Goal: Information Seeking & Learning: Learn about a topic

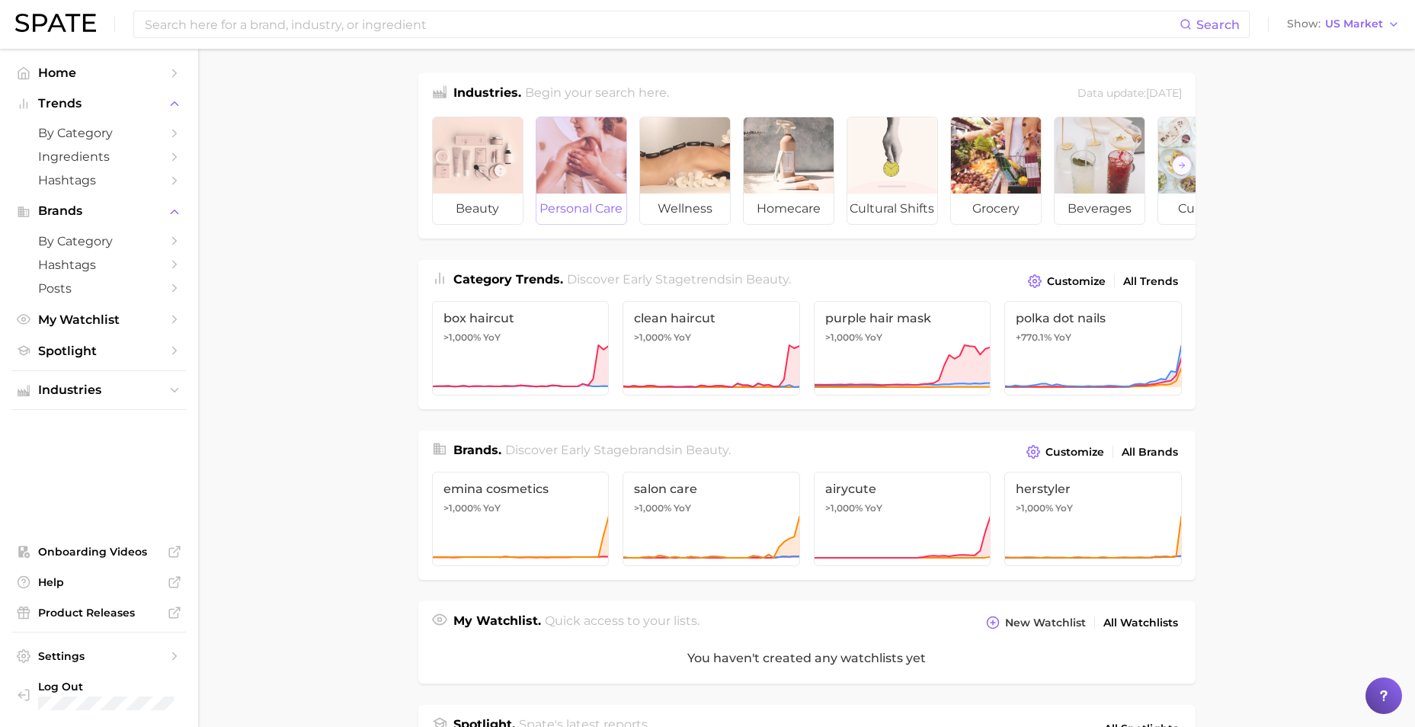
click at [574, 151] on div at bounding box center [581, 155] width 90 height 76
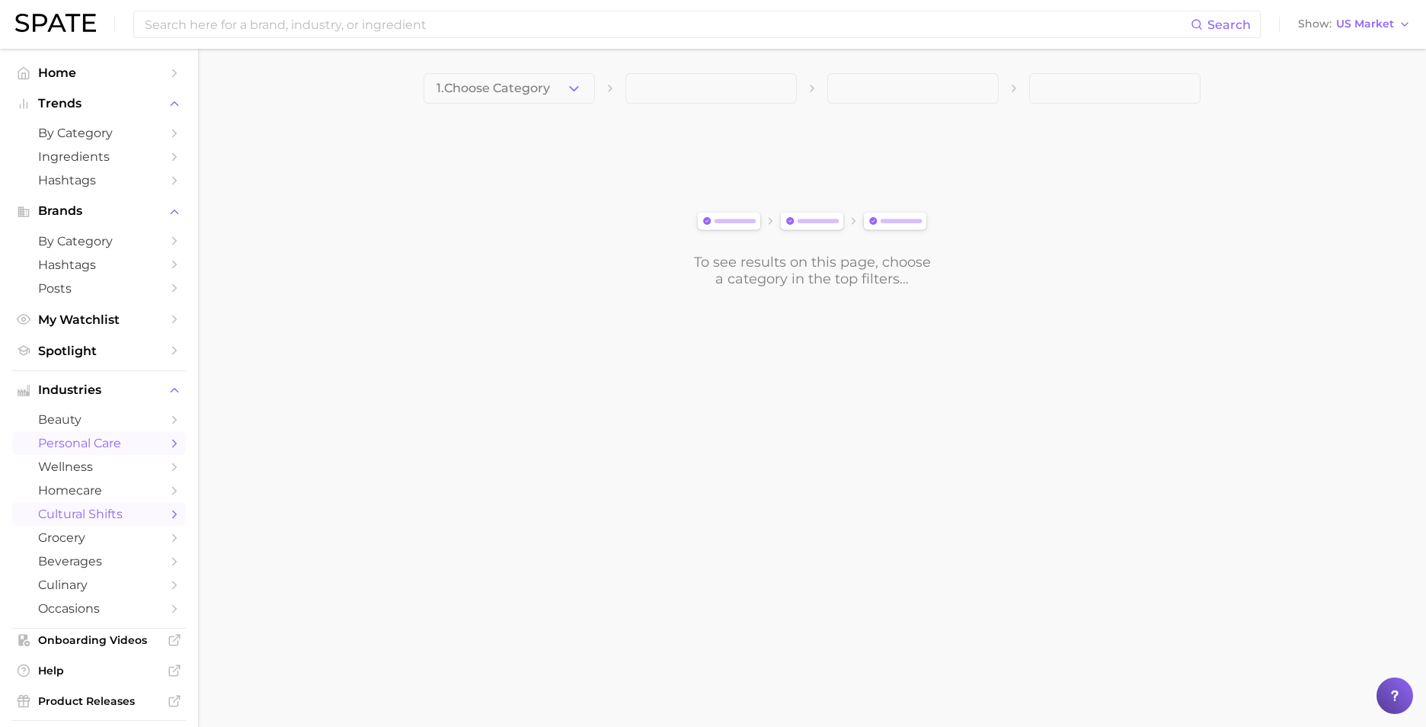
click at [96, 520] on span "cultural shifts" at bounding box center [99, 514] width 122 height 14
click at [545, 91] on span "1. Choose Category" at bounding box center [493, 89] width 114 height 14
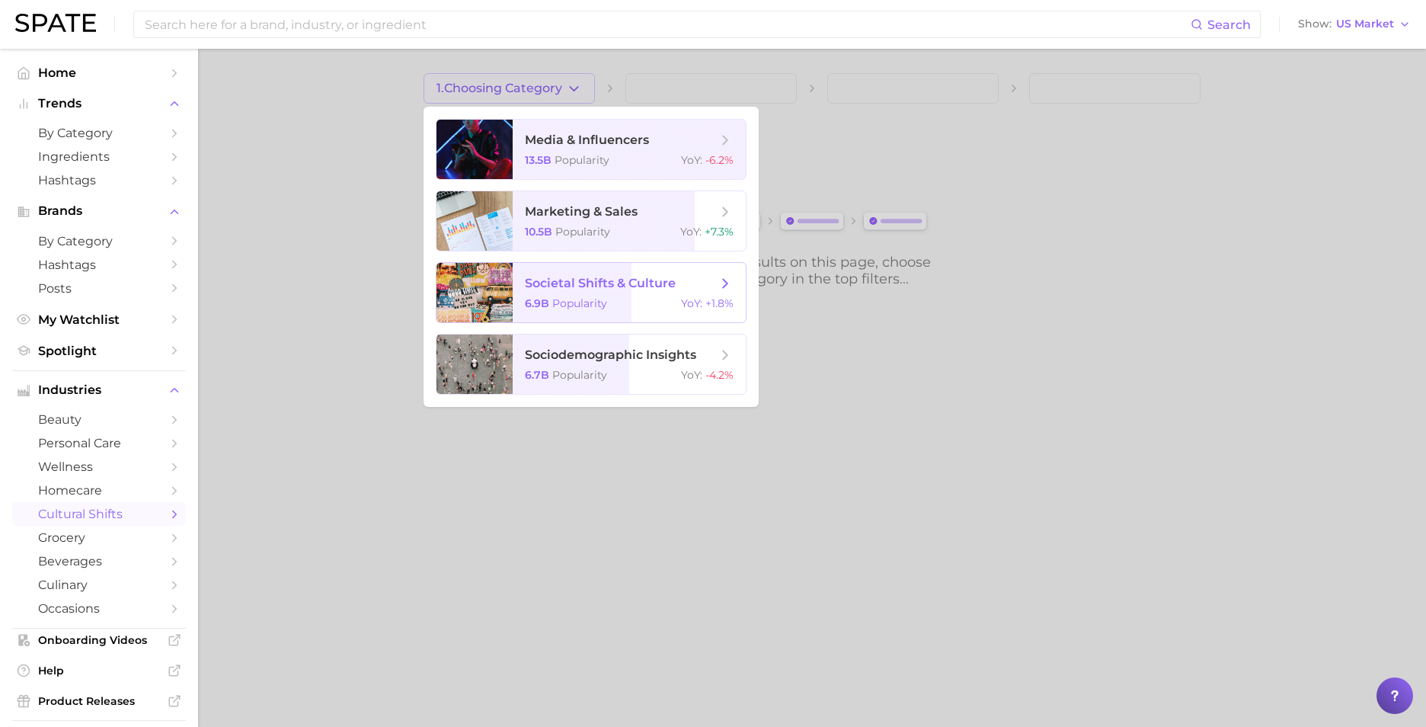
click at [649, 286] on span "societal shifts & culture" at bounding box center [600, 283] width 151 height 14
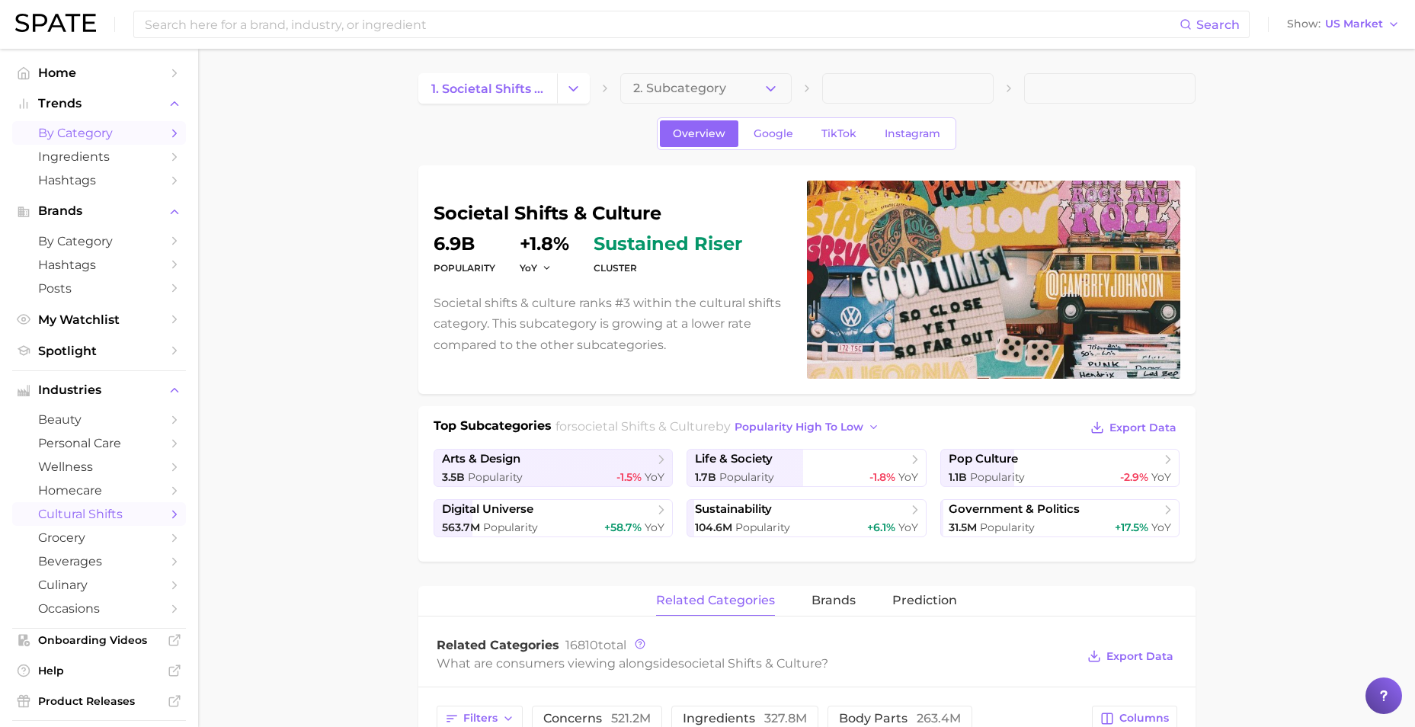
click at [85, 129] on span "by Category" at bounding box center [99, 133] width 122 height 14
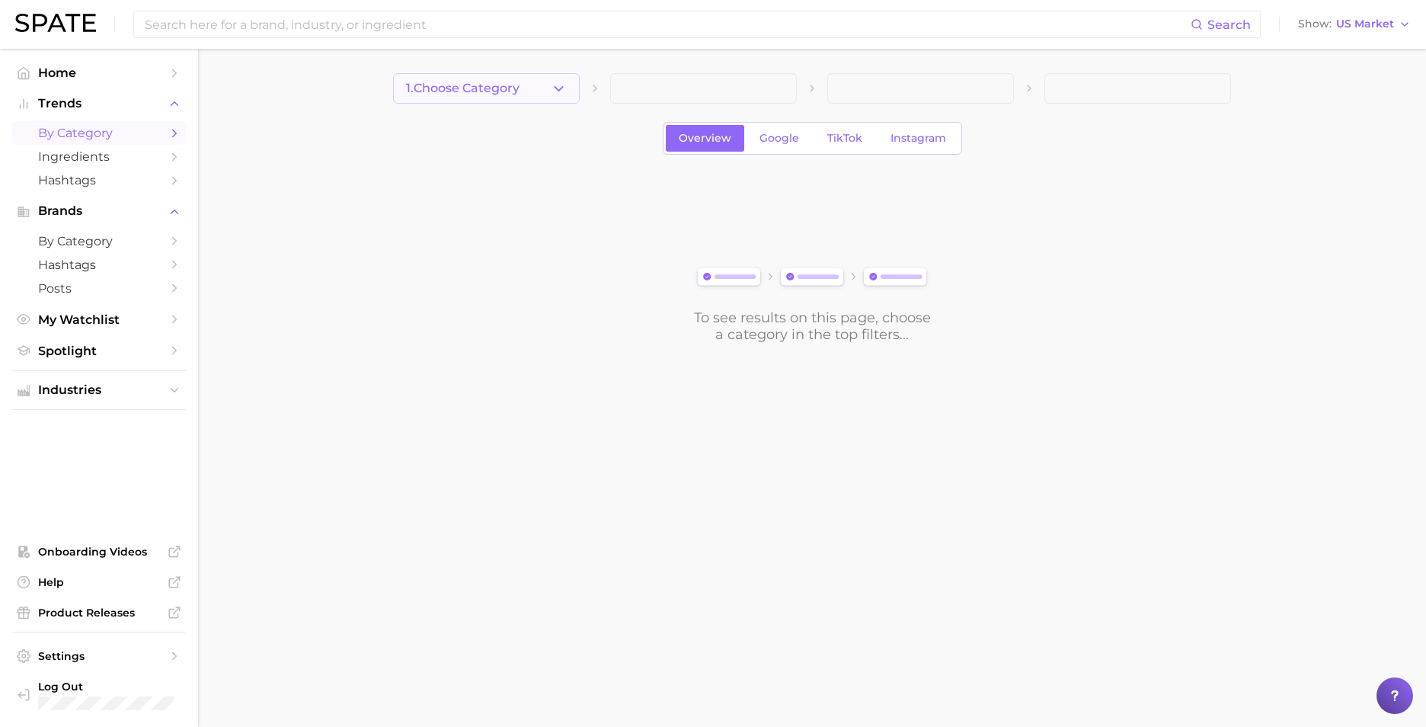
click at [481, 85] on span "1. Choose Category" at bounding box center [463, 89] width 114 height 14
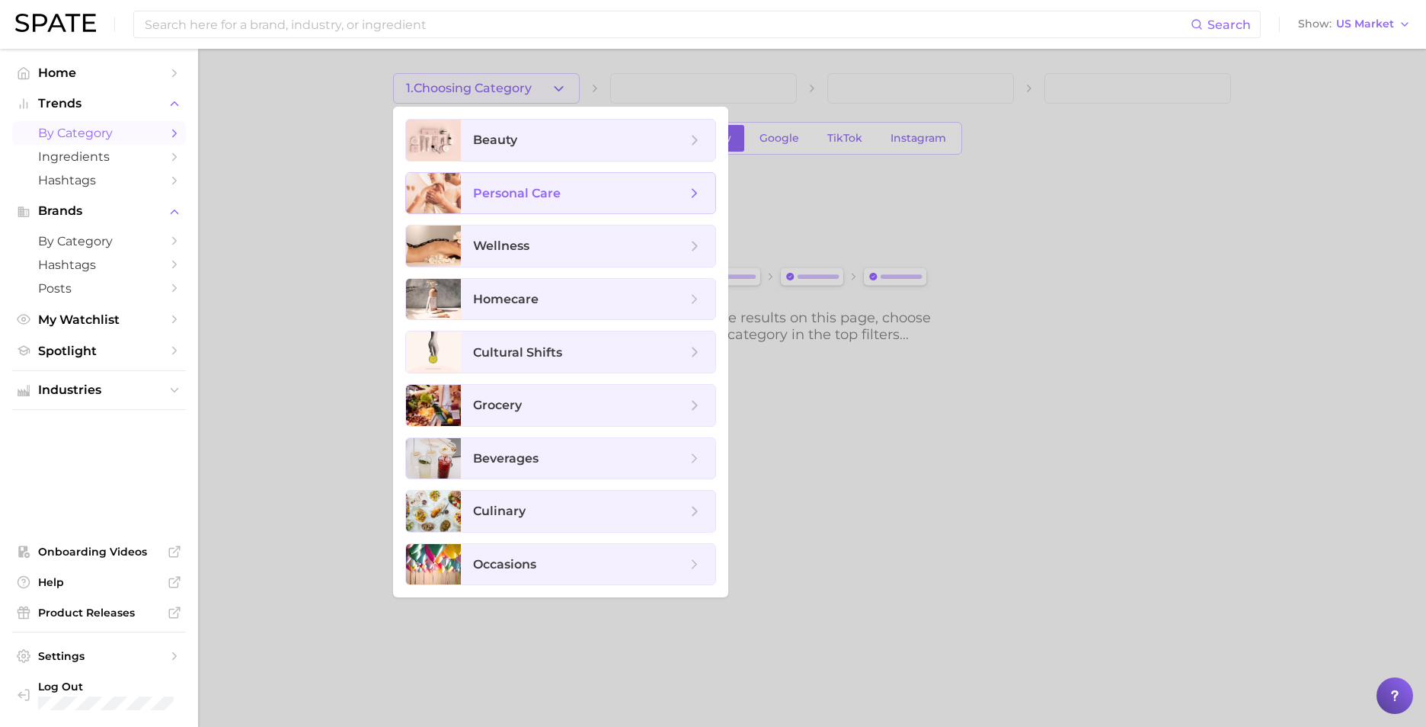
click at [554, 186] on span "personal care" at bounding box center [517, 193] width 88 height 14
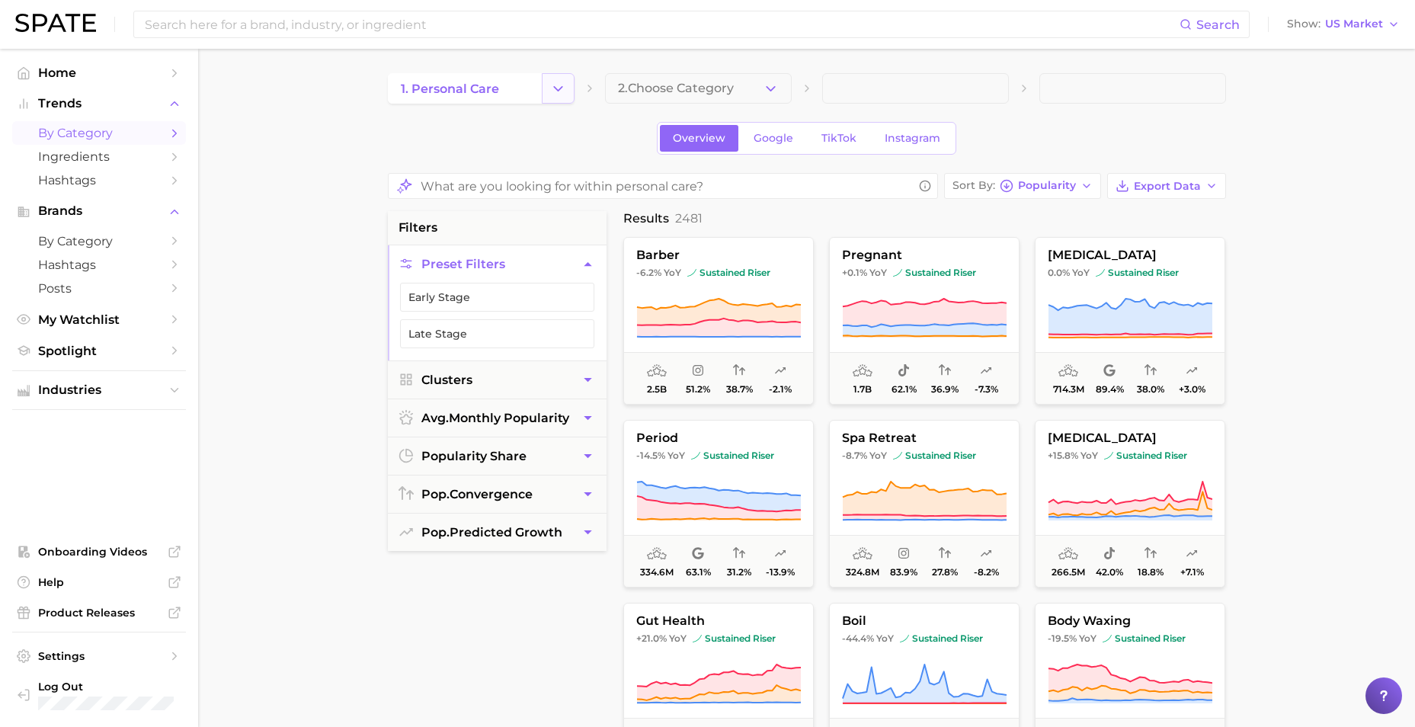
click at [552, 92] on icon "Change Category" at bounding box center [558, 89] width 16 height 16
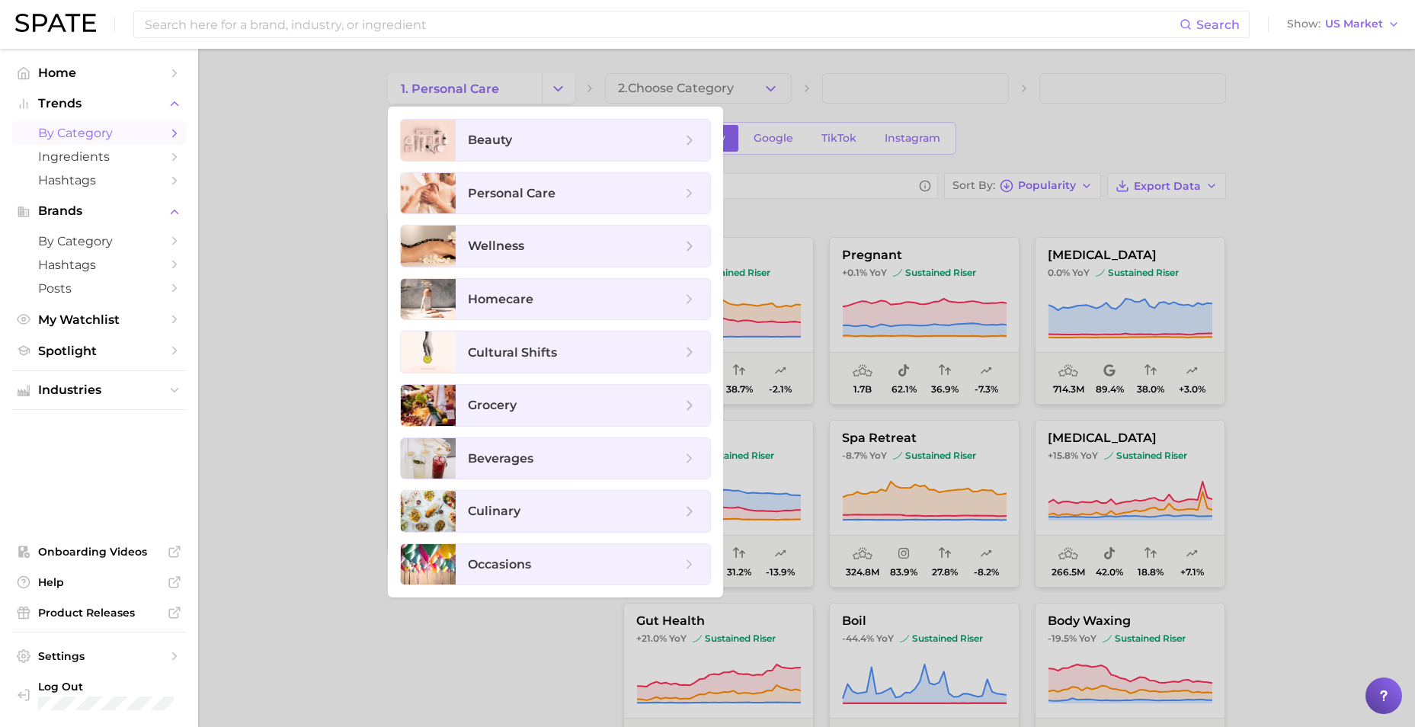
click at [371, 225] on div at bounding box center [707, 363] width 1415 height 727
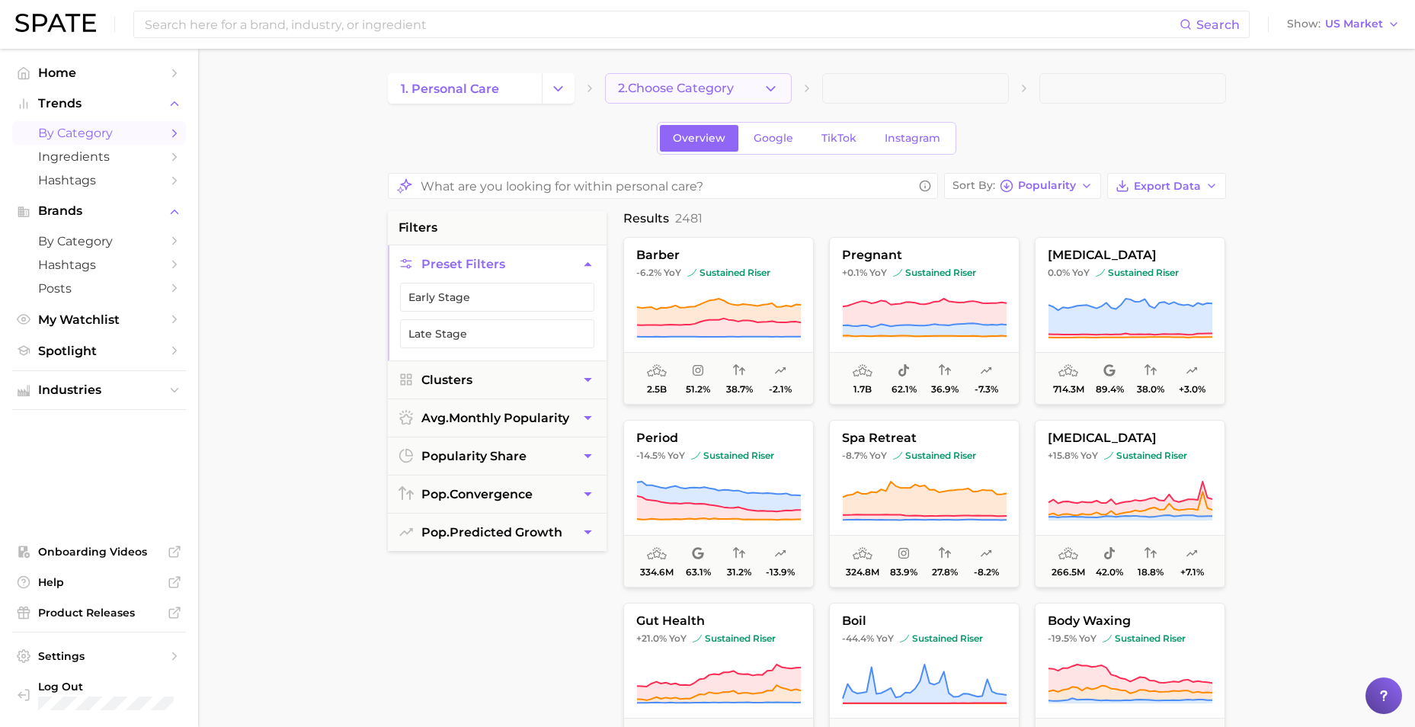
click at [662, 95] on span "2. Choose Category" at bounding box center [676, 89] width 116 height 14
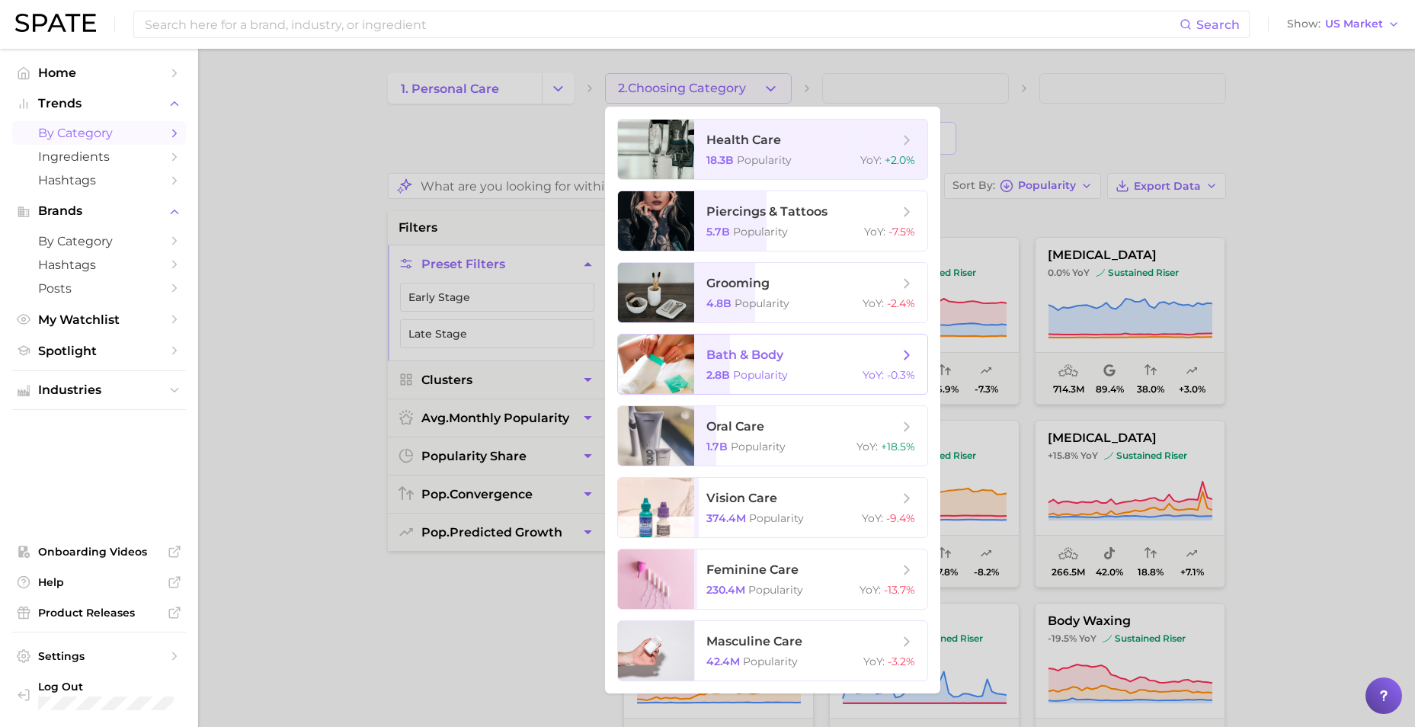
click at [800, 350] on span "bath & body" at bounding box center [802, 355] width 192 height 17
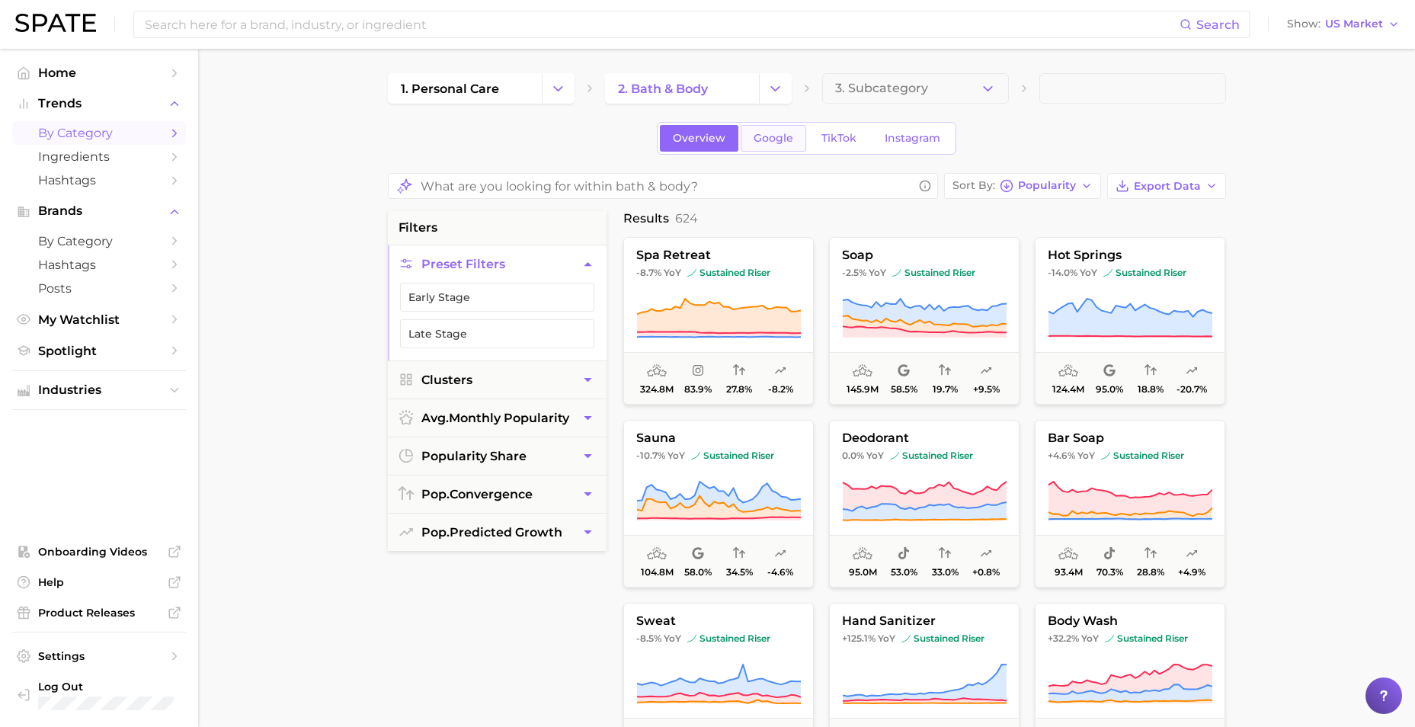
click at [773, 141] on span "Google" at bounding box center [773, 138] width 40 height 13
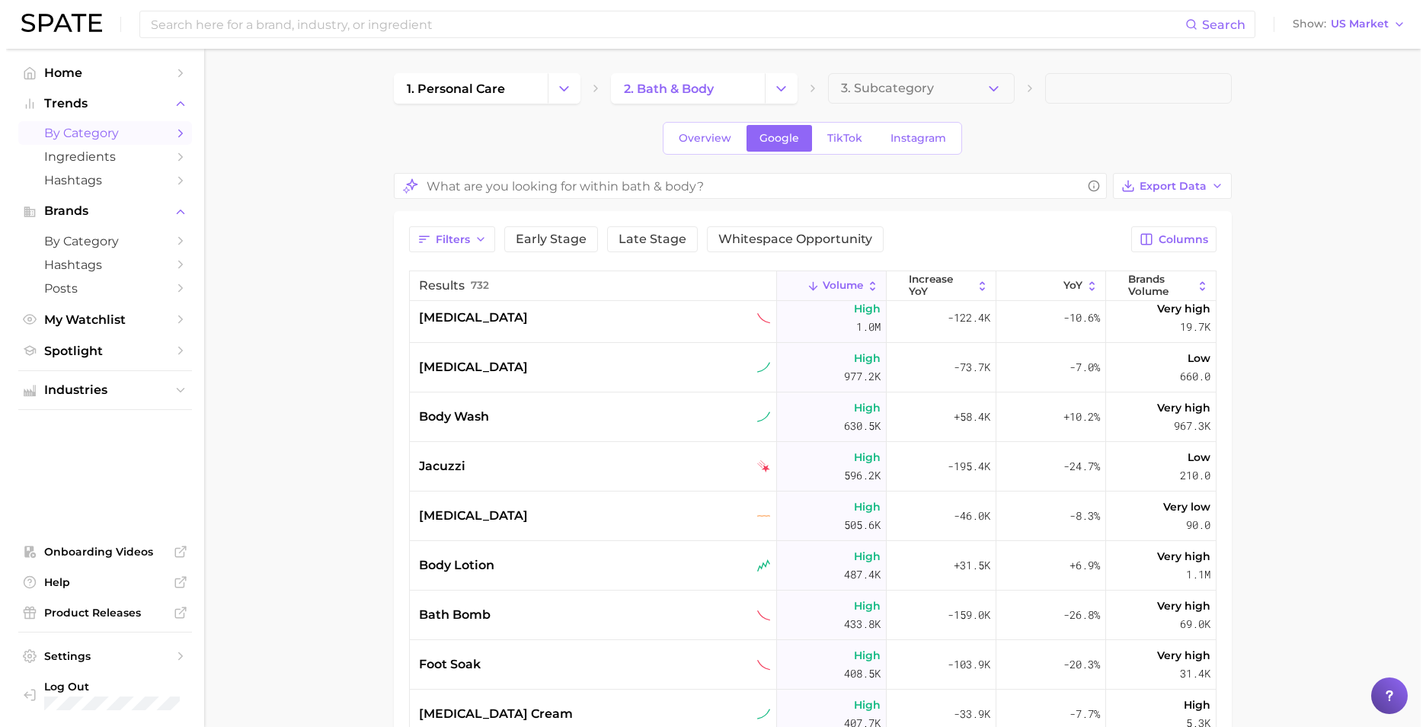
scroll to position [321, 0]
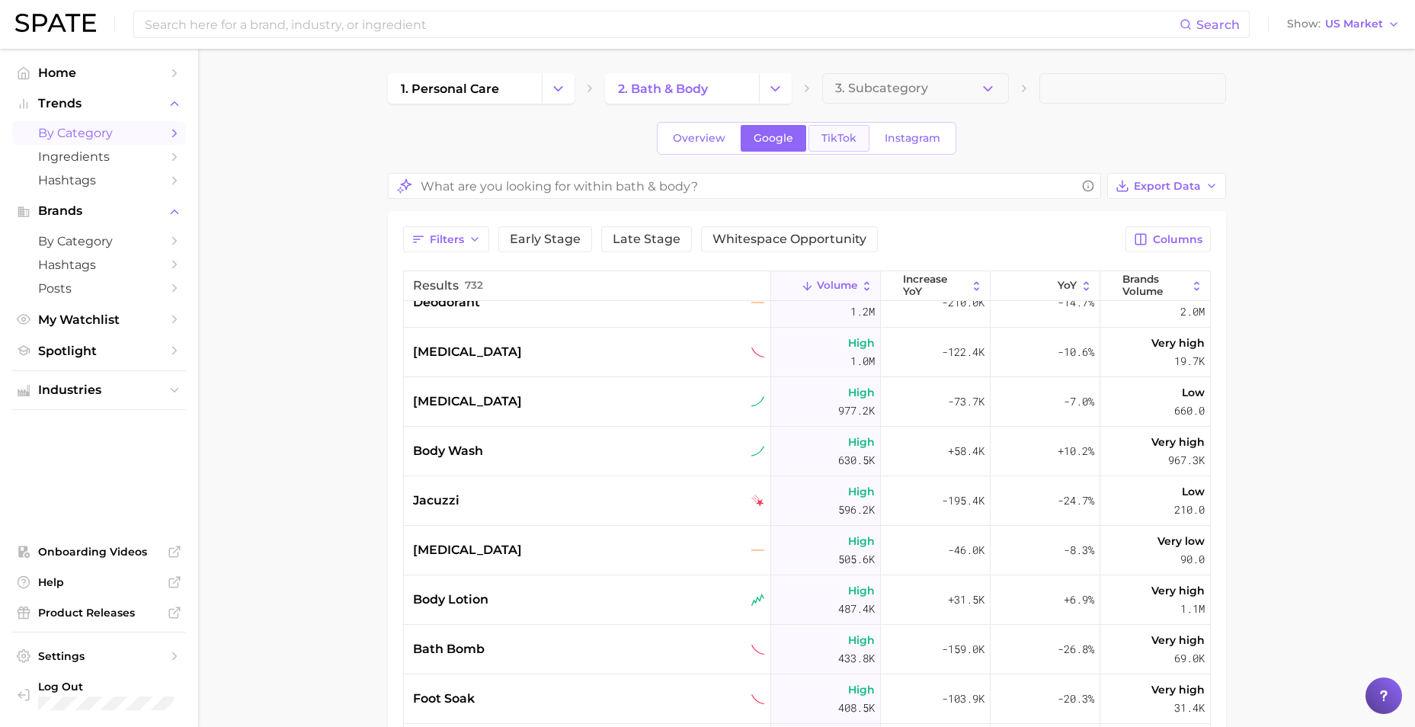
click at [843, 134] on span "TikTok" at bounding box center [838, 138] width 35 height 13
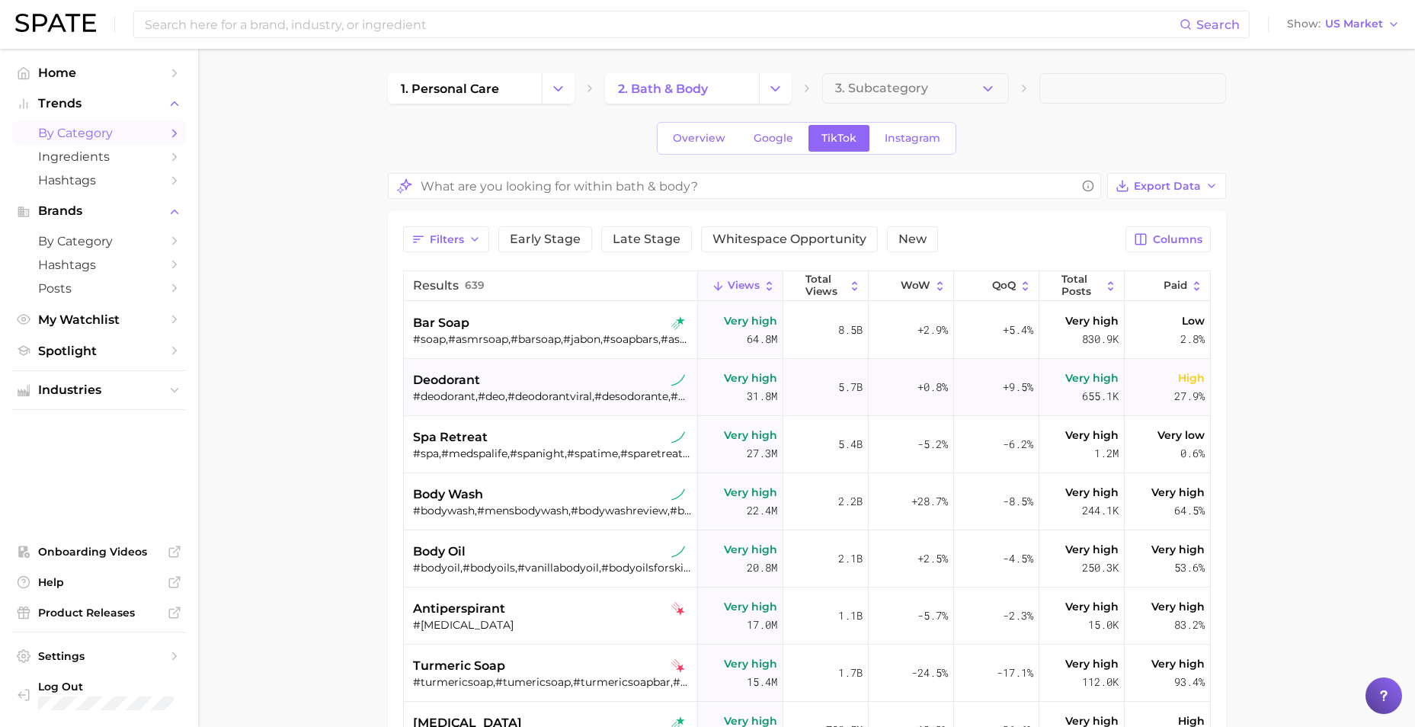
click at [509, 381] on div "deodorant" at bounding box center [552, 380] width 279 height 18
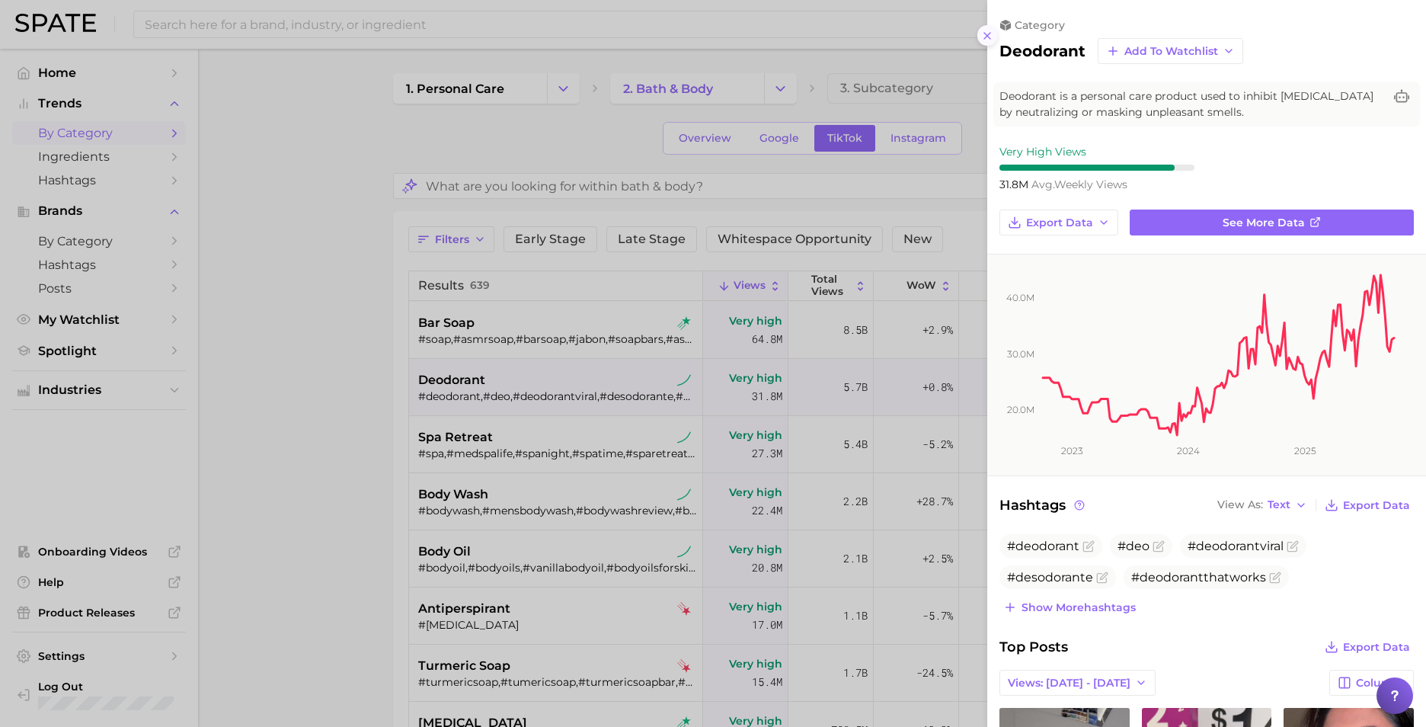
click at [990, 40] on icon at bounding box center [987, 36] width 12 height 12
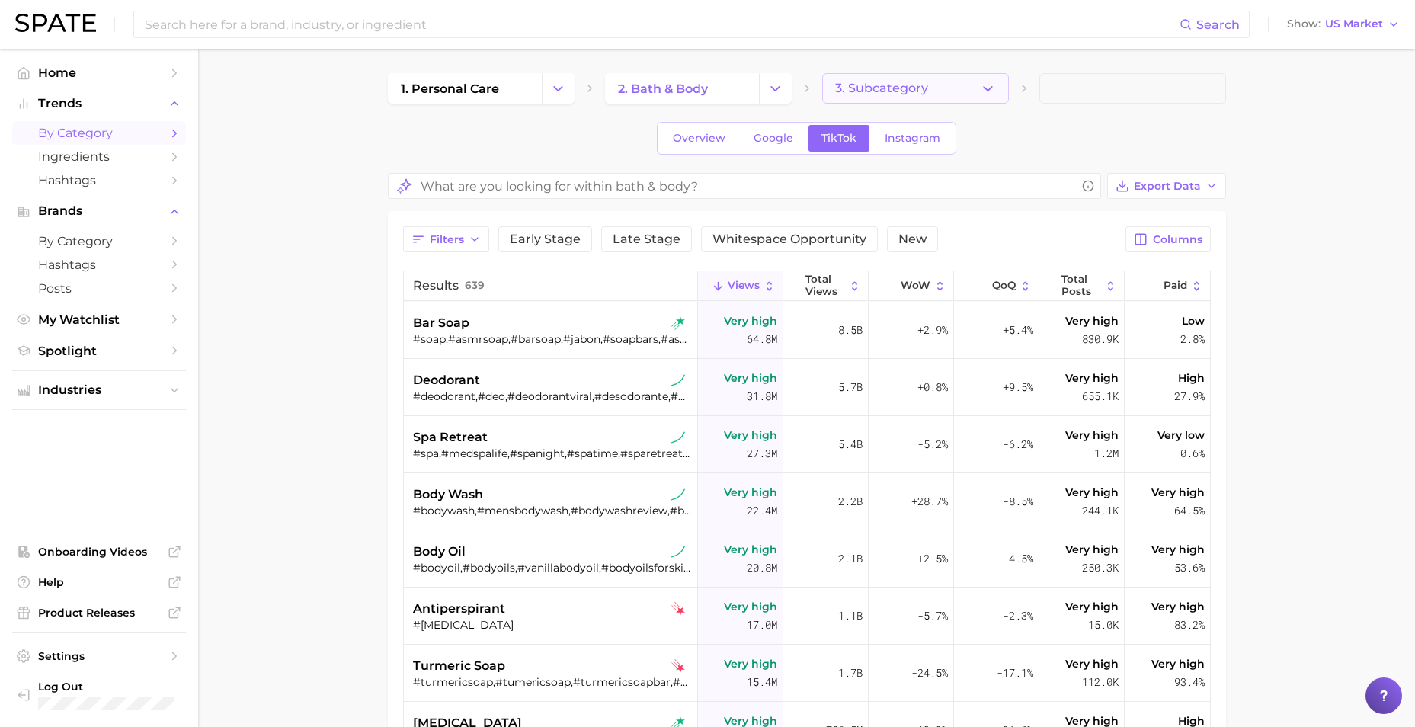
click at [947, 80] on button "3. Subcategory" at bounding box center [915, 88] width 187 height 30
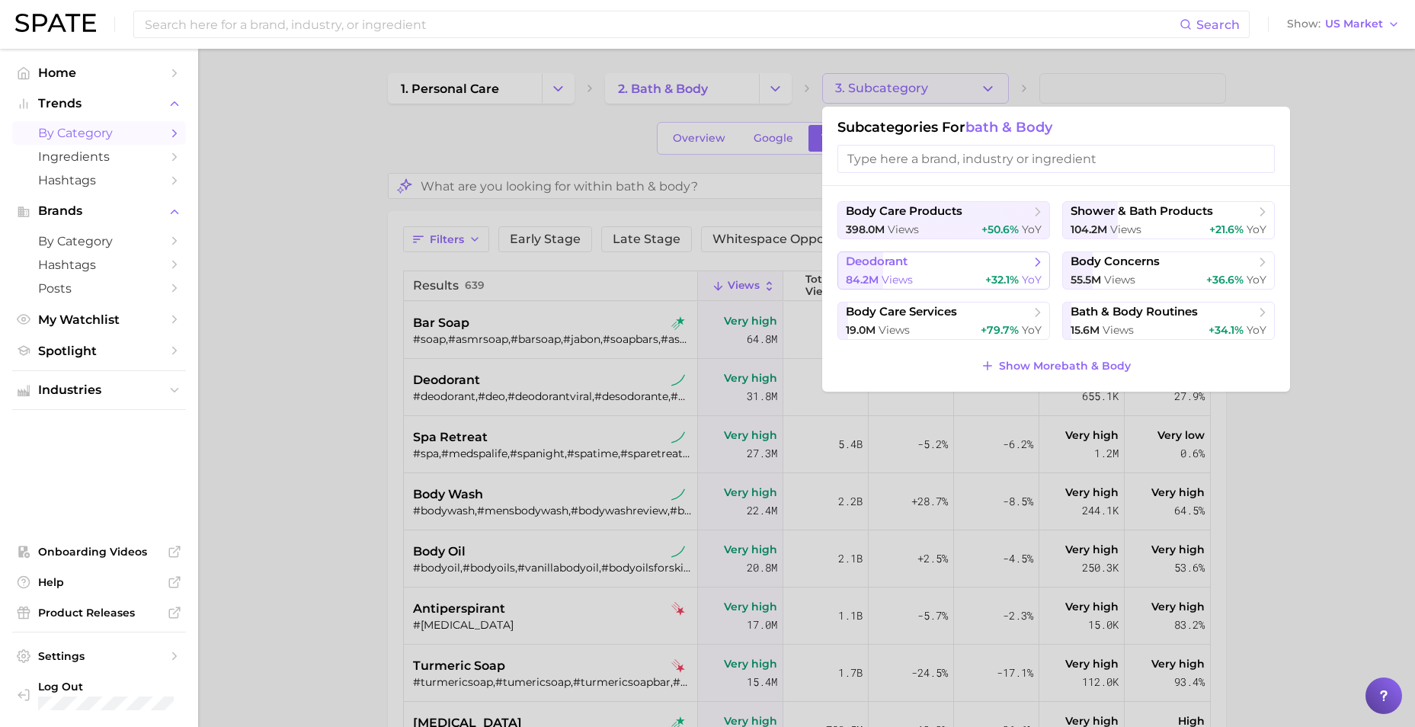
click at [924, 270] on button "deodorant 84.2m views +32.1% YoY" at bounding box center [943, 270] width 213 height 38
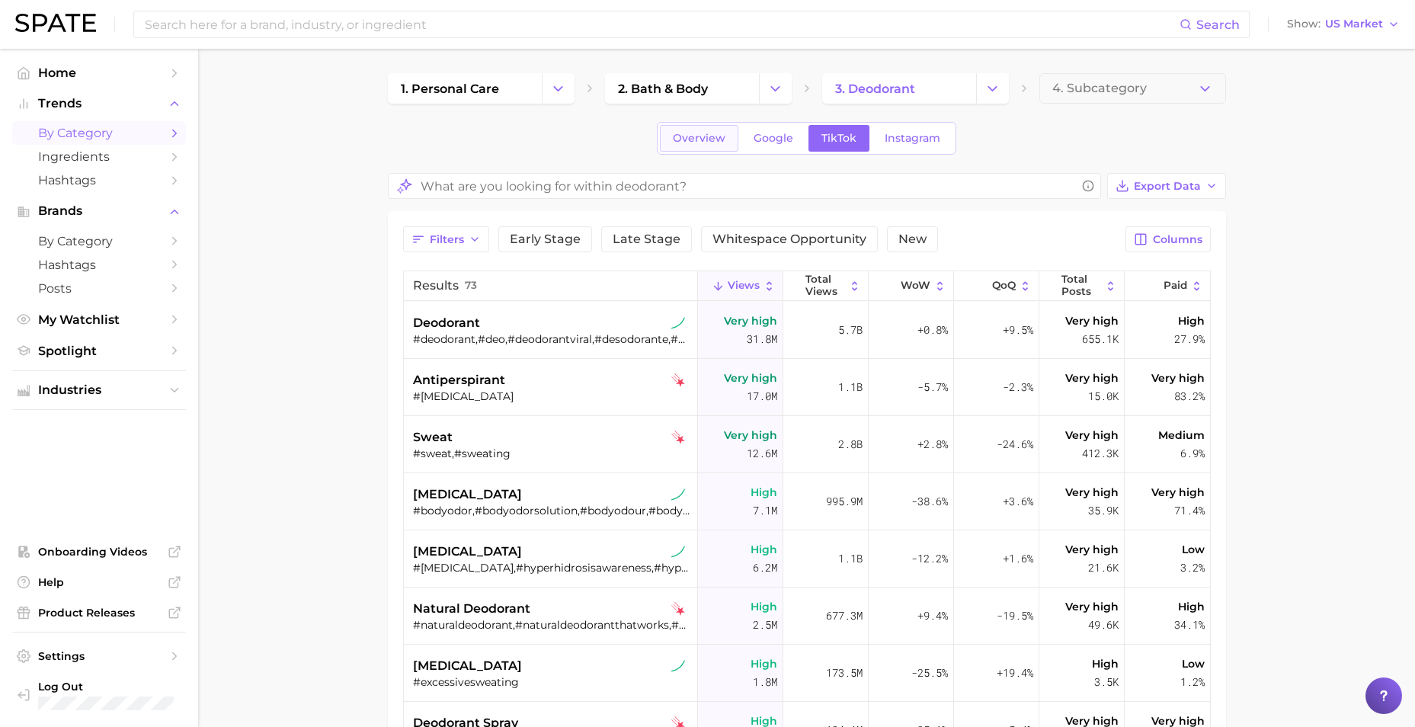
click at [703, 147] on link "Overview" at bounding box center [699, 138] width 78 height 27
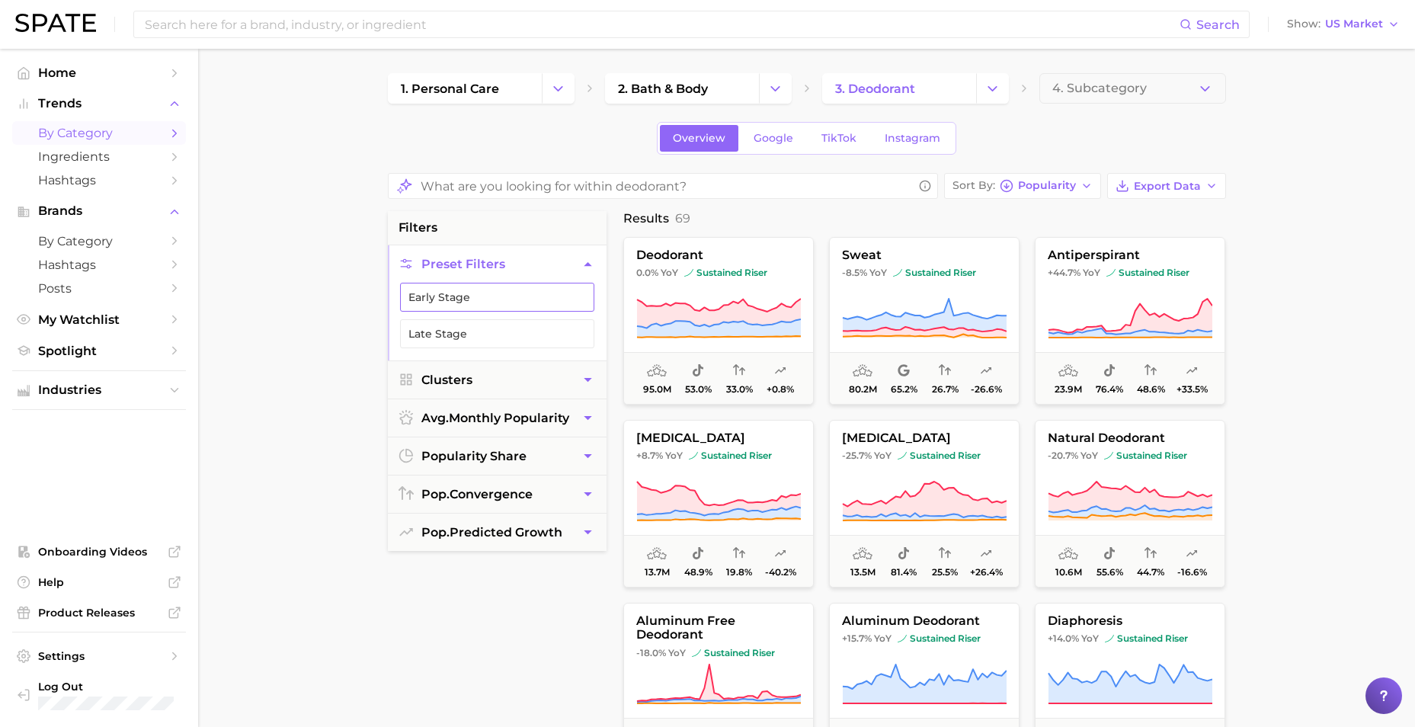
click at [503, 299] on button "Early Stage" at bounding box center [497, 297] width 194 height 29
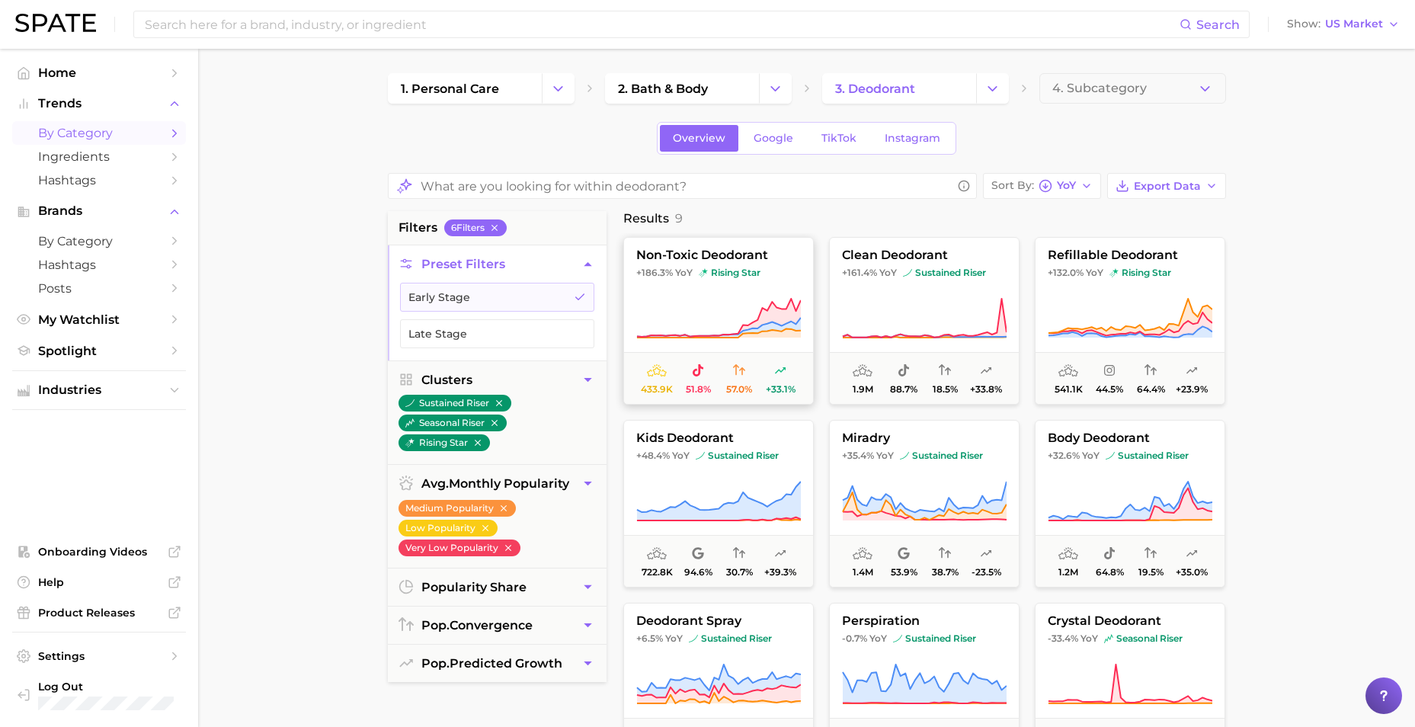
click at [761, 279] on span "+186.3% YoY rising star" at bounding box center [718, 273] width 189 height 12
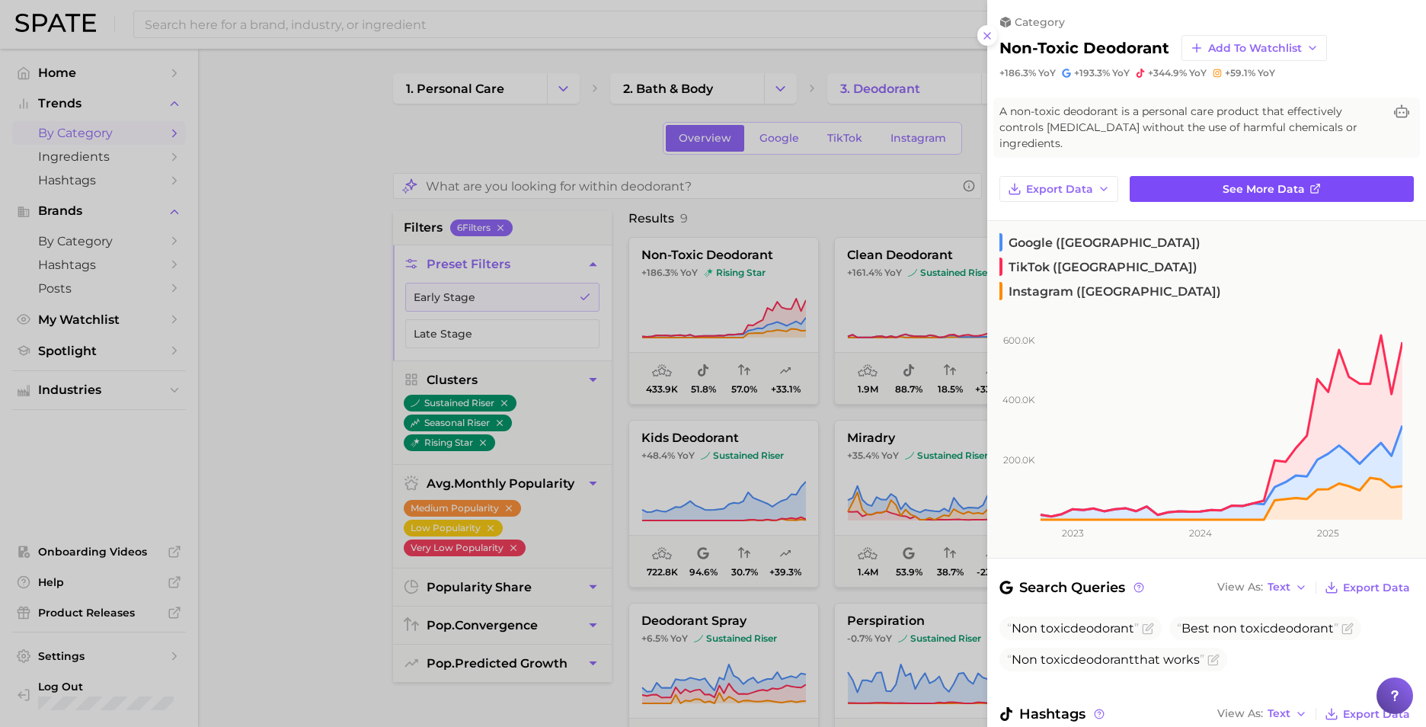
click at [1212, 189] on link "See more data" at bounding box center [1272, 189] width 284 height 26
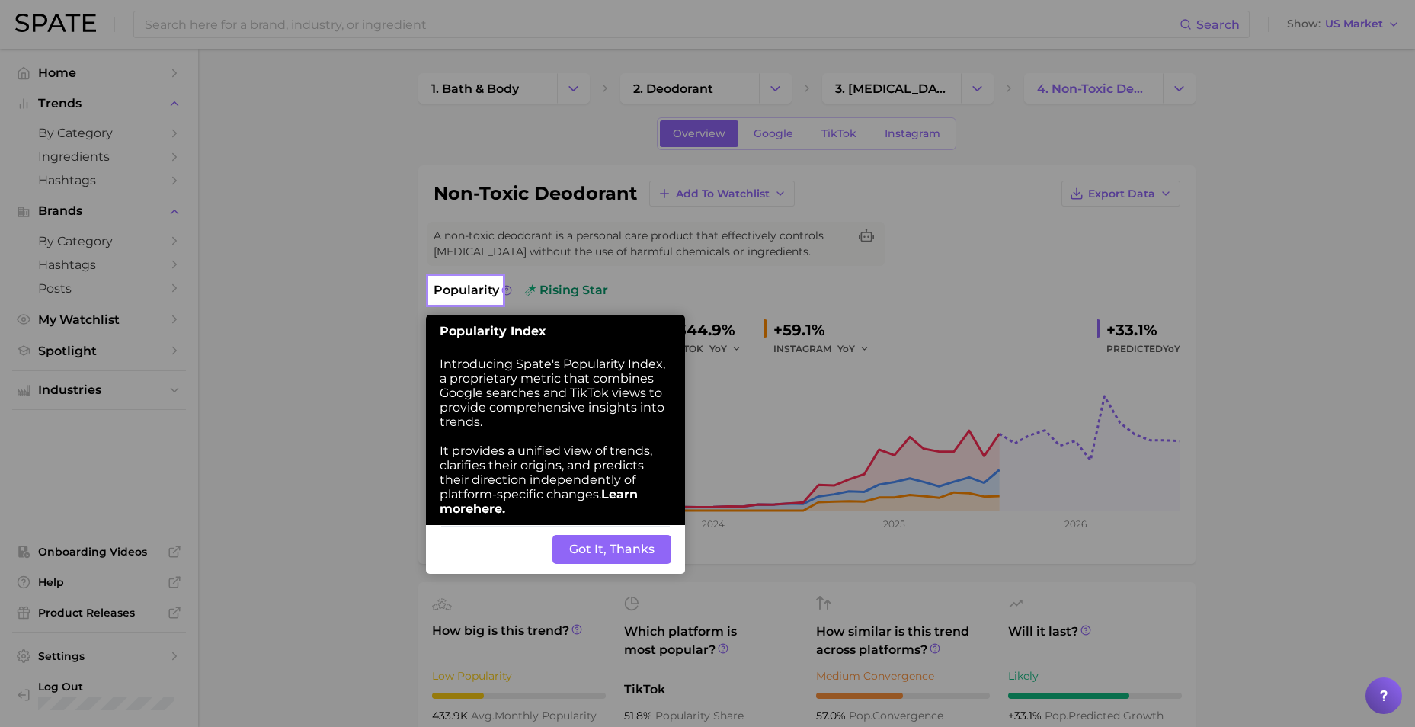
click at [615, 546] on button "Got It, Thanks" at bounding box center [611, 549] width 119 height 29
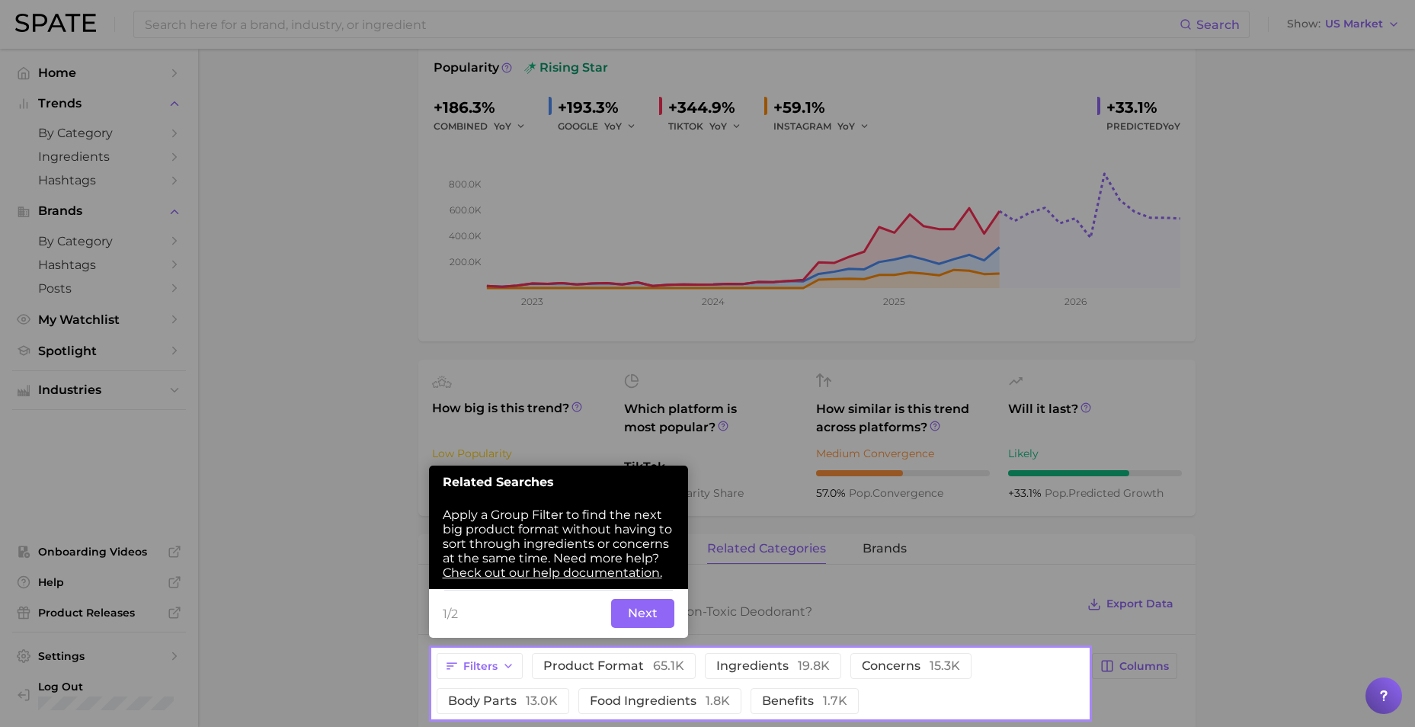
scroll to position [248, 0]
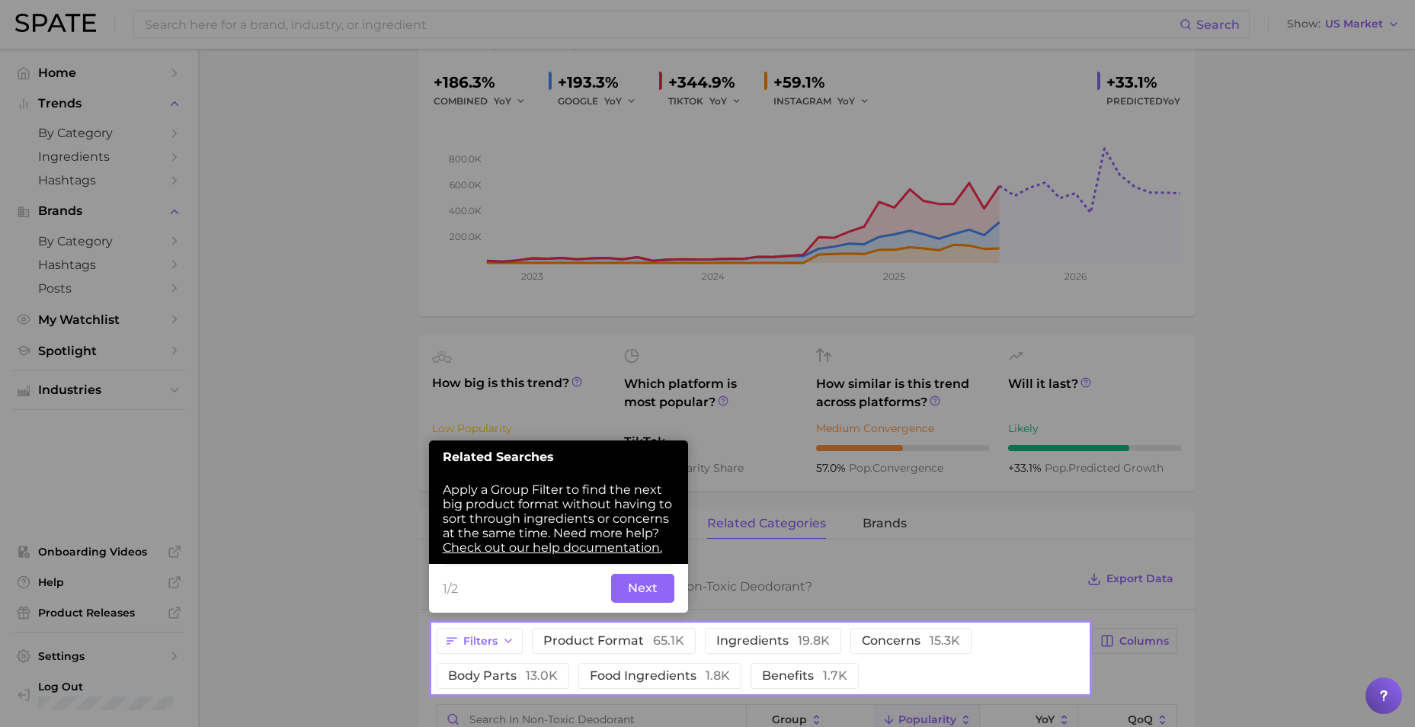
click at [643, 593] on button "Next" at bounding box center [642, 588] width 63 height 29
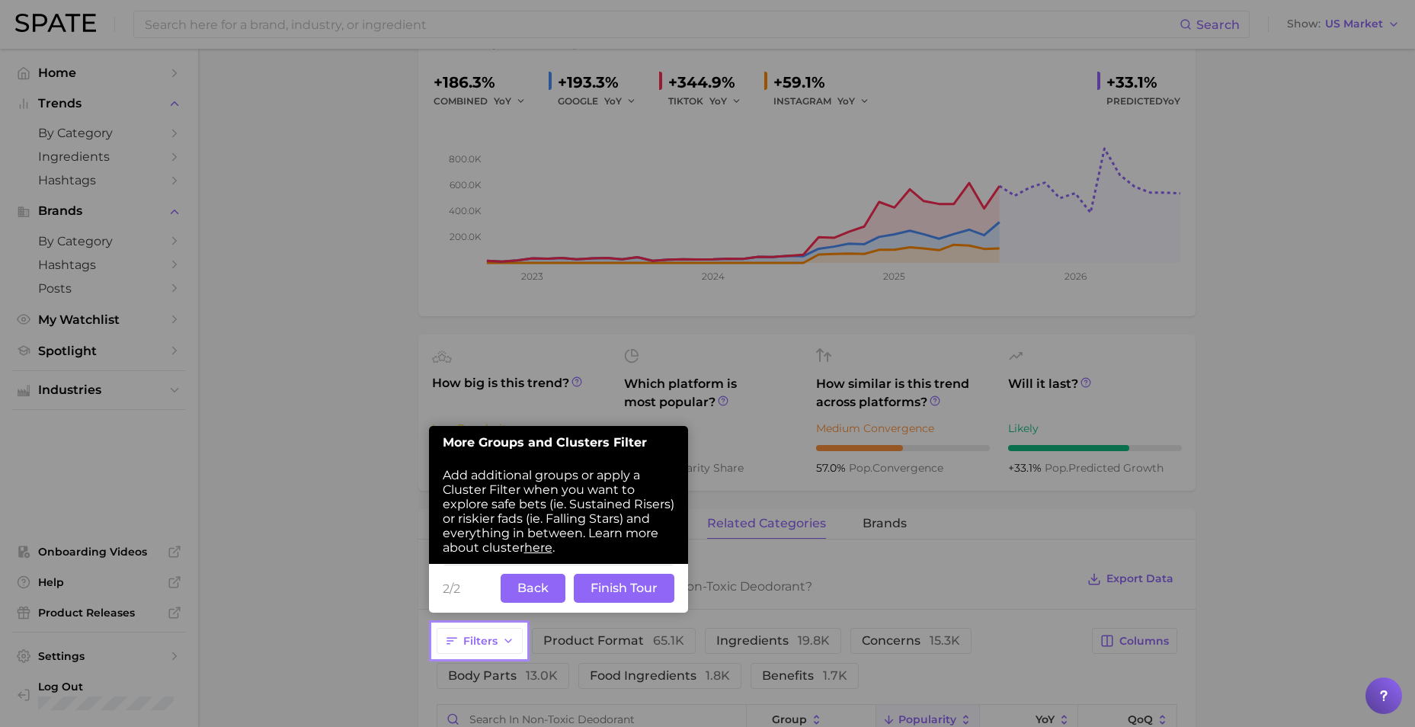
click at [625, 590] on button "Finish Tour" at bounding box center [624, 588] width 101 height 29
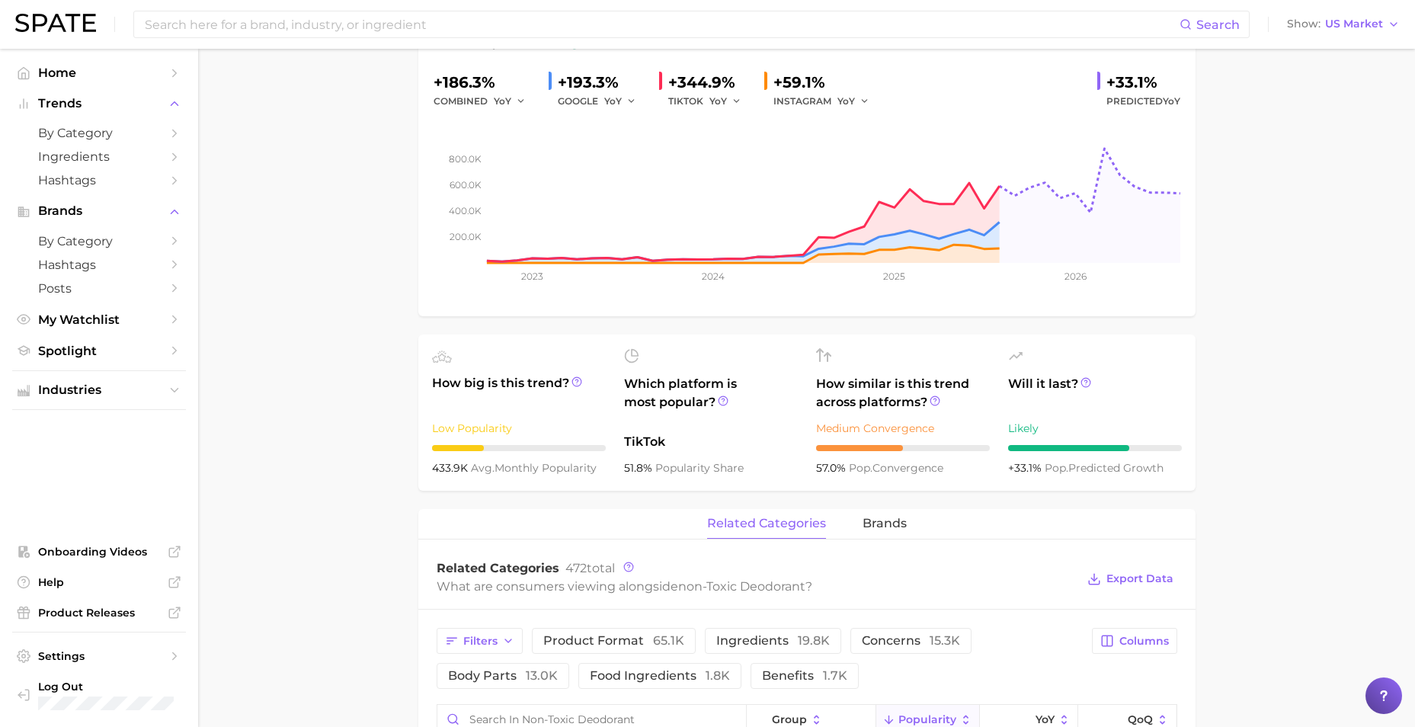
scroll to position [0, 0]
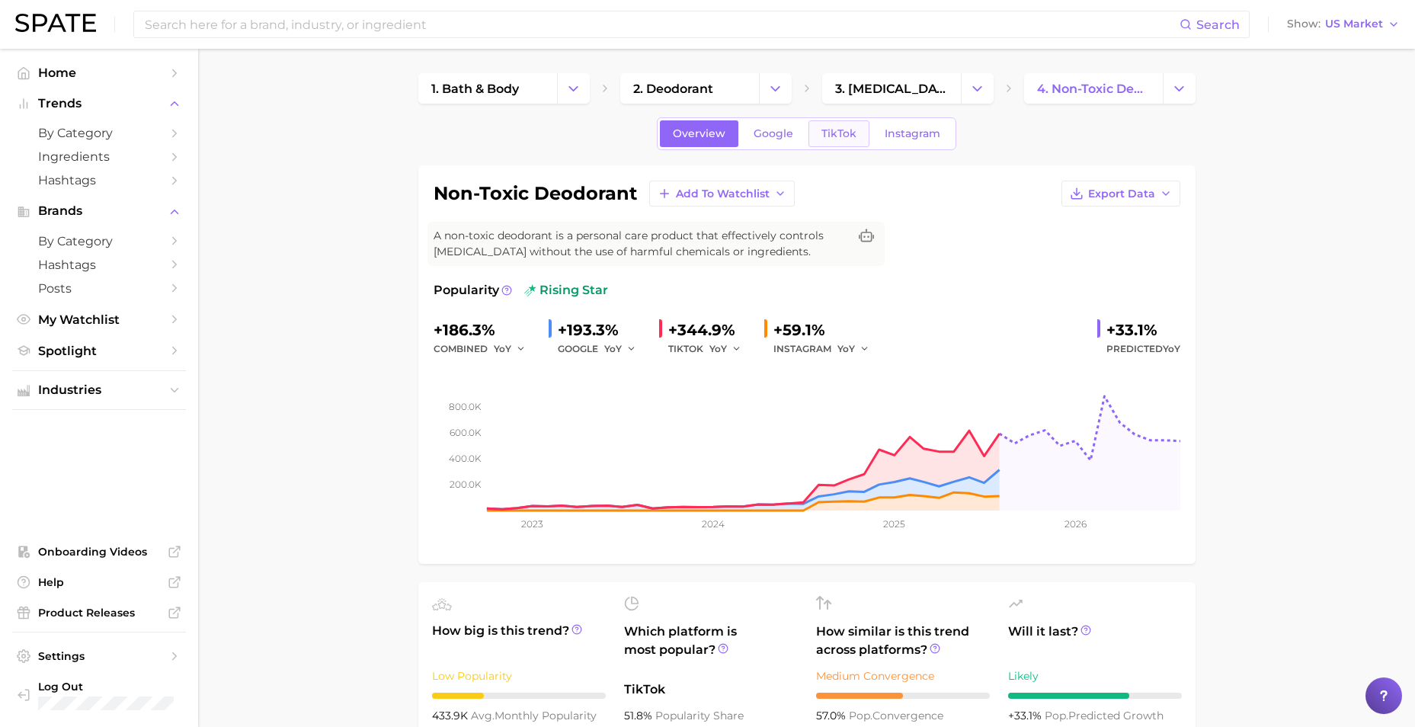
click at [841, 136] on span "TikTok" at bounding box center [838, 133] width 35 height 13
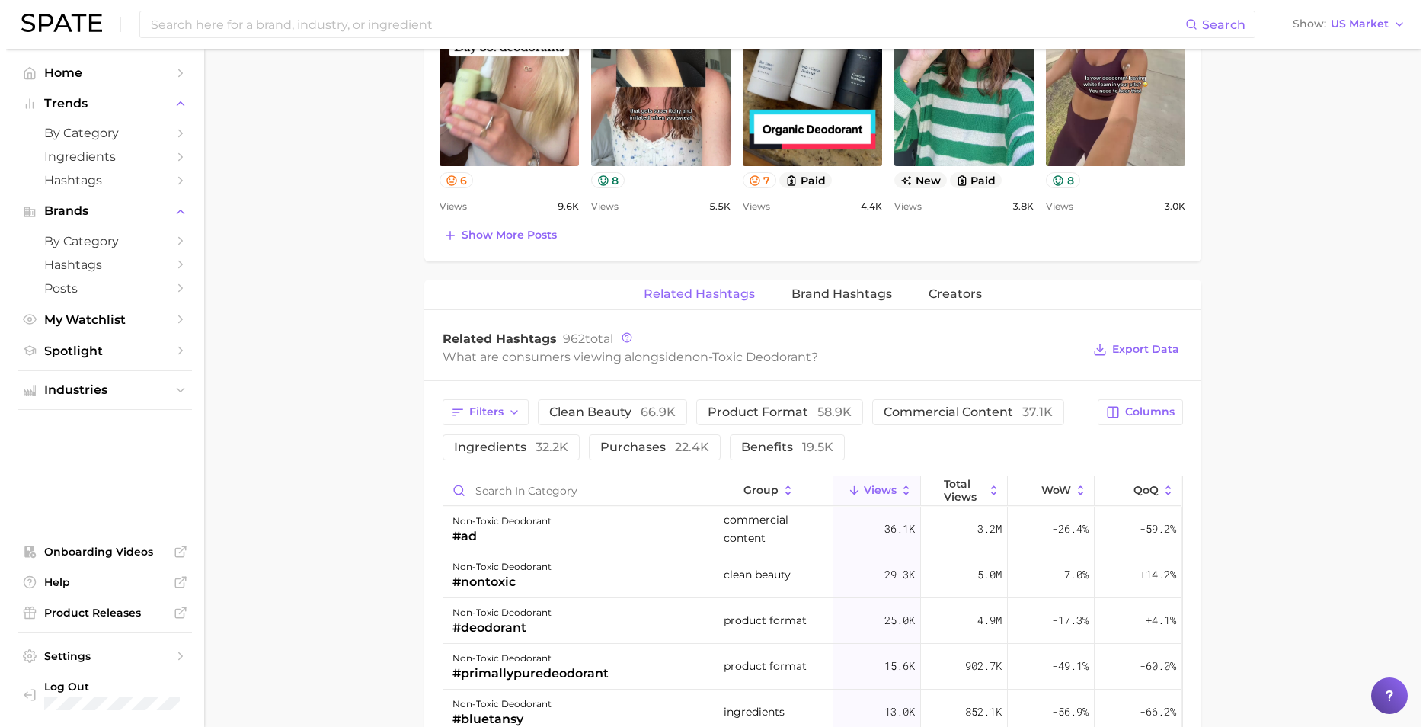
scroll to position [929, 0]
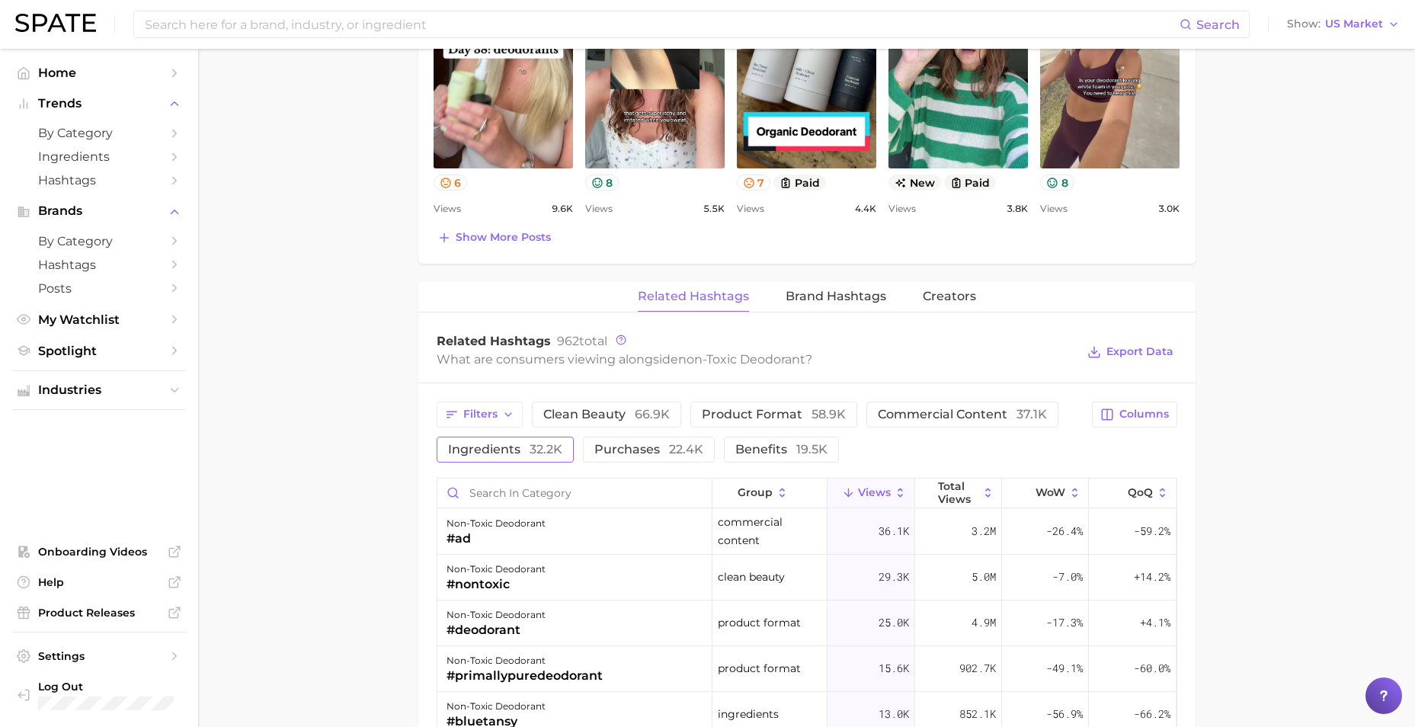
click at [524, 453] on span "ingredients 32.2k" at bounding box center [505, 449] width 114 height 12
click at [569, 539] on div "non-toxic deodorant #bluetansy" at bounding box center [574, 532] width 275 height 46
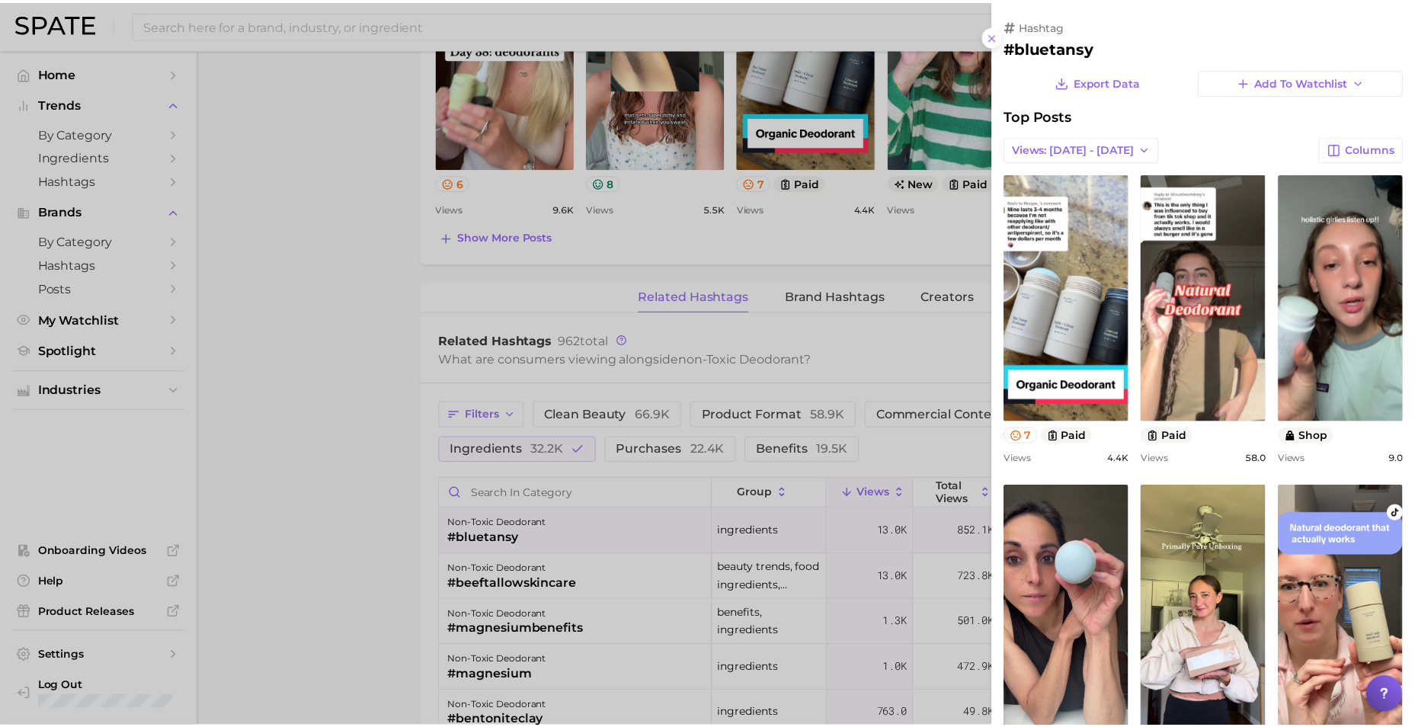
scroll to position [0, 0]
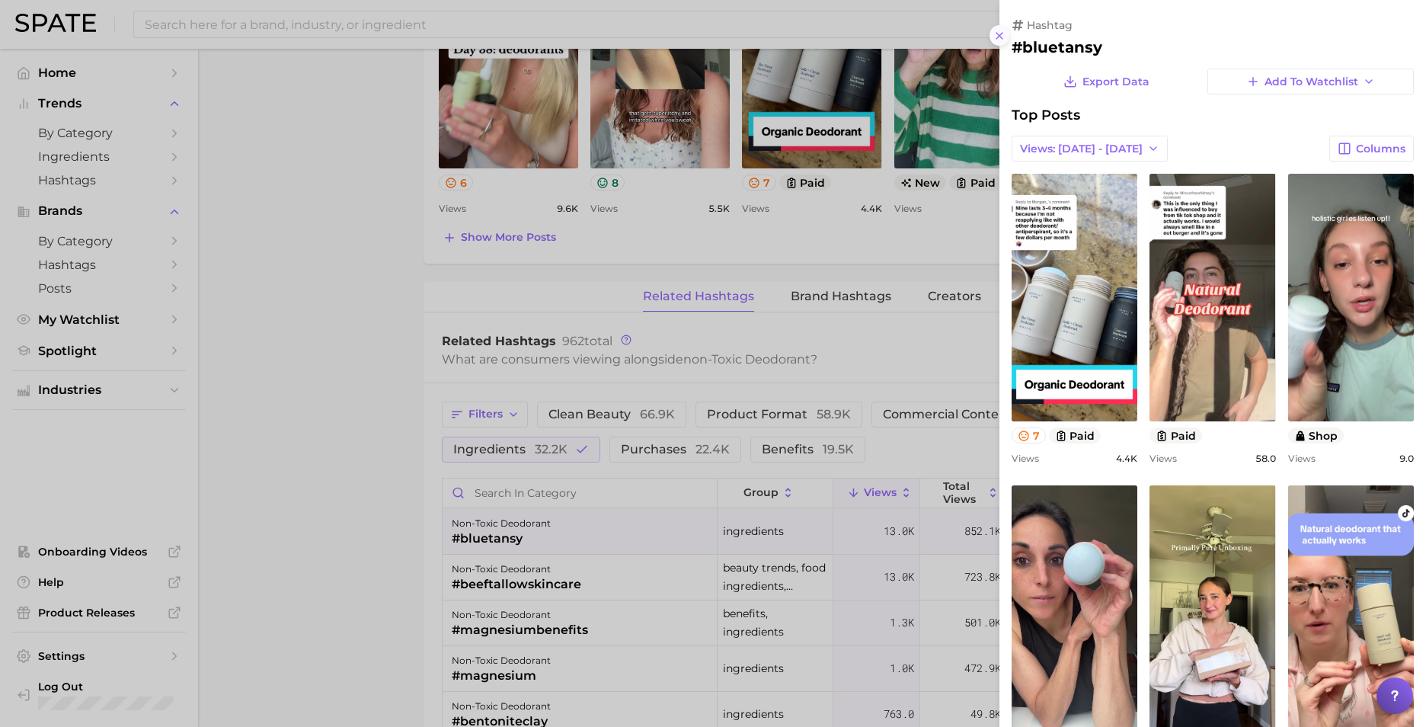
click at [1002, 34] on icon at bounding box center [999, 36] width 12 height 12
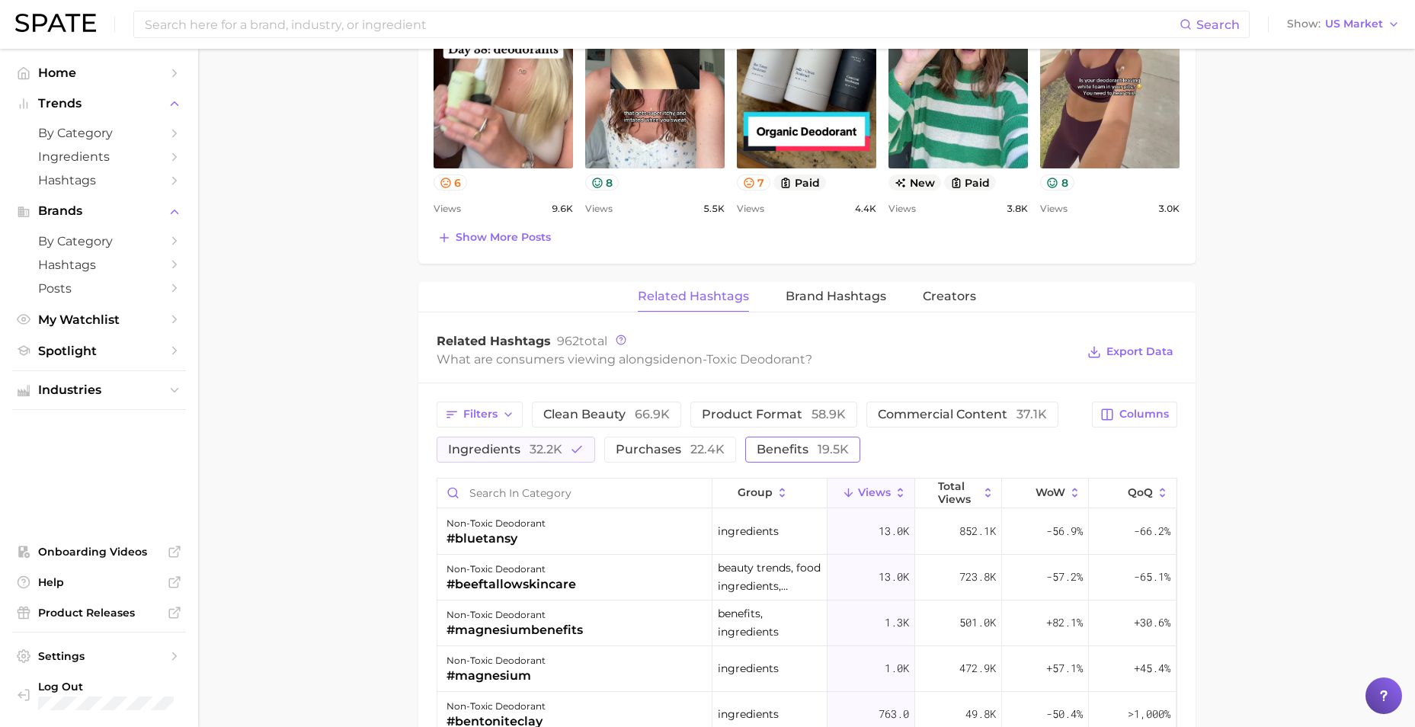
click at [785, 448] on span "benefits 19.5k" at bounding box center [802, 449] width 92 height 12
click at [536, 447] on span "32.2k" at bounding box center [545, 449] width 33 height 14
click at [822, 447] on span "19.5k" at bounding box center [811, 449] width 31 height 14
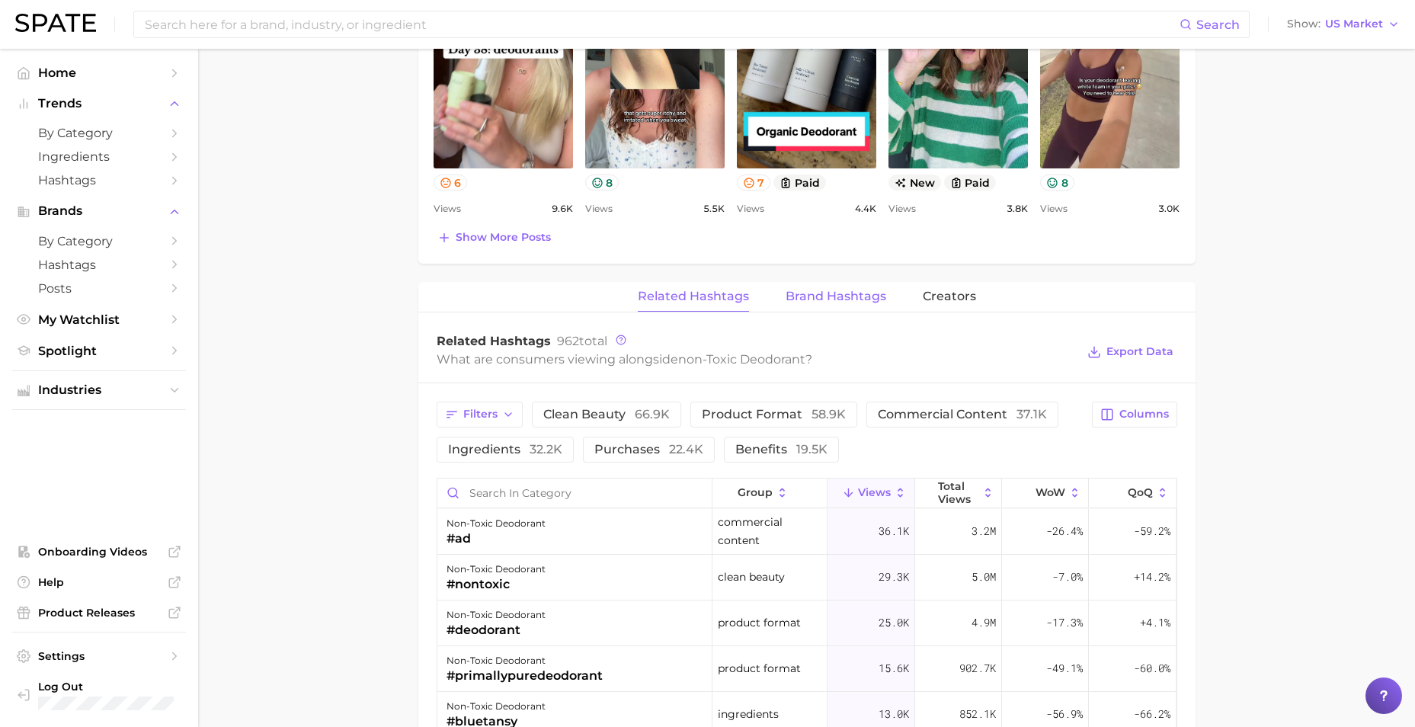
click at [833, 296] on span "Brand Hashtags" at bounding box center [835, 296] width 101 height 14
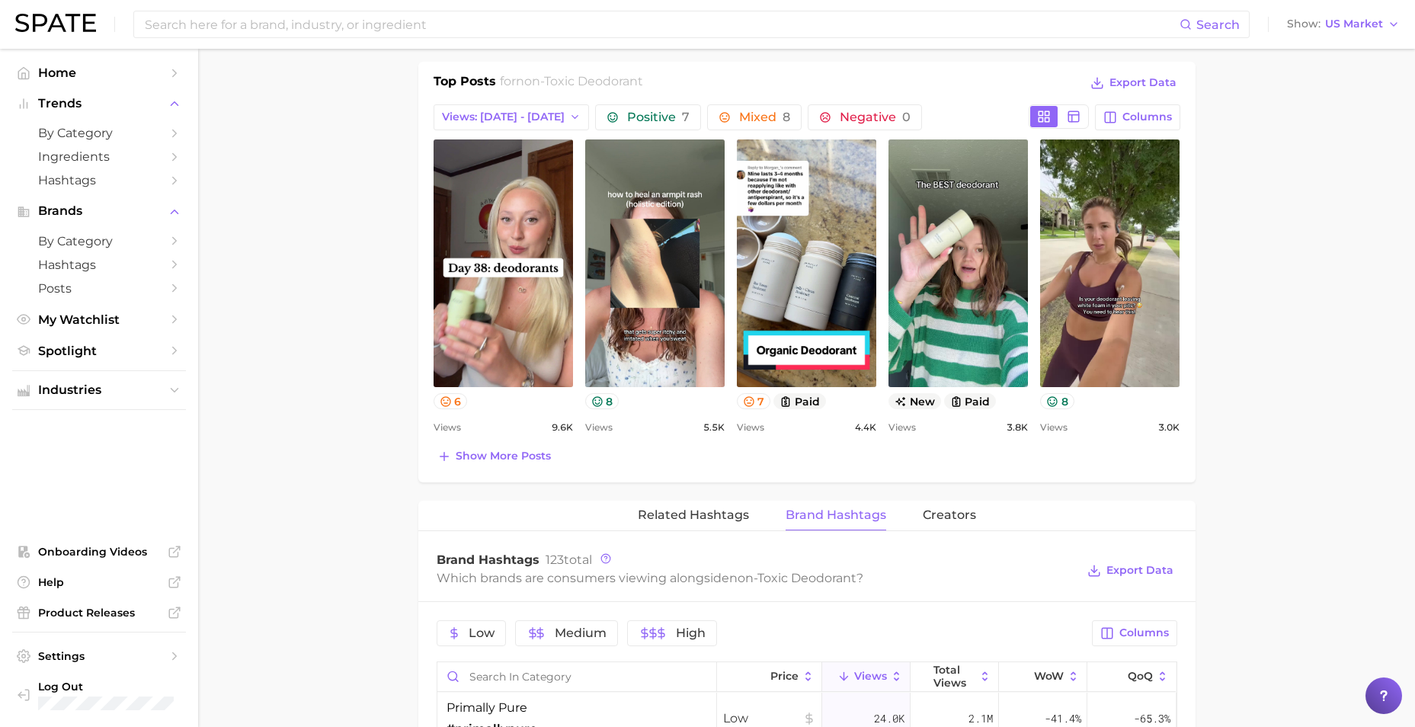
scroll to position [698, 0]
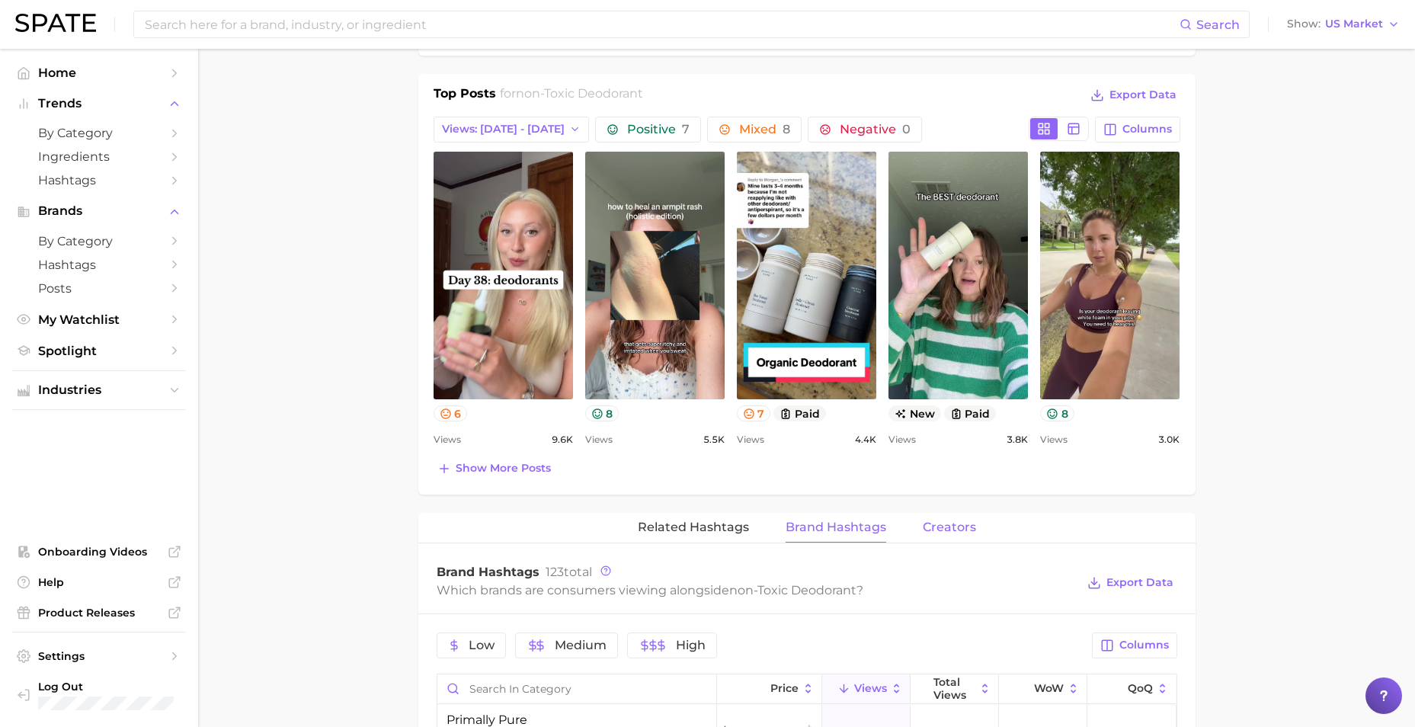
click at [970, 527] on span "Creators" at bounding box center [948, 527] width 53 height 14
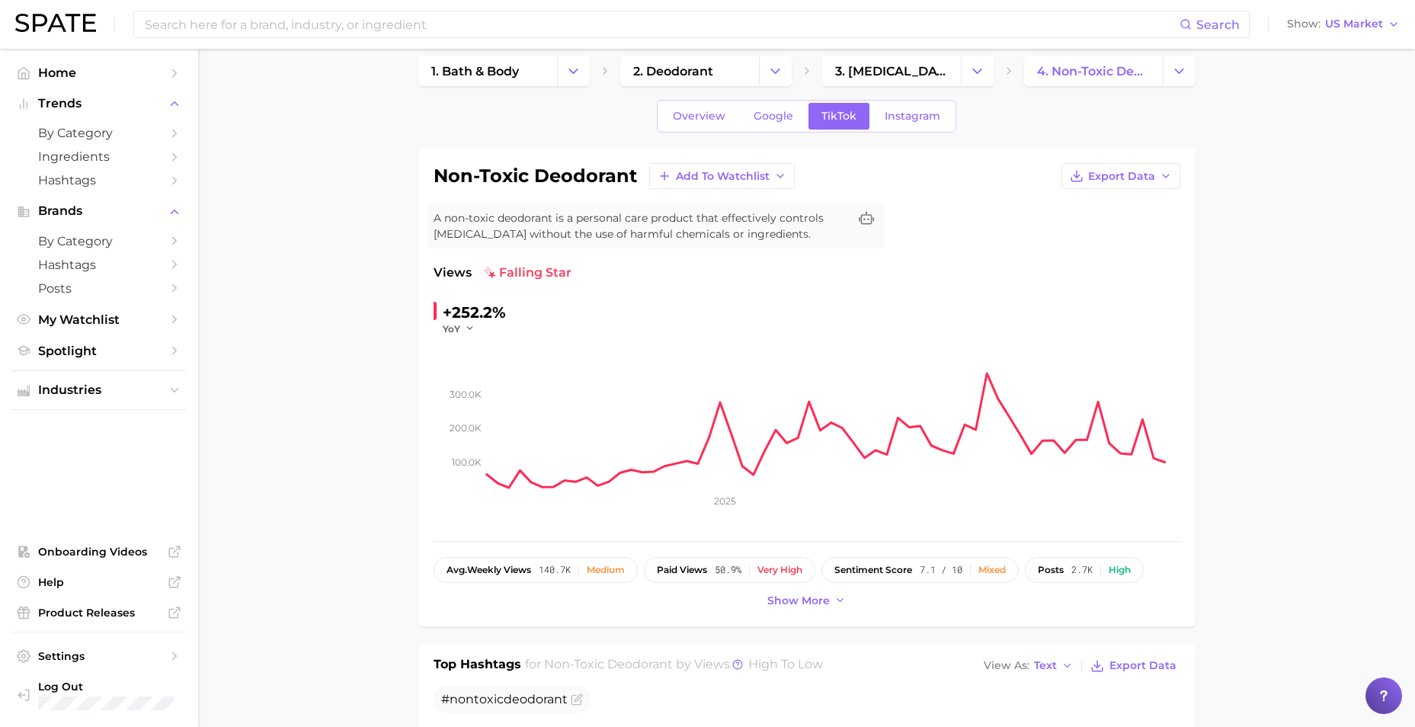
scroll to position [0, 0]
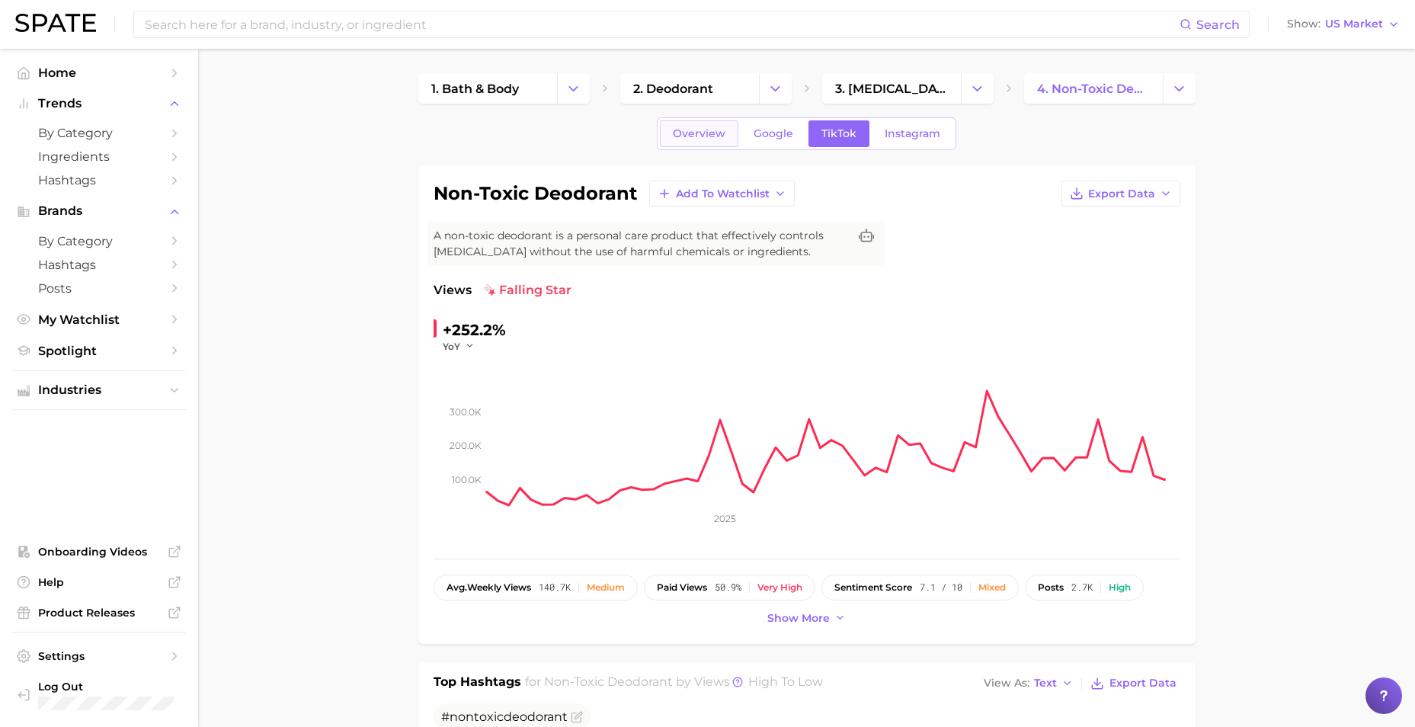
click at [712, 128] on span "Overview" at bounding box center [699, 133] width 53 height 13
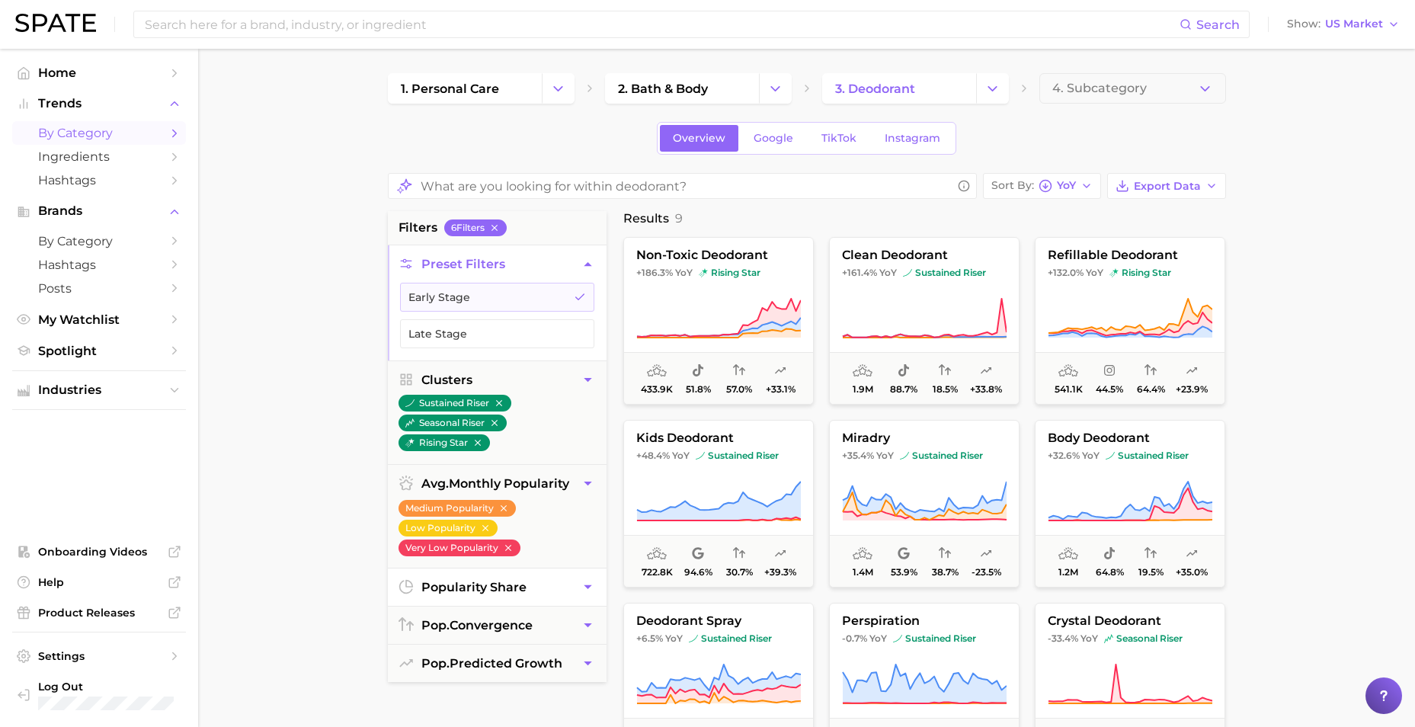
click at [534, 600] on button "popularity share" at bounding box center [497, 586] width 219 height 37
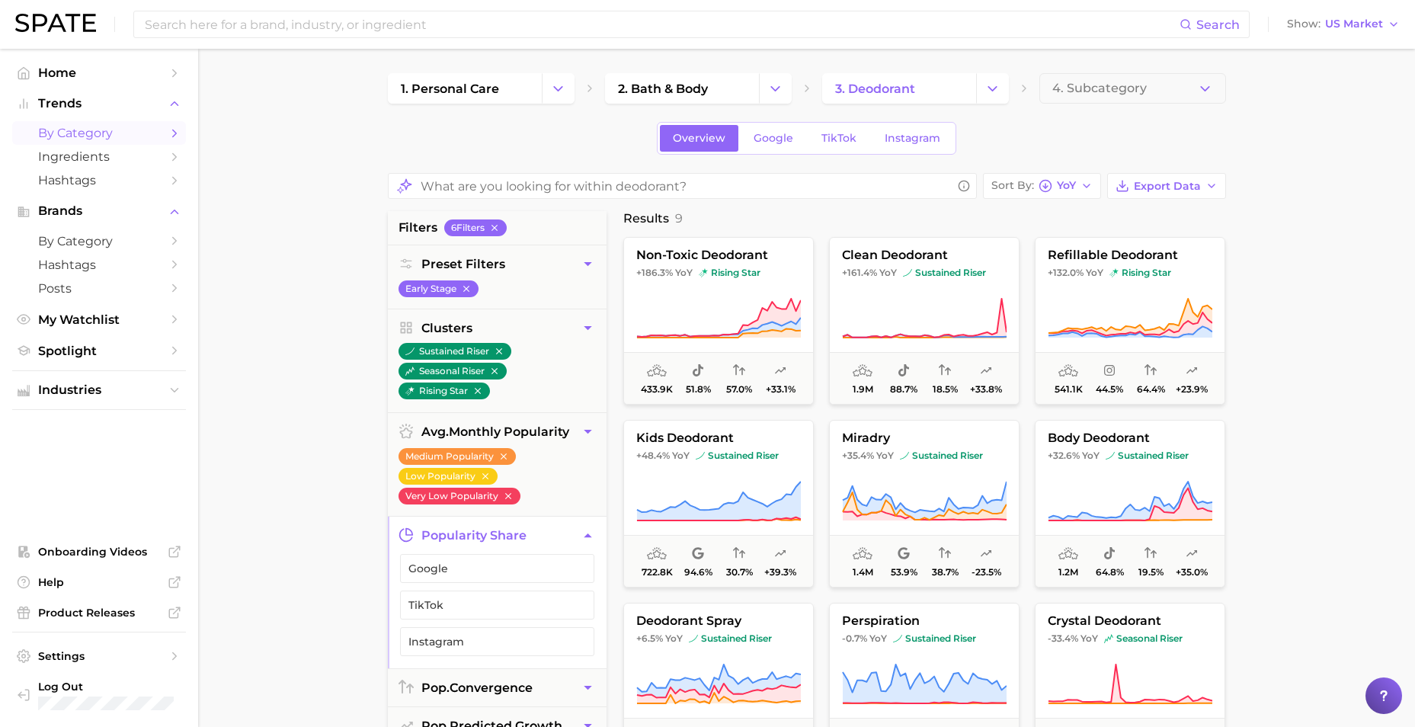
click at [523, 529] on span "popularity share" at bounding box center [473, 535] width 105 height 14
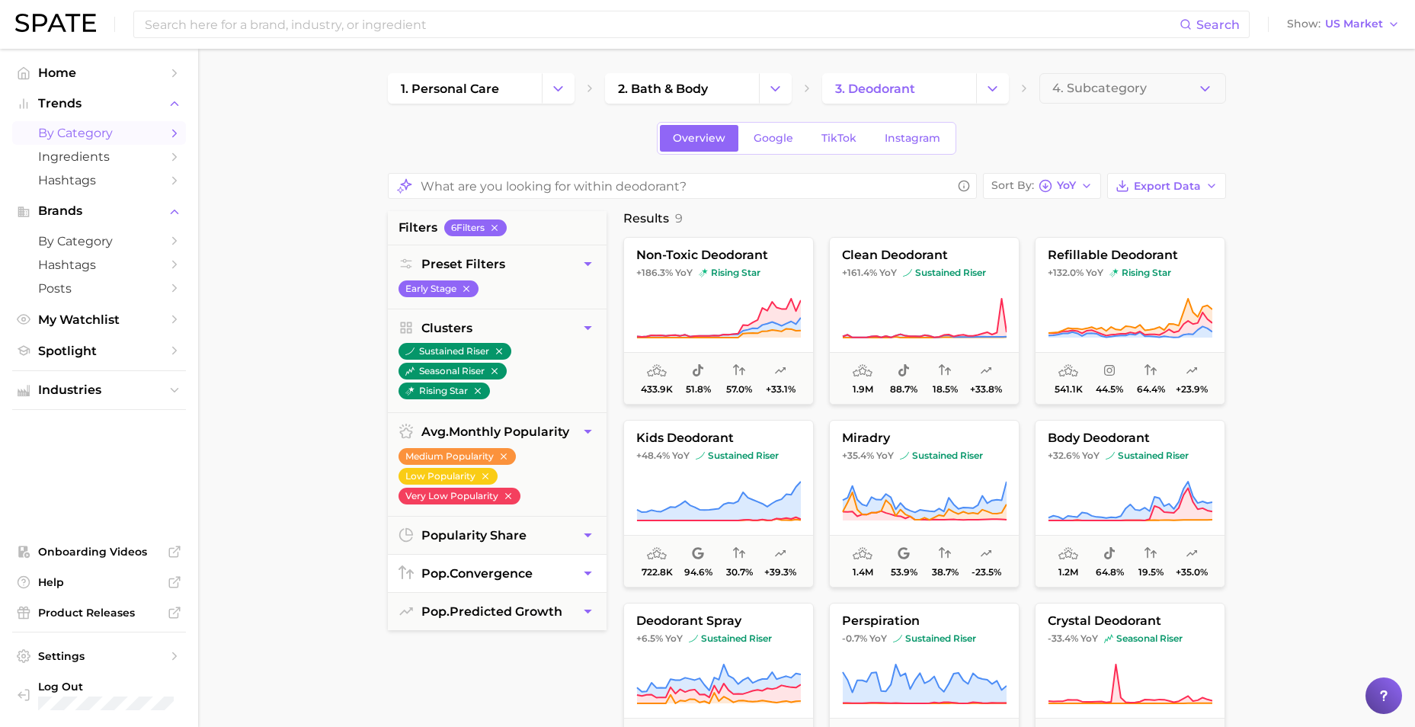
click at [556, 571] on button "pop. convergence" at bounding box center [497, 573] width 219 height 37
click at [831, 138] on span "TikTok" at bounding box center [838, 138] width 35 height 13
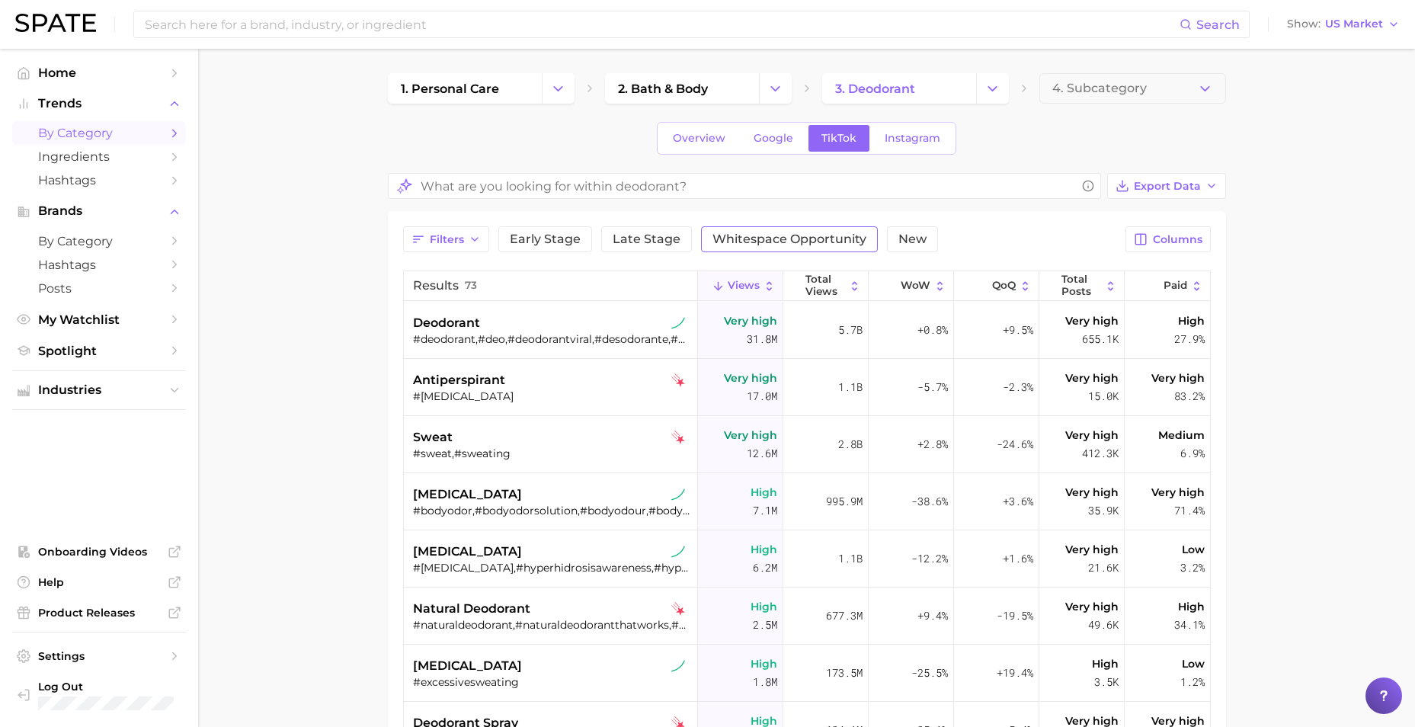
click at [785, 236] on span "Whitespace Opportunity" at bounding box center [789, 239] width 154 height 12
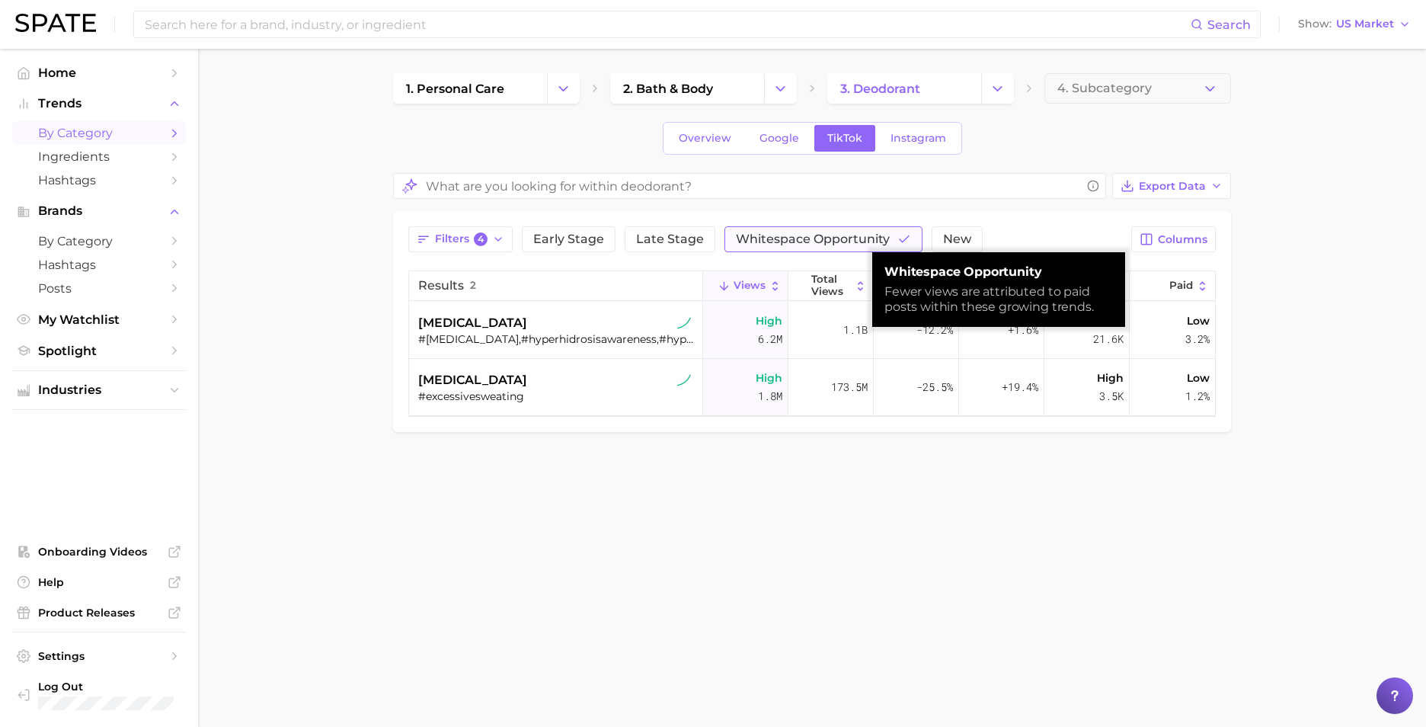
click at [785, 236] on span "Whitespace Opportunity" at bounding box center [813, 239] width 154 height 12
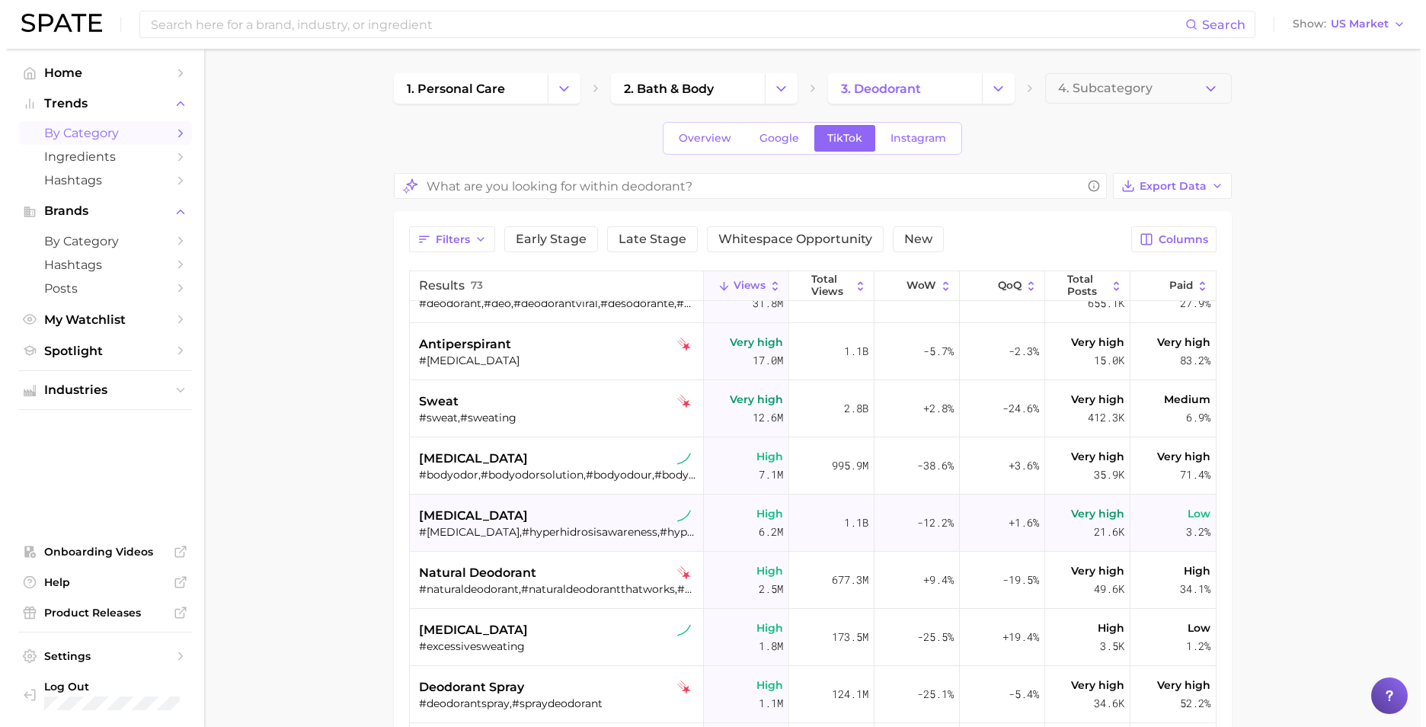
scroll to position [37, 0]
click at [574, 521] on div "[MEDICAL_DATA]" at bounding box center [552, 515] width 279 height 18
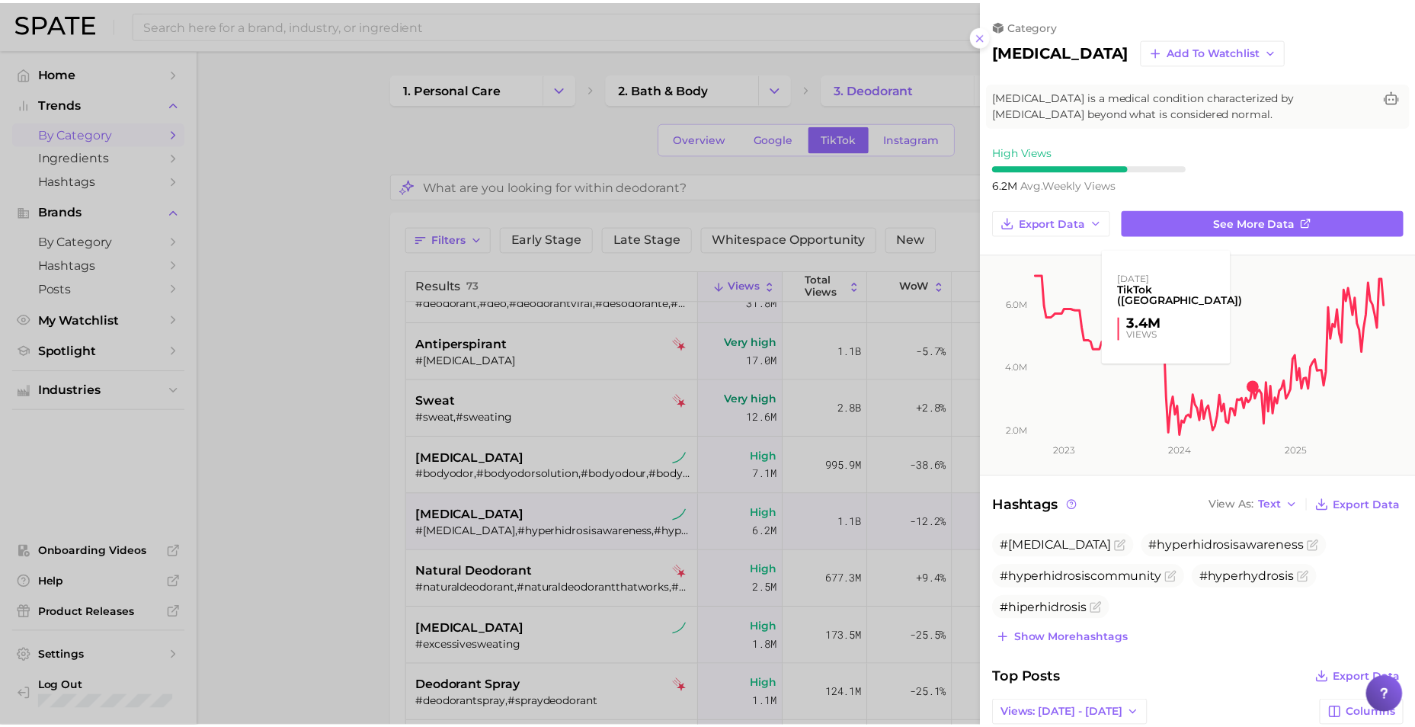
scroll to position [0, 0]
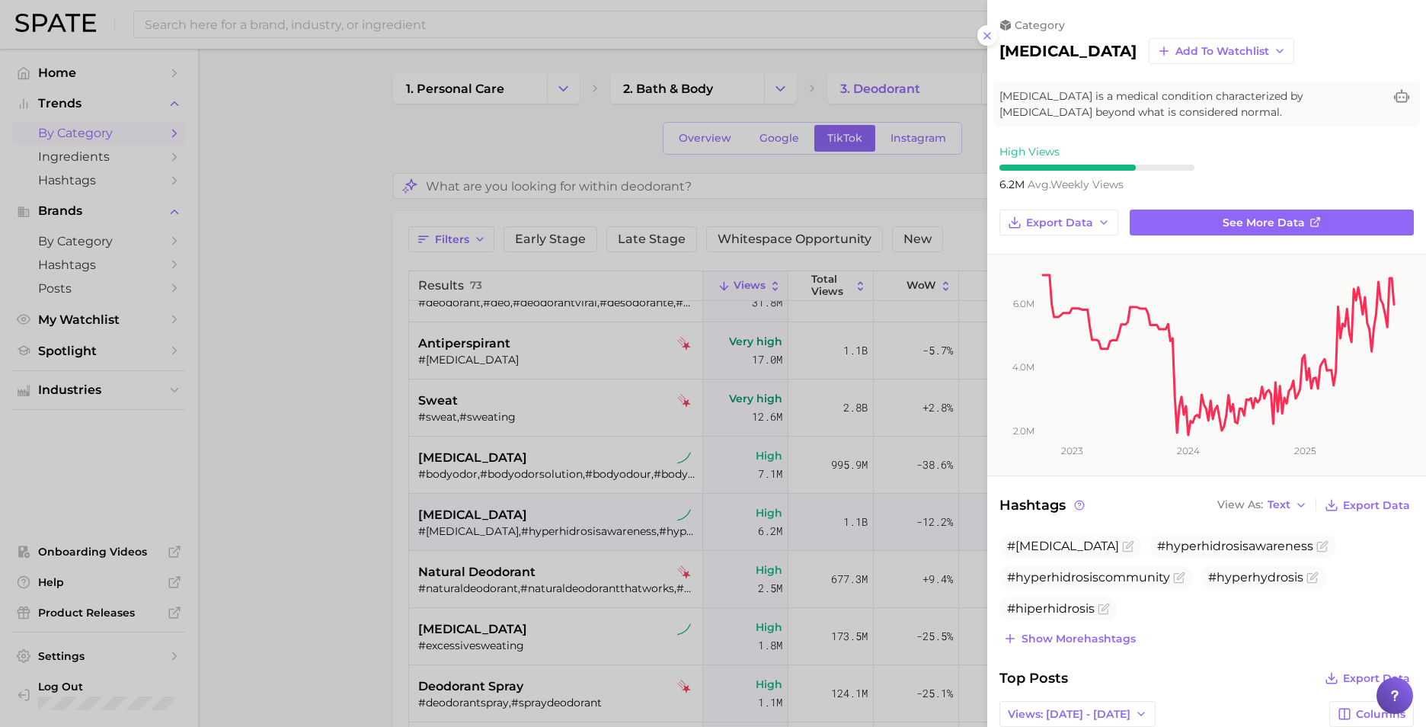
click at [302, 328] on div at bounding box center [713, 363] width 1426 height 727
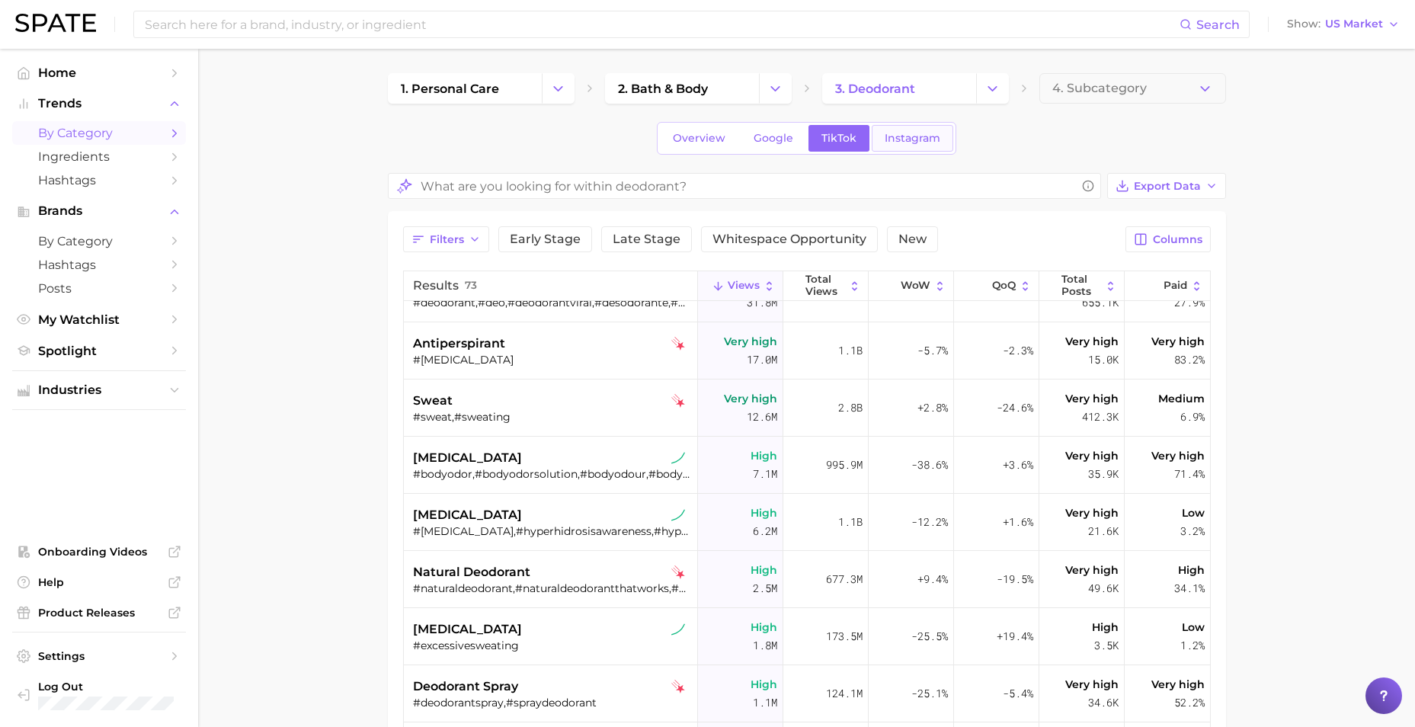
click at [921, 145] on link "Instagram" at bounding box center [912, 138] width 82 height 27
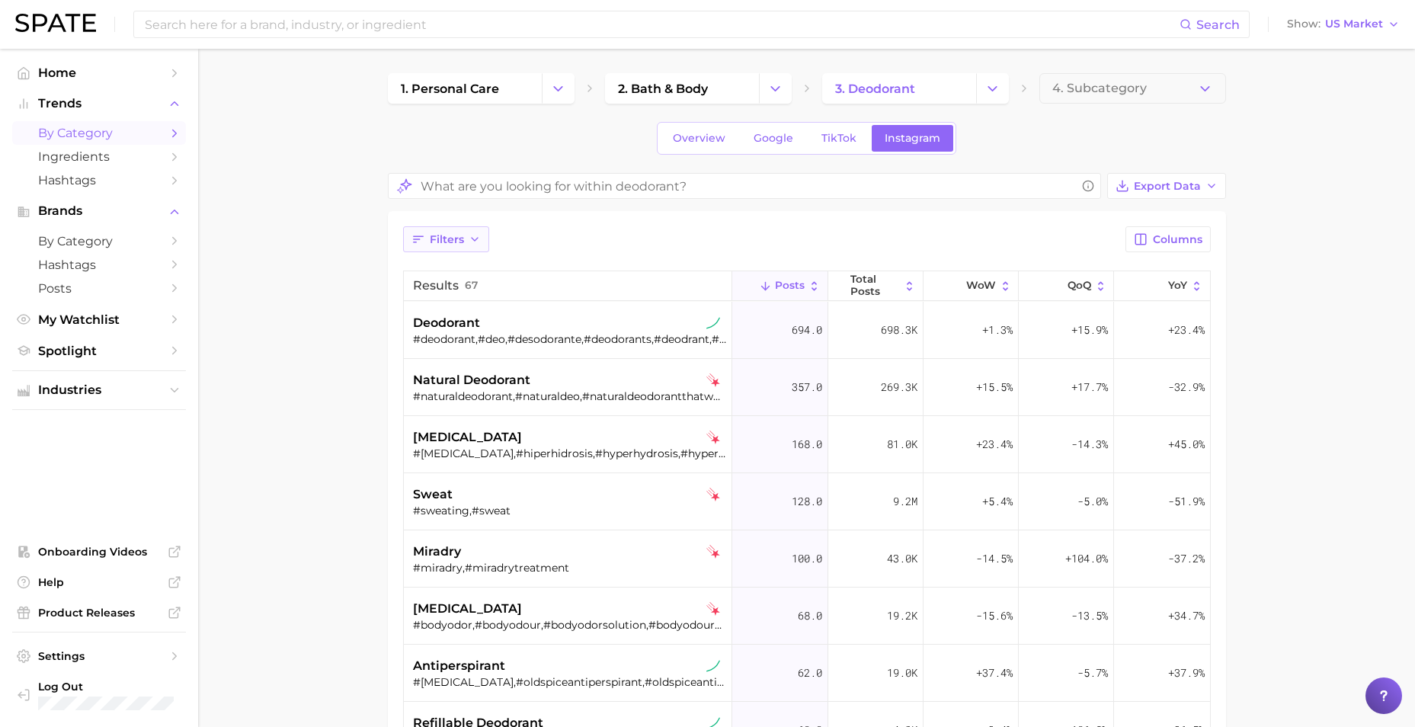
click at [470, 249] on button "Filters" at bounding box center [446, 239] width 86 height 26
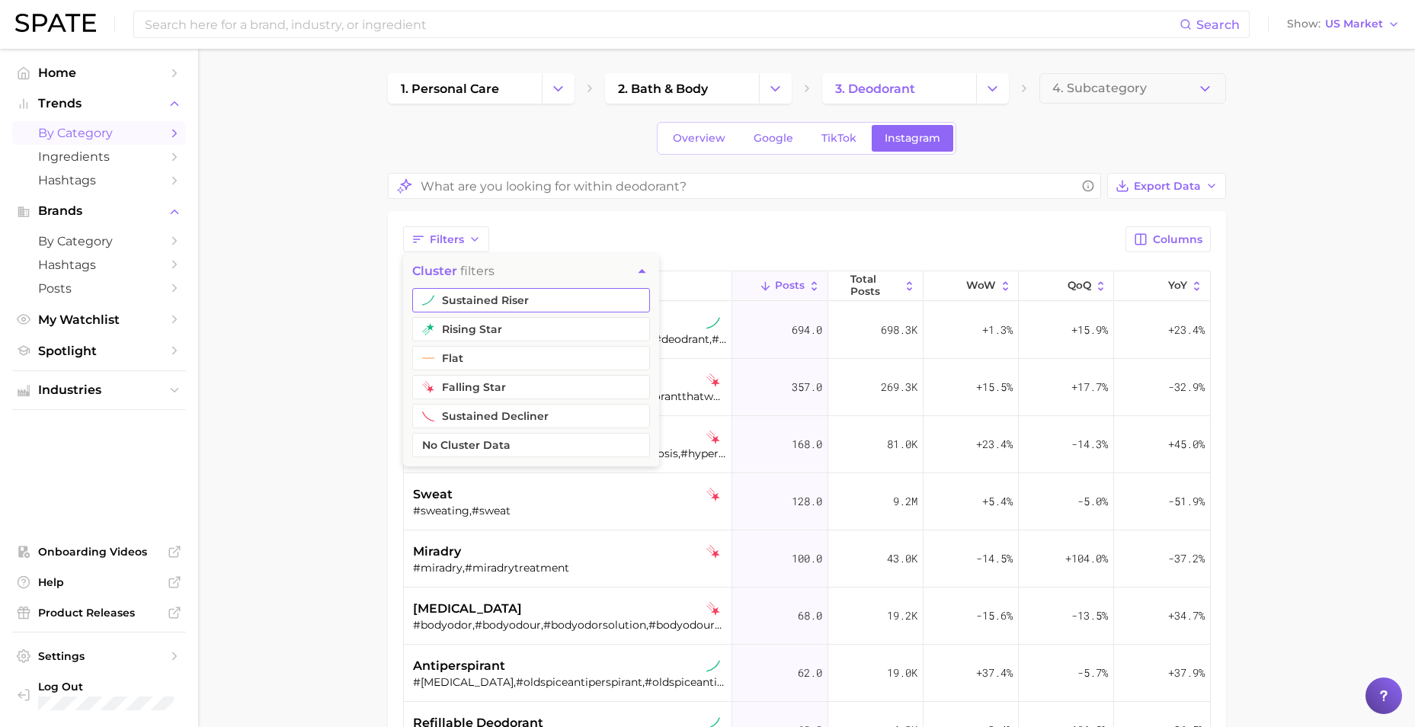
click at [484, 295] on button "sustained riser" at bounding box center [531, 300] width 238 height 24
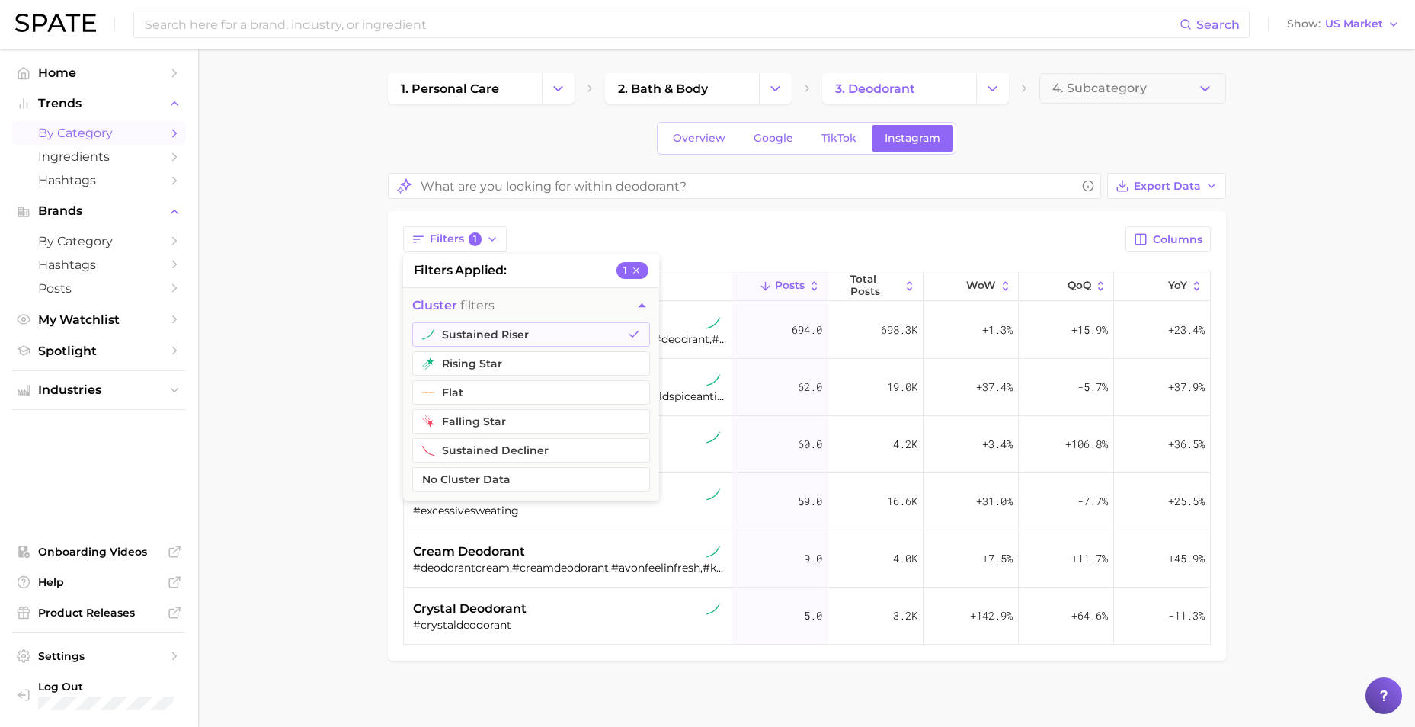
click at [337, 374] on main "1. personal care 2. bath & body 3. deodorant 4. Subcategory Overview Google Tik…" at bounding box center [806, 393] width 1217 height 688
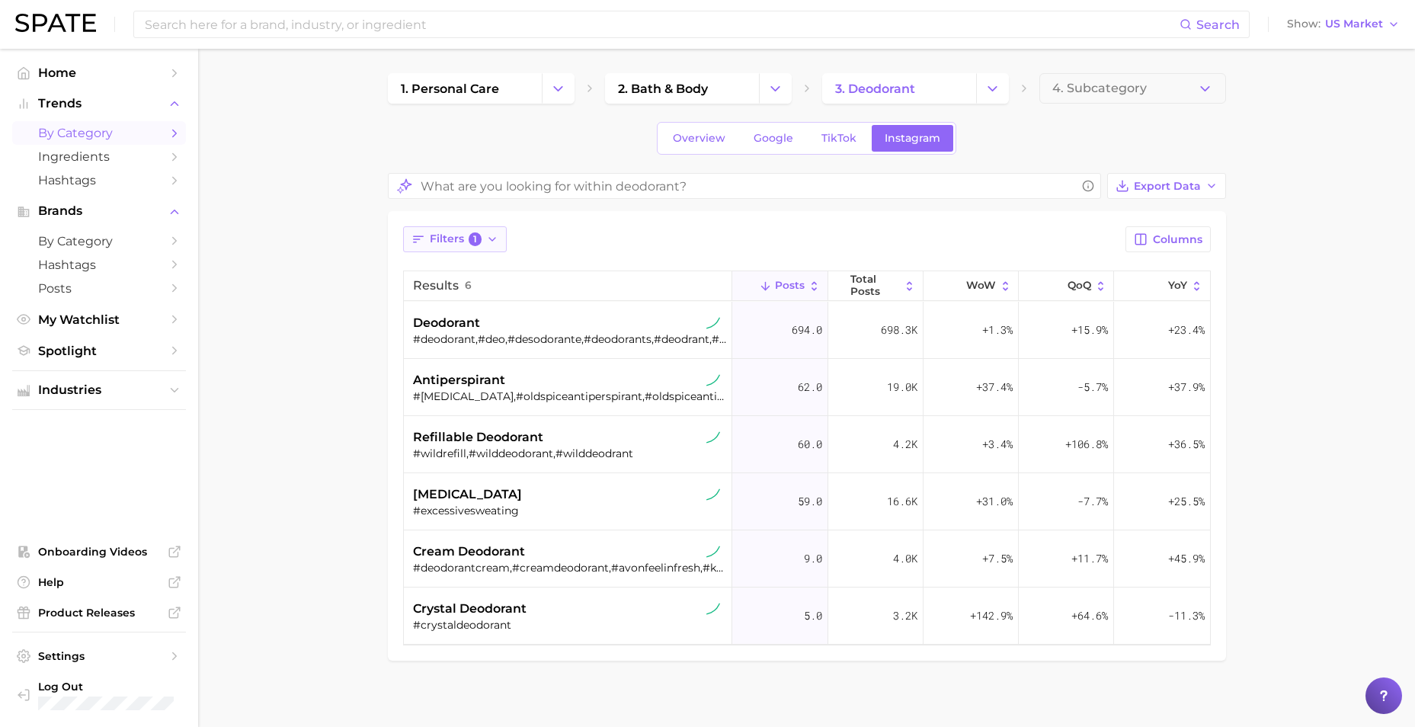
click at [448, 240] on span "Filters 1" at bounding box center [456, 239] width 53 height 14
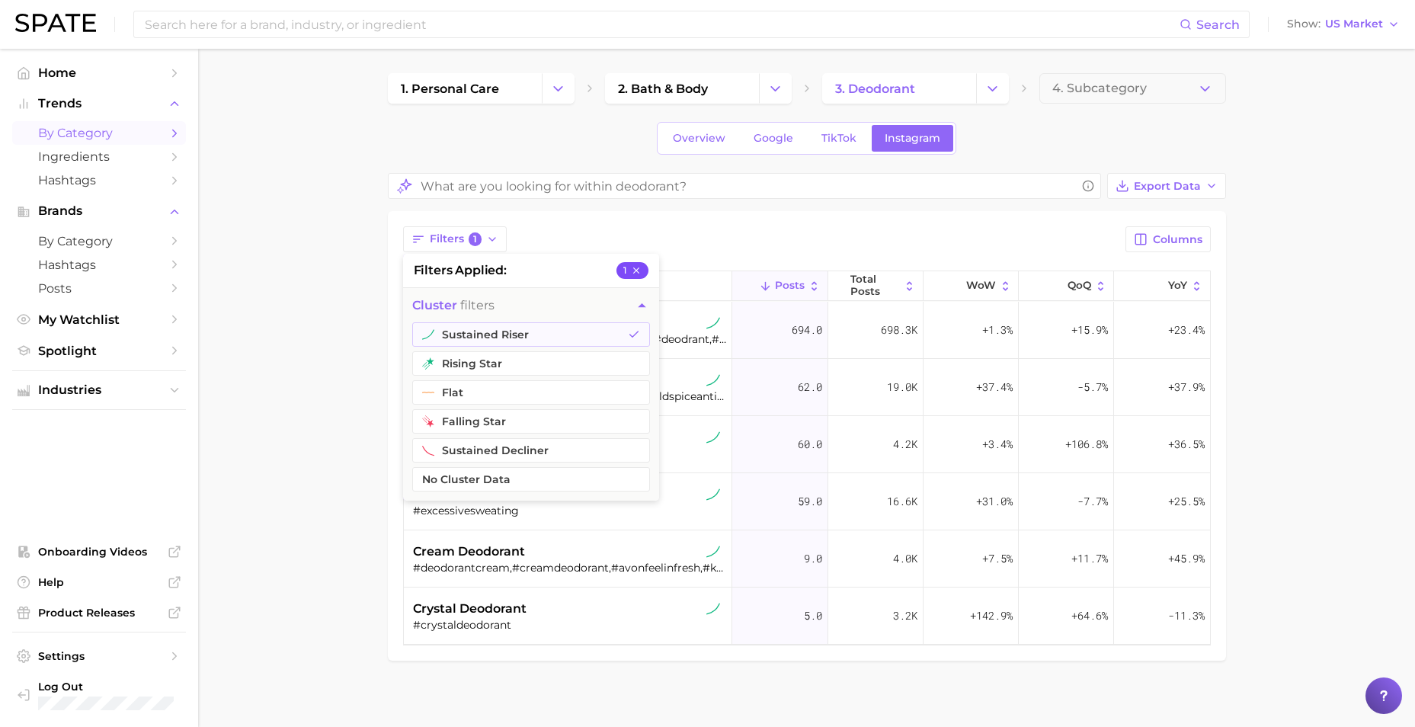
click at [639, 271] on icon "button" at bounding box center [636, 270] width 11 height 11
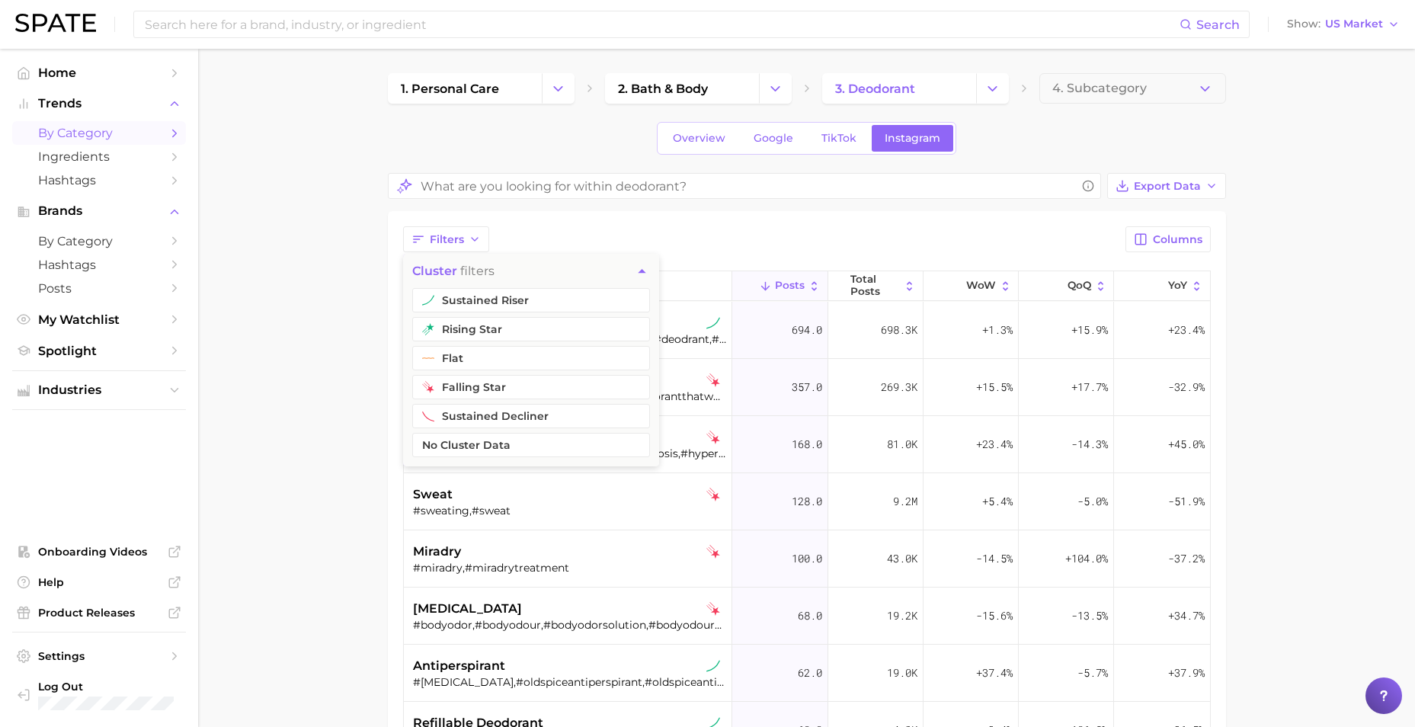
click at [257, 392] on main "1. personal care 2. bath & body 3. deodorant 4. Subcategory Overview Google Tik…" at bounding box center [806, 569] width 1217 height 1040
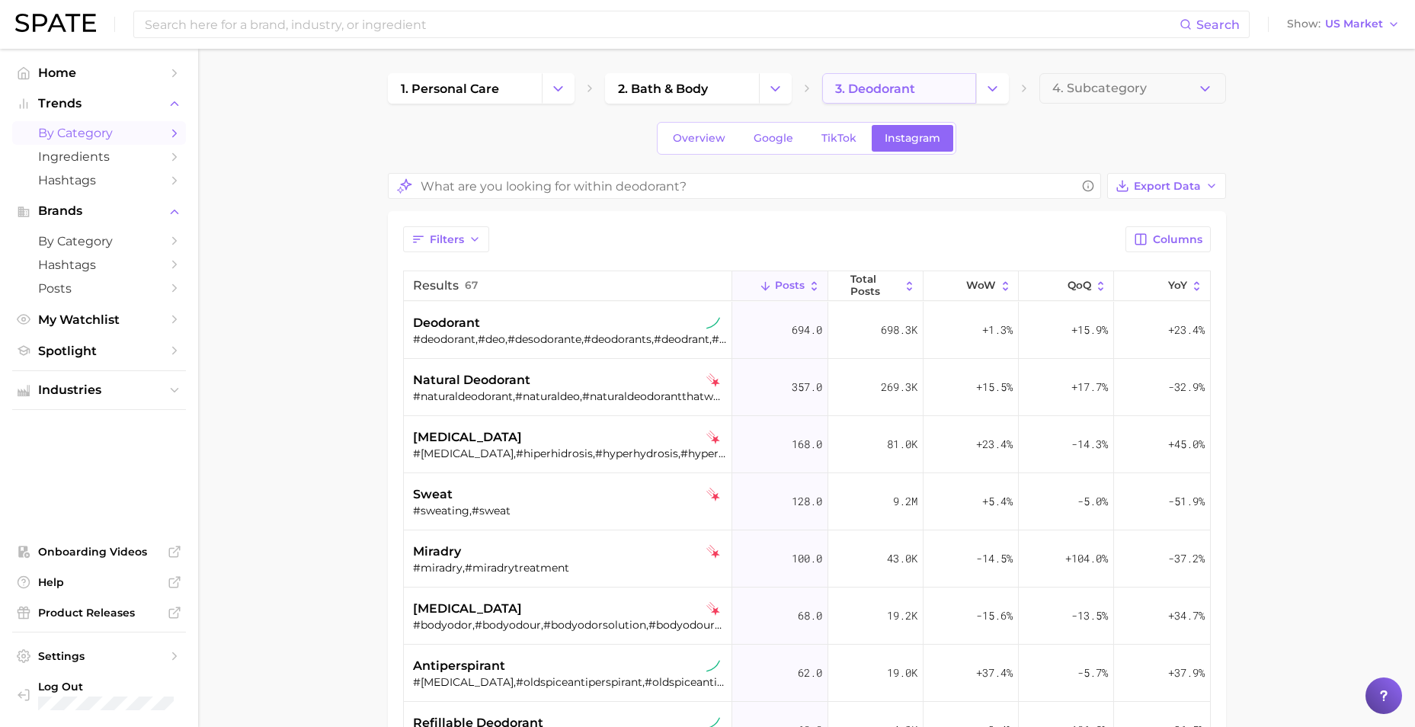
click at [907, 84] on span "3. deodorant" at bounding box center [875, 89] width 80 height 14
click at [985, 89] on icon "Change Category" at bounding box center [992, 89] width 16 height 16
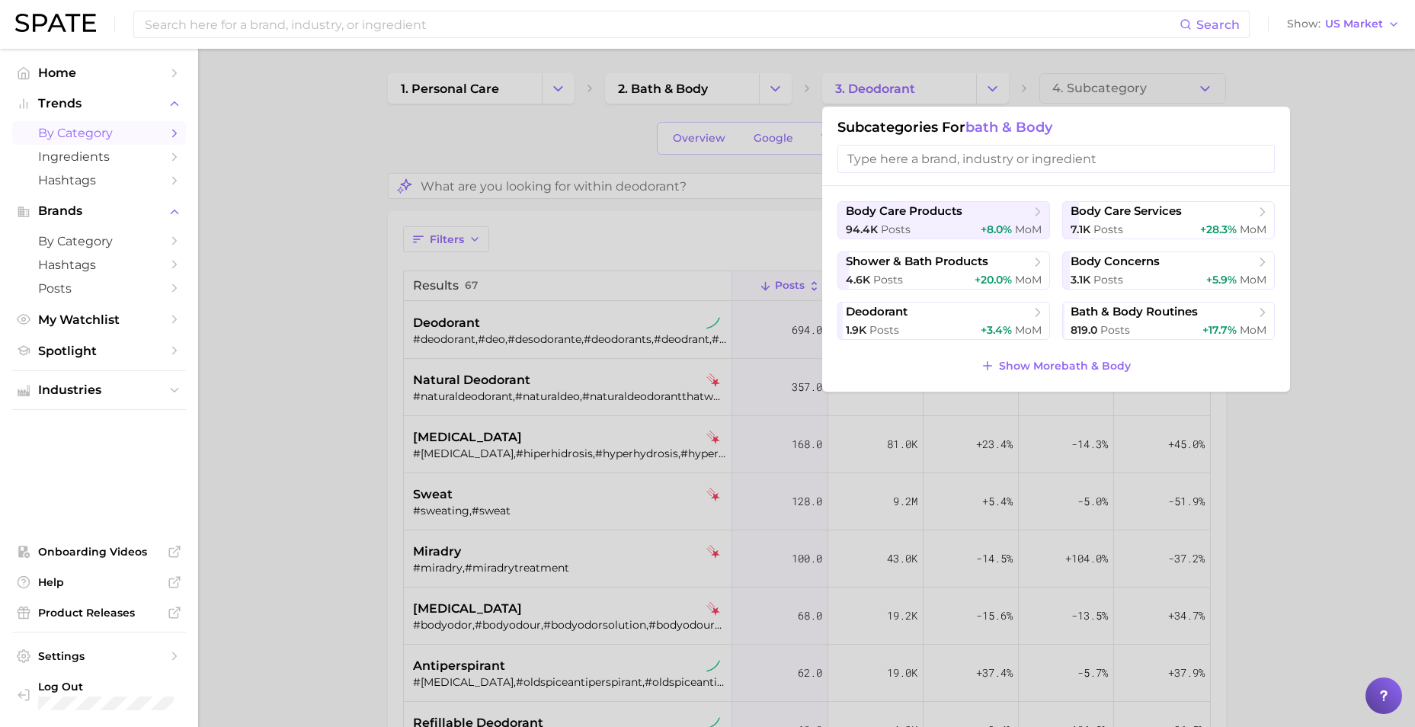
click at [915, 89] on div at bounding box center [707, 363] width 1415 height 727
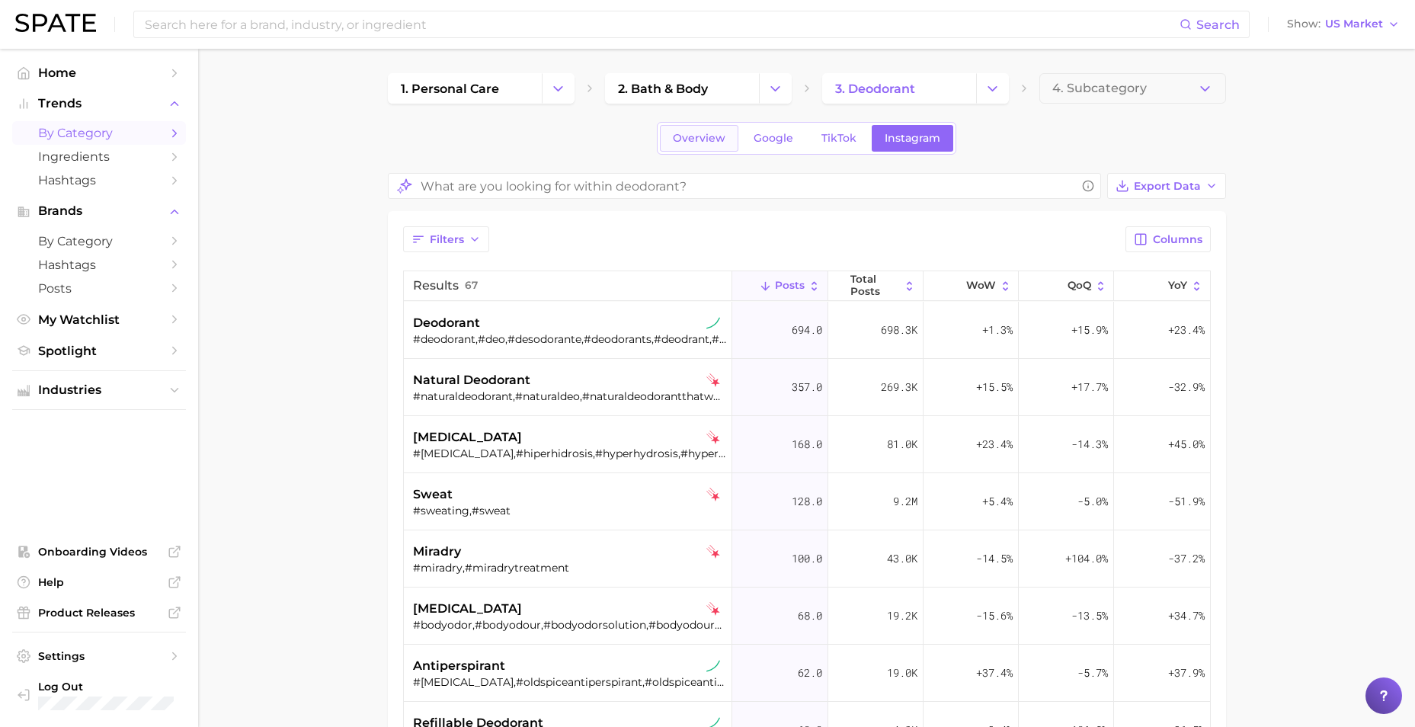
click at [687, 143] on span "Overview" at bounding box center [699, 138] width 53 height 13
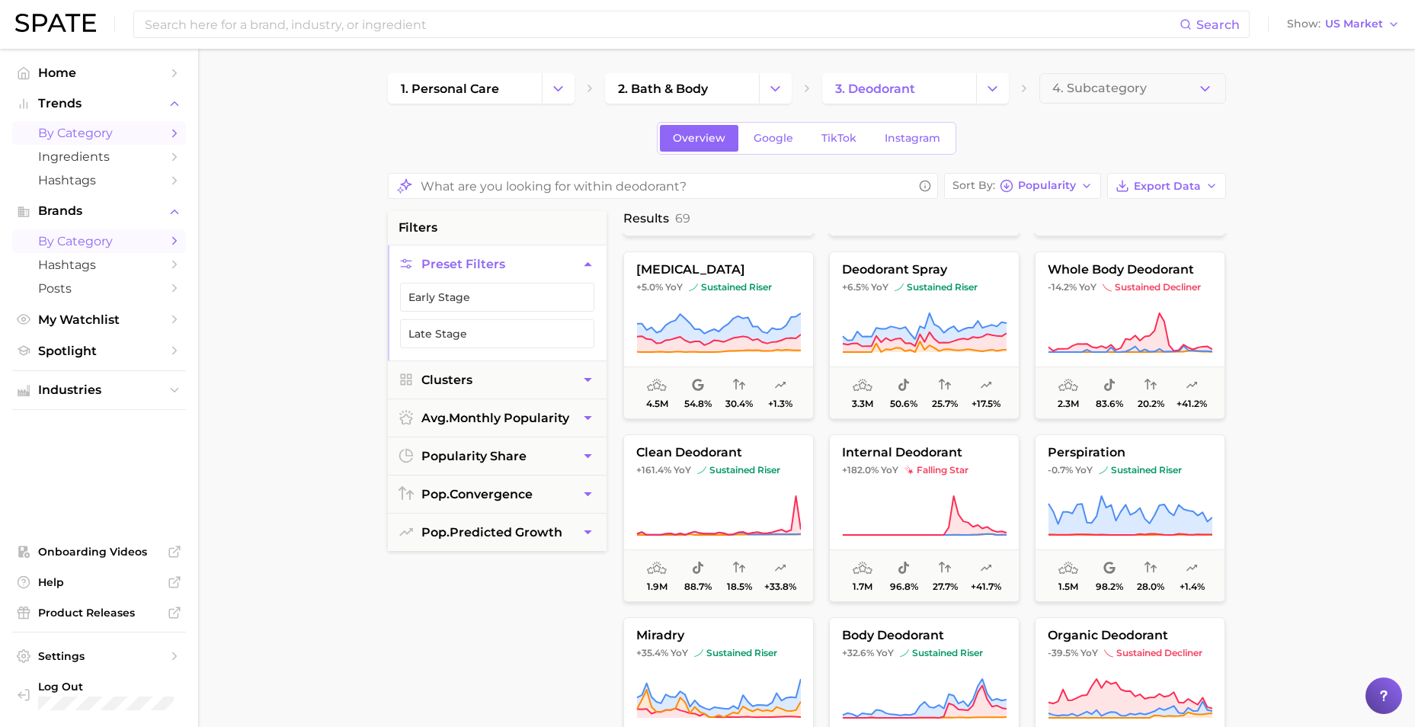
click at [174, 238] on polyline "Sidebar" at bounding box center [175, 241] width 4 height 7
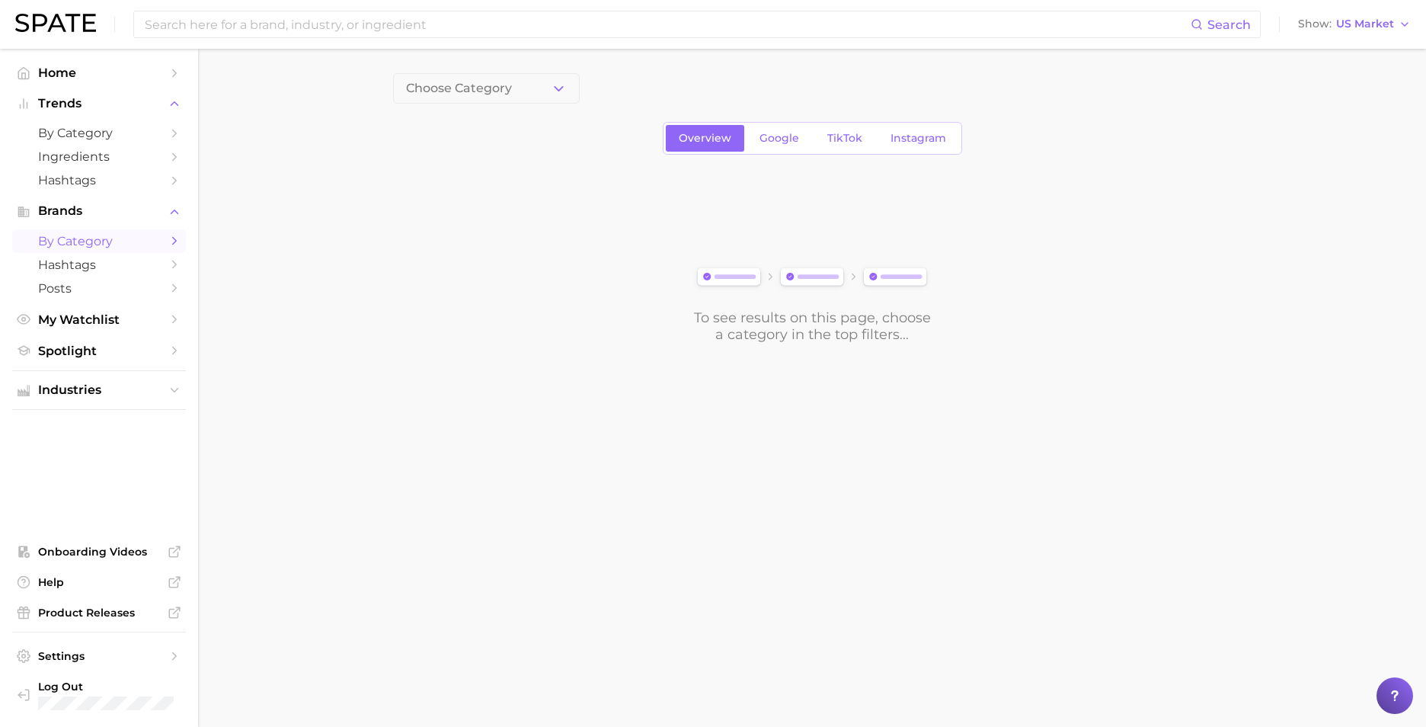
click at [178, 241] on icon "Sidebar" at bounding box center [175, 241] width 14 height 14
click at [170, 384] on icon "Sidebar" at bounding box center [175, 390] width 14 height 14
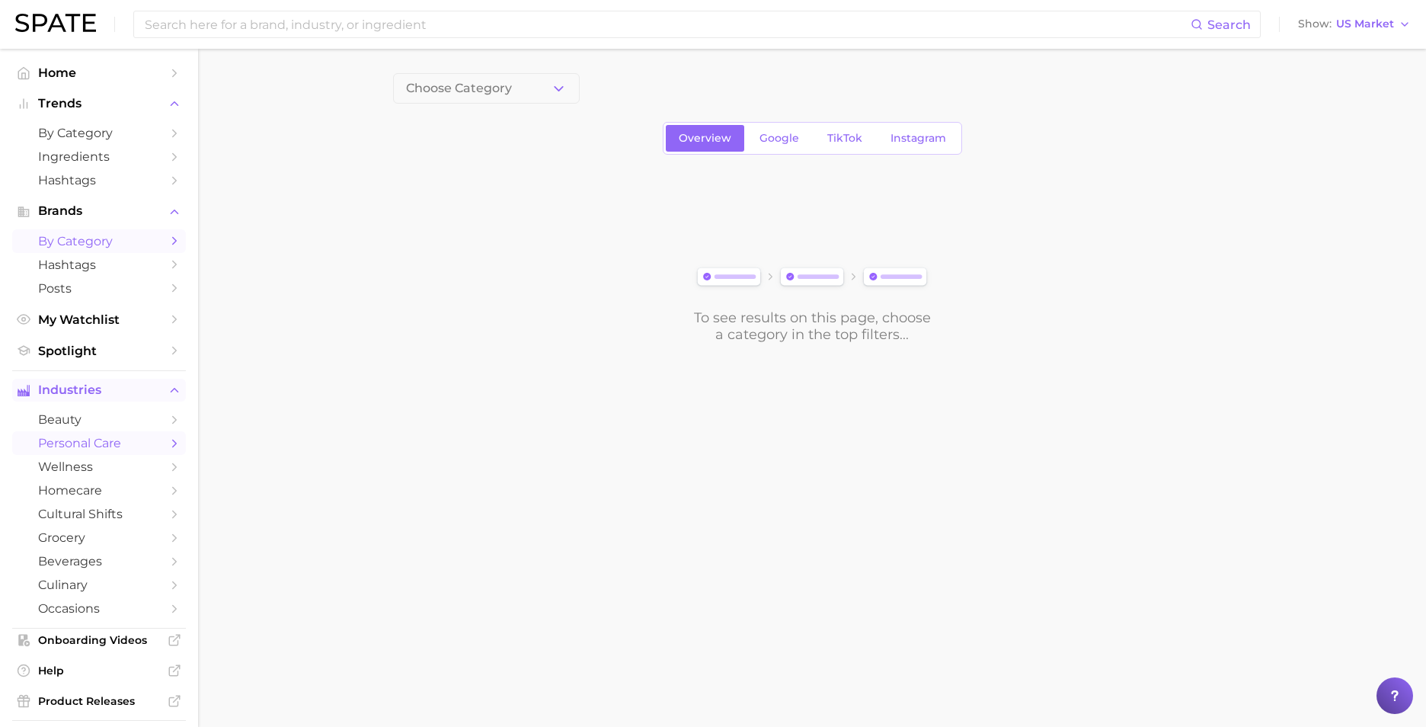
click at [114, 446] on span "personal care" at bounding box center [99, 443] width 122 height 14
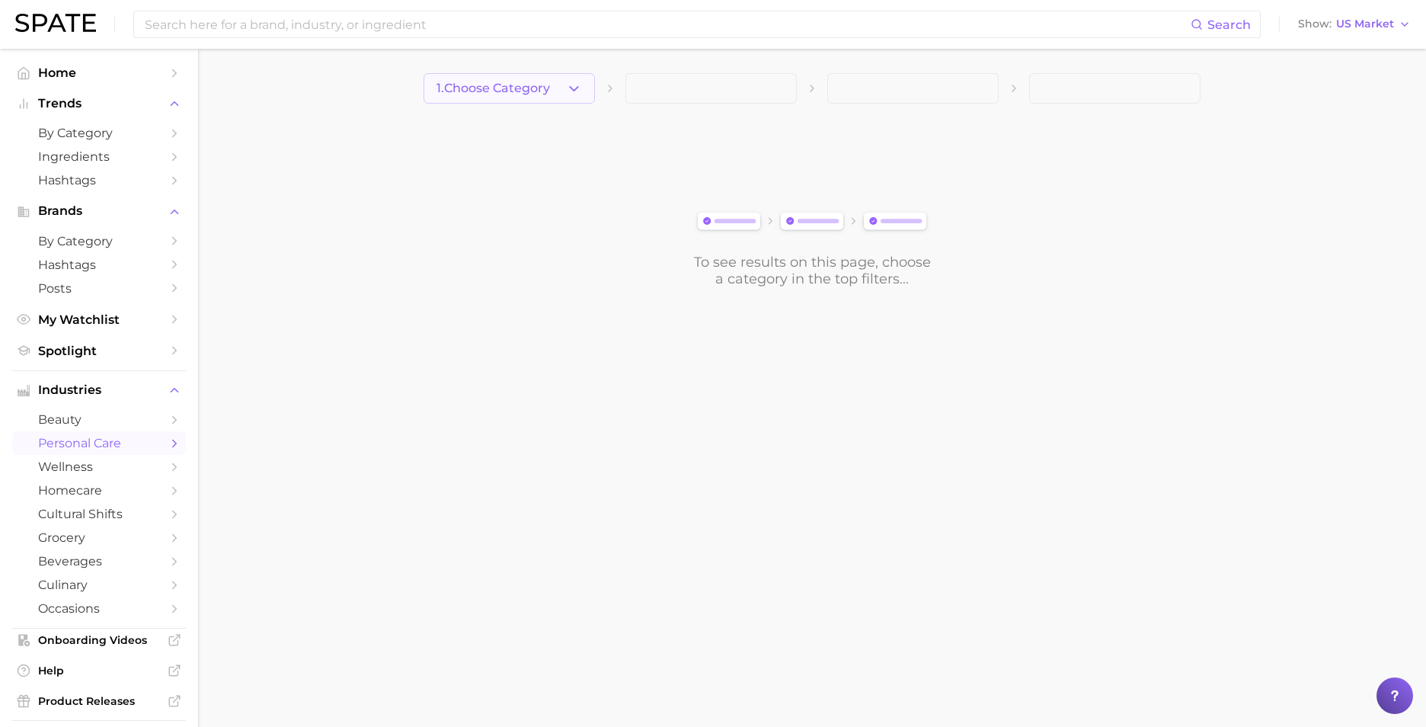
click at [515, 91] on span "1. Choose Category" at bounding box center [493, 89] width 114 height 14
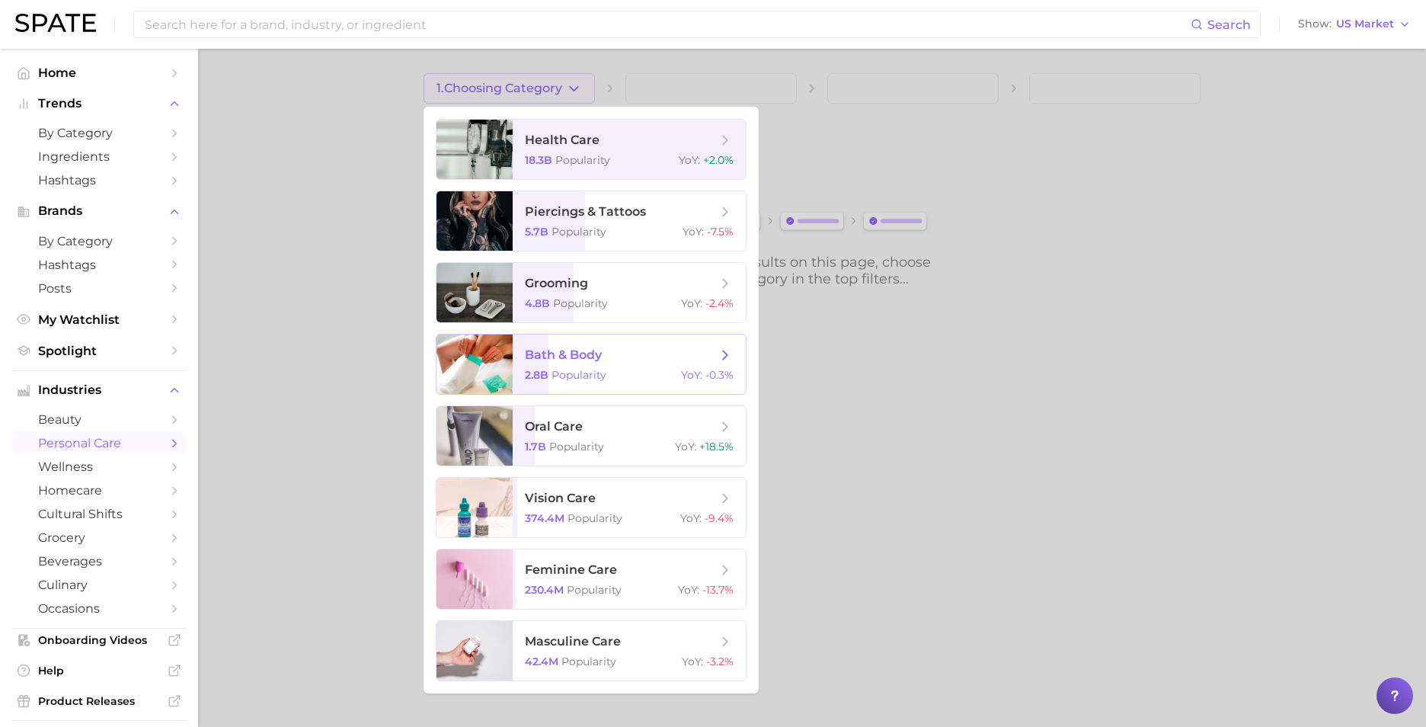
click at [614, 376] on div "2.8b Popularity YoY : -0.3%" at bounding box center [629, 375] width 209 height 14
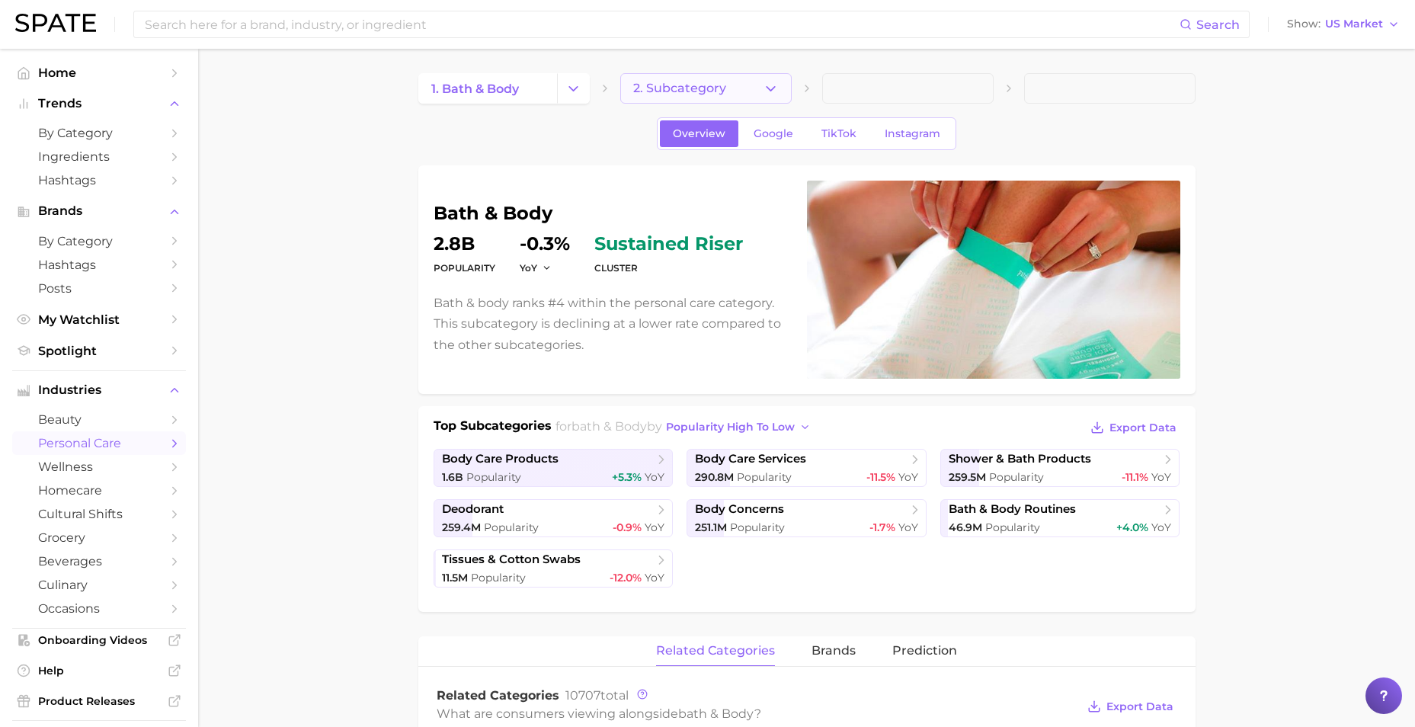
click at [674, 87] on span "2. Subcategory" at bounding box center [679, 89] width 93 height 14
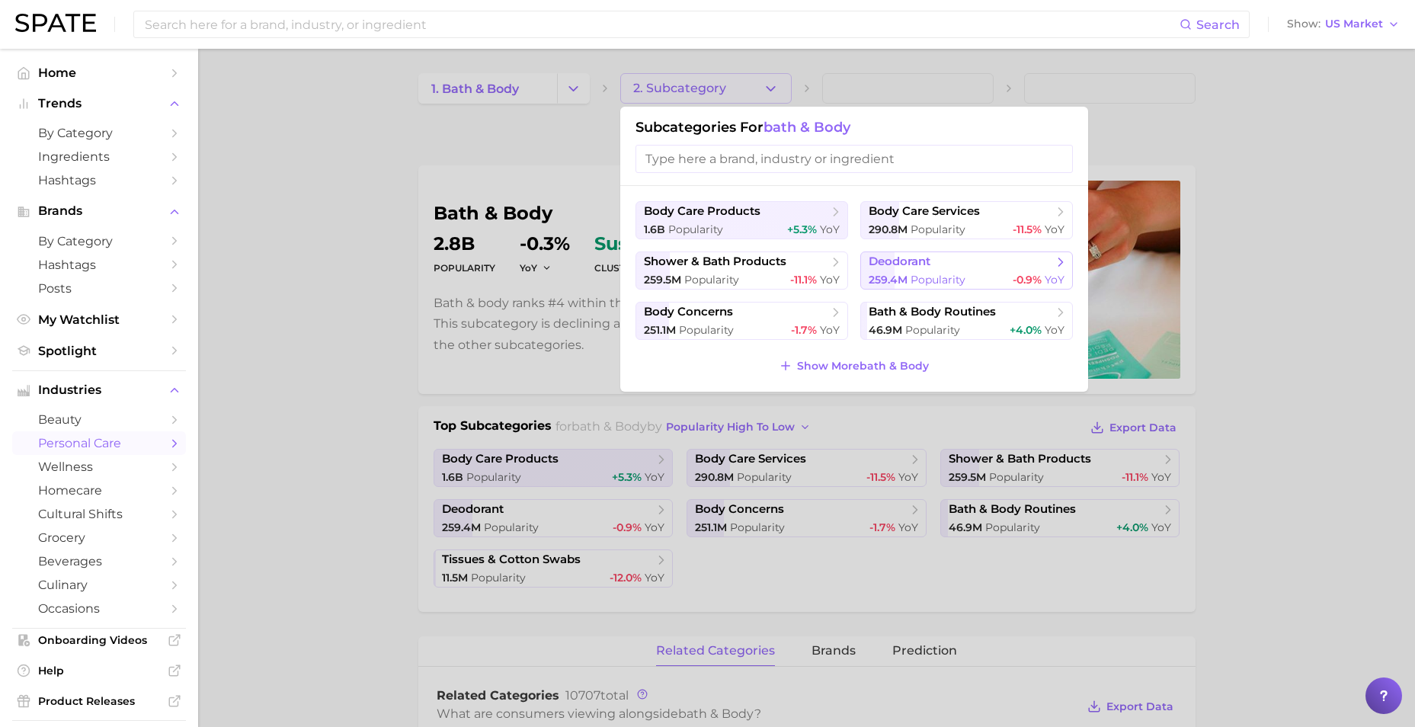
click at [887, 276] on span "259.4m" at bounding box center [887, 280] width 39 height 14
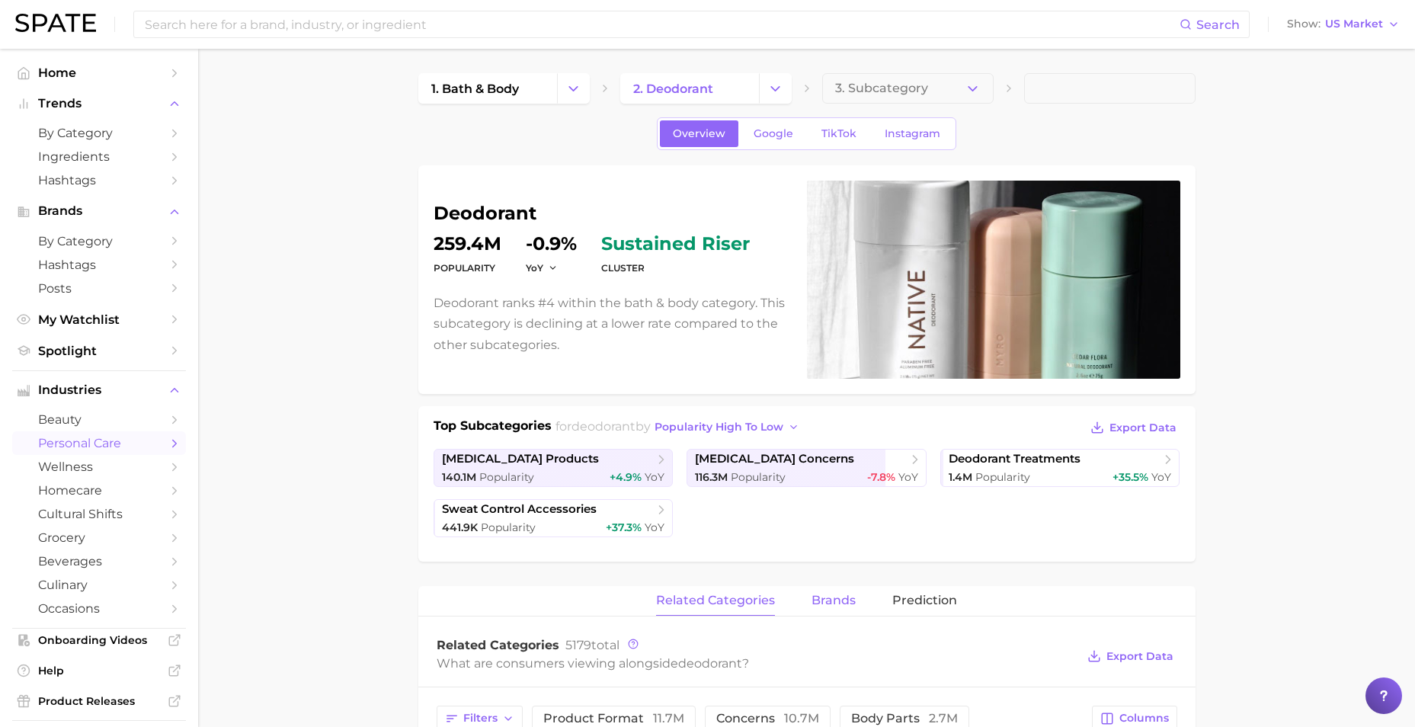
click at [851, 591] on button "brands" at bounding box center [833, 601] width 44 height 30
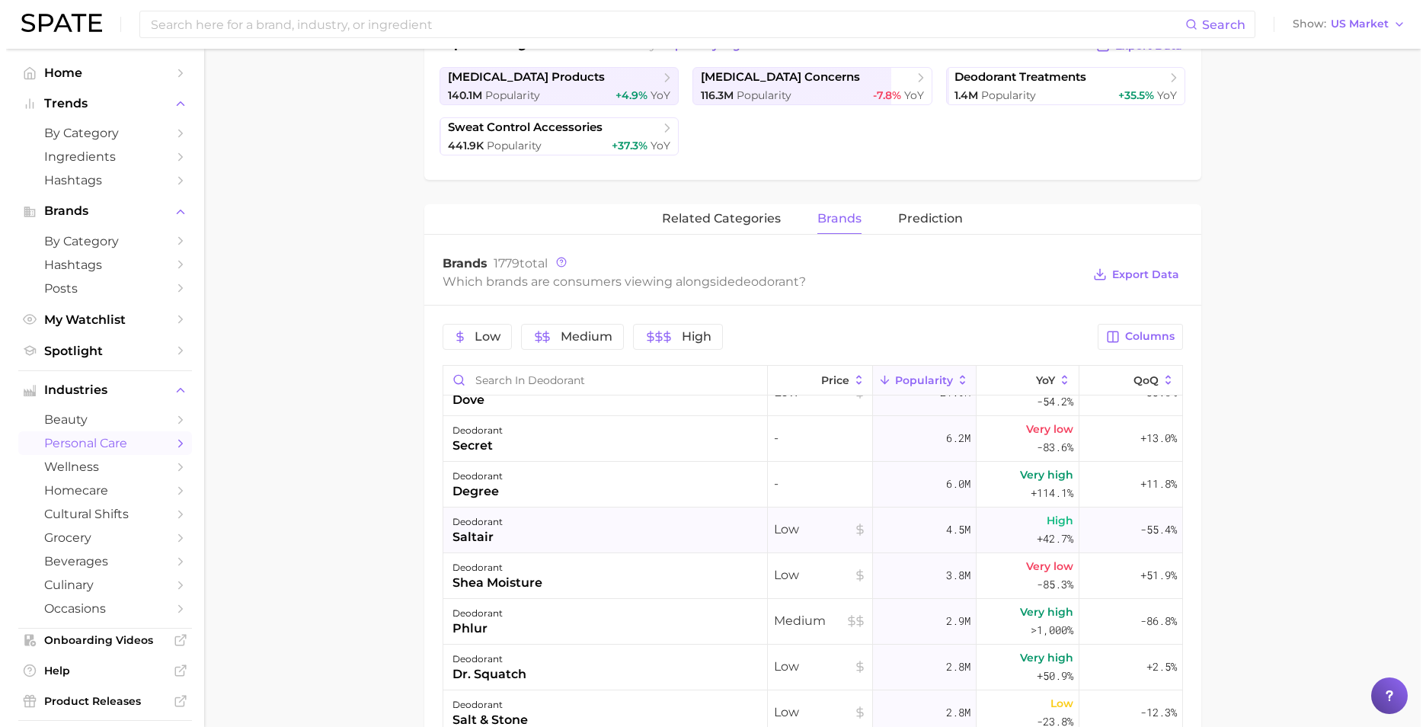
scroll to position [164, 0]
click at [558, 518] on div "deodorant saltair" at bounding box center [599, 530] width 325 height 46
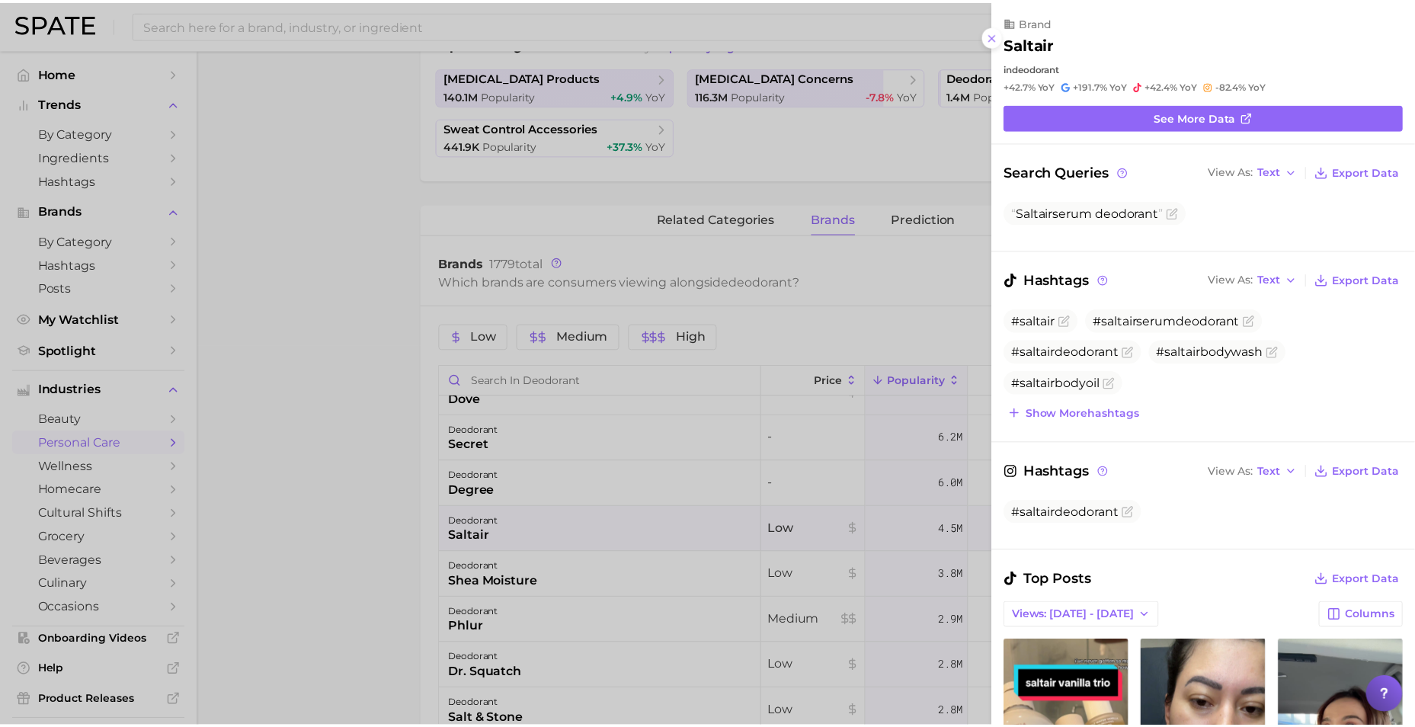
scroll to position [0, 0]
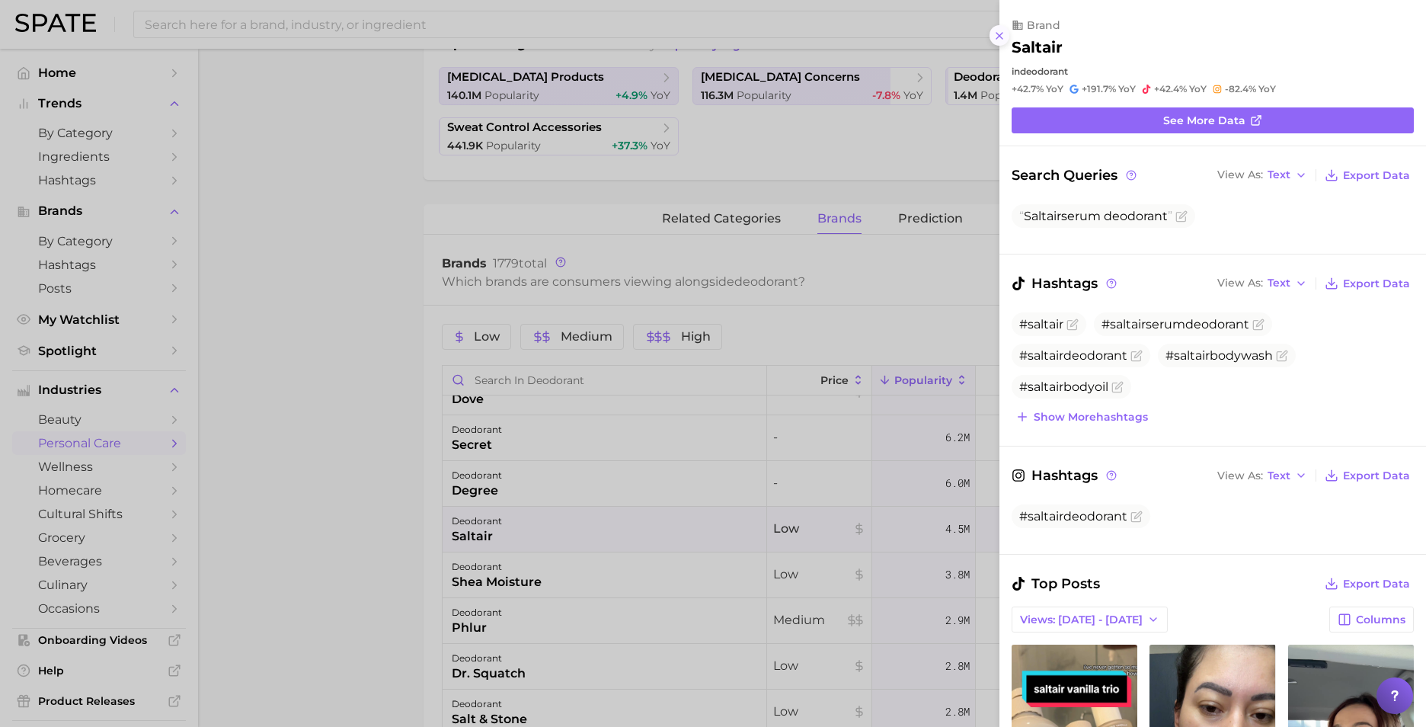
click at [996, 37] on icon at bounding box center [999, 36] width 12 height 12
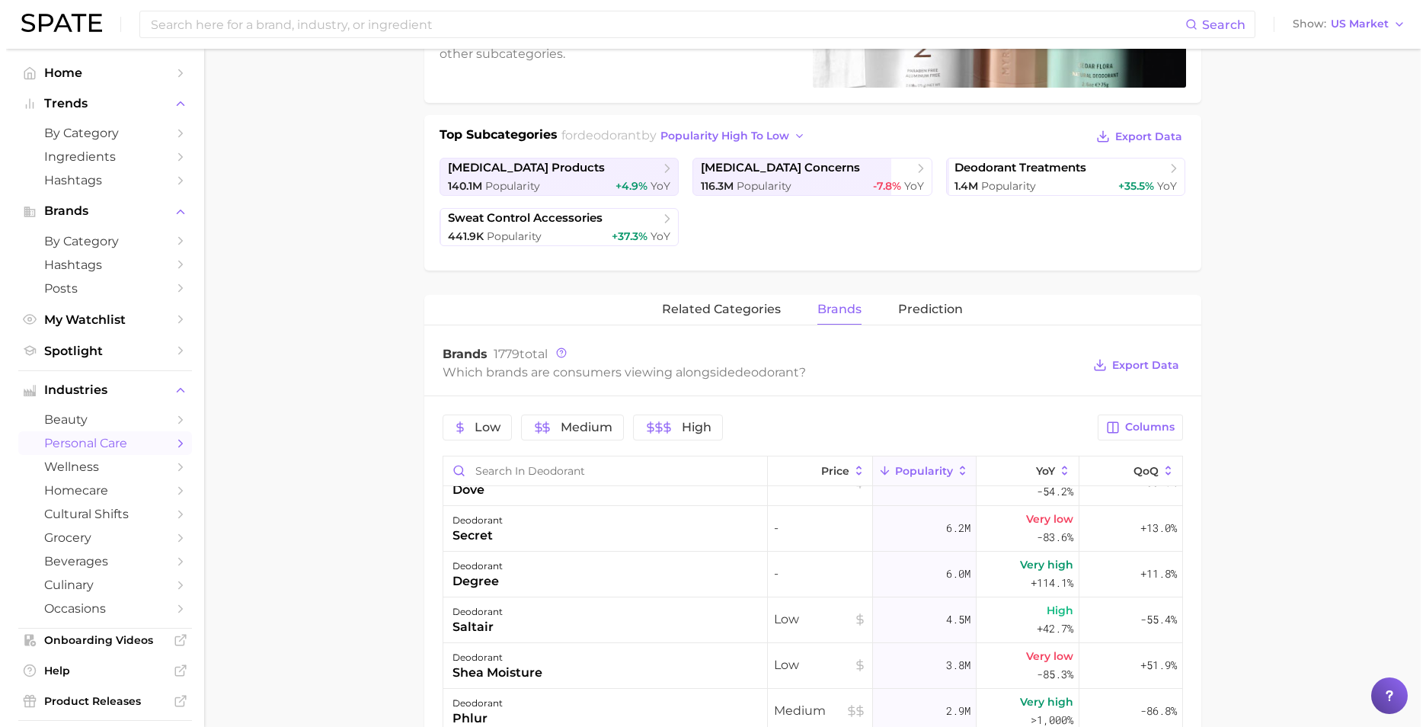
scroll to position [312, 0]
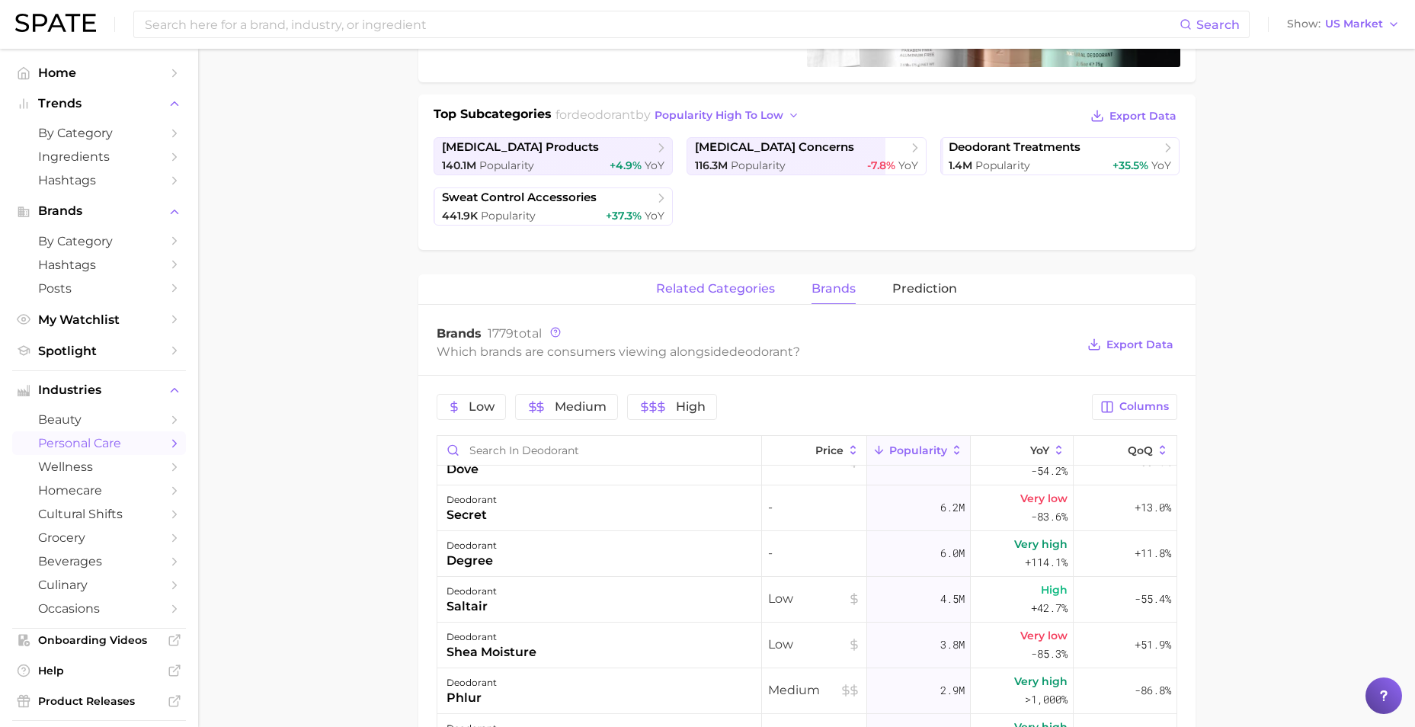
click at [735, 289] on span "related categories" at bounding box center [715, 289] width 119 height 14
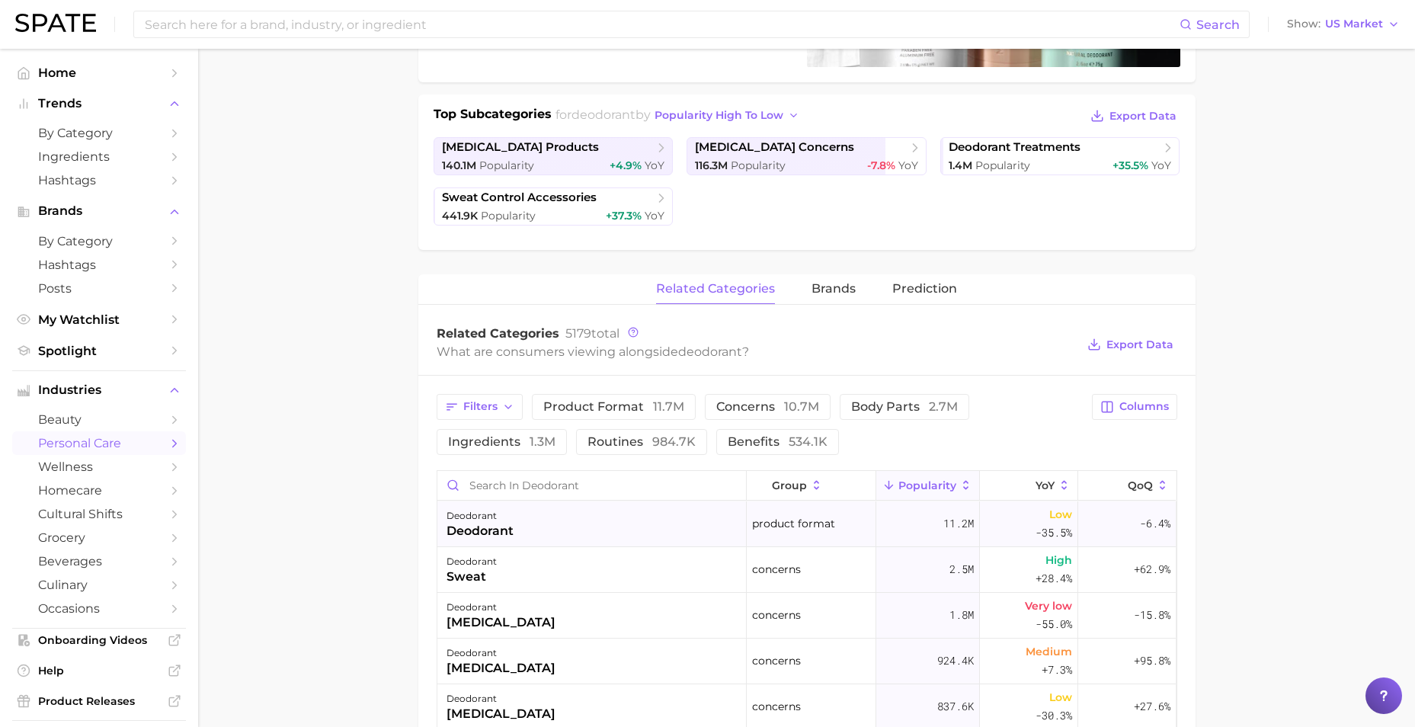
click at [529, 532] on div "deodorant deodorant" at bounding box center [591, 524] width 309 height 46
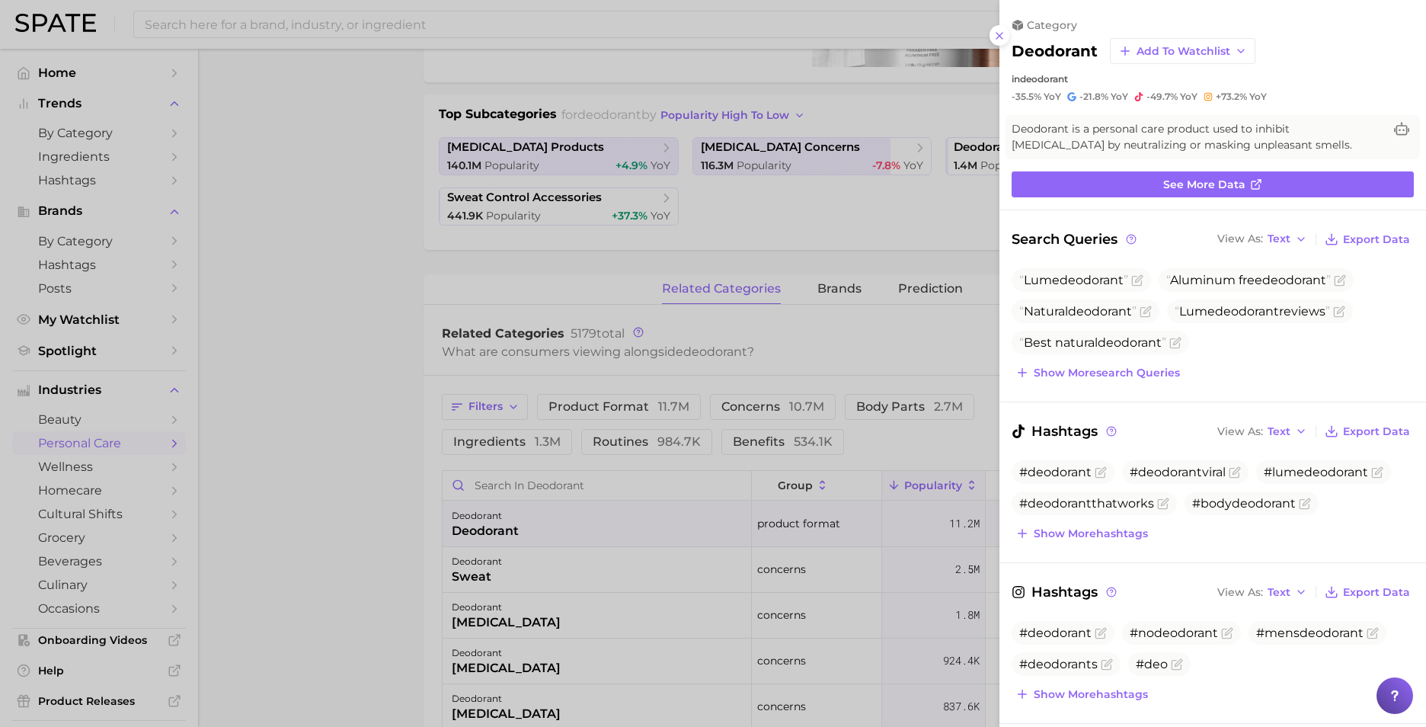
click at [533, 568] on div at bounding box center [713, 363] width 1426 height 727
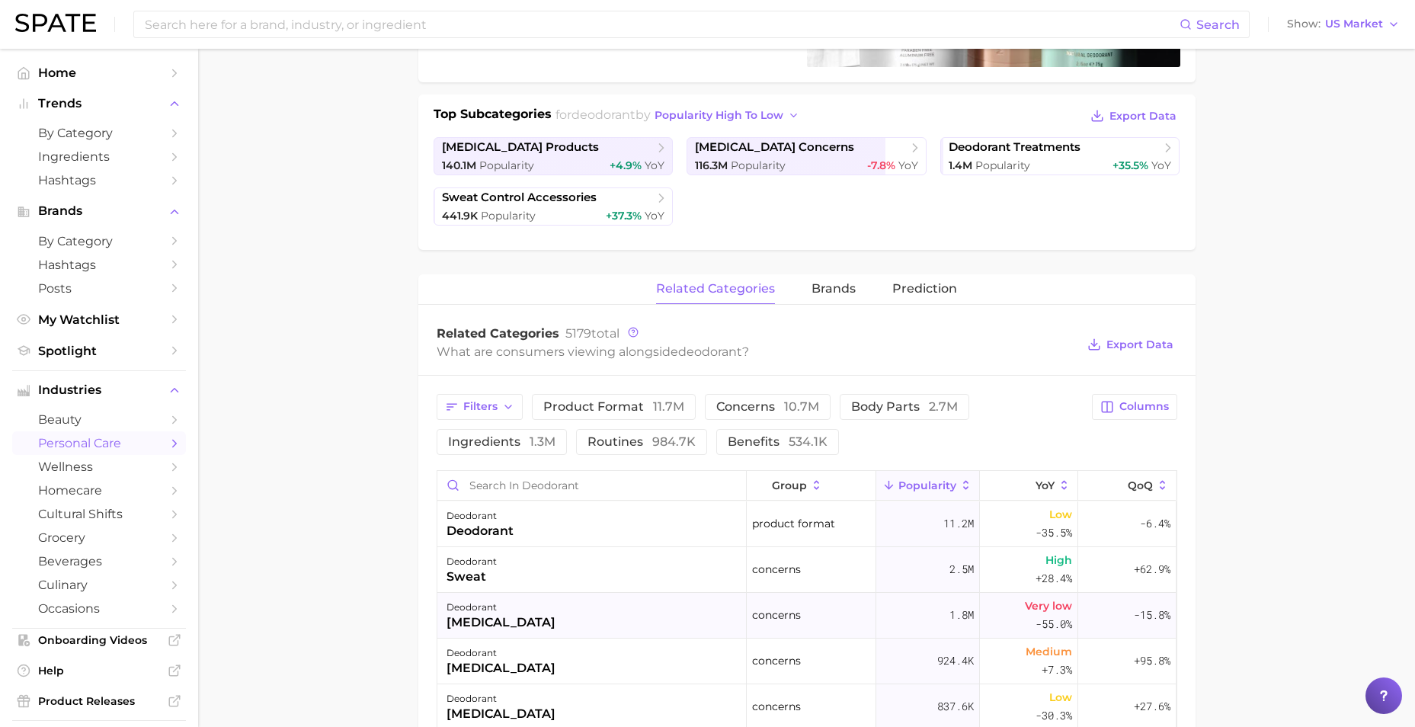
click at [606, 607] on div "deodorant [MEDICAL_DATA]" at bounding box center [591, 616] width 309 height 46
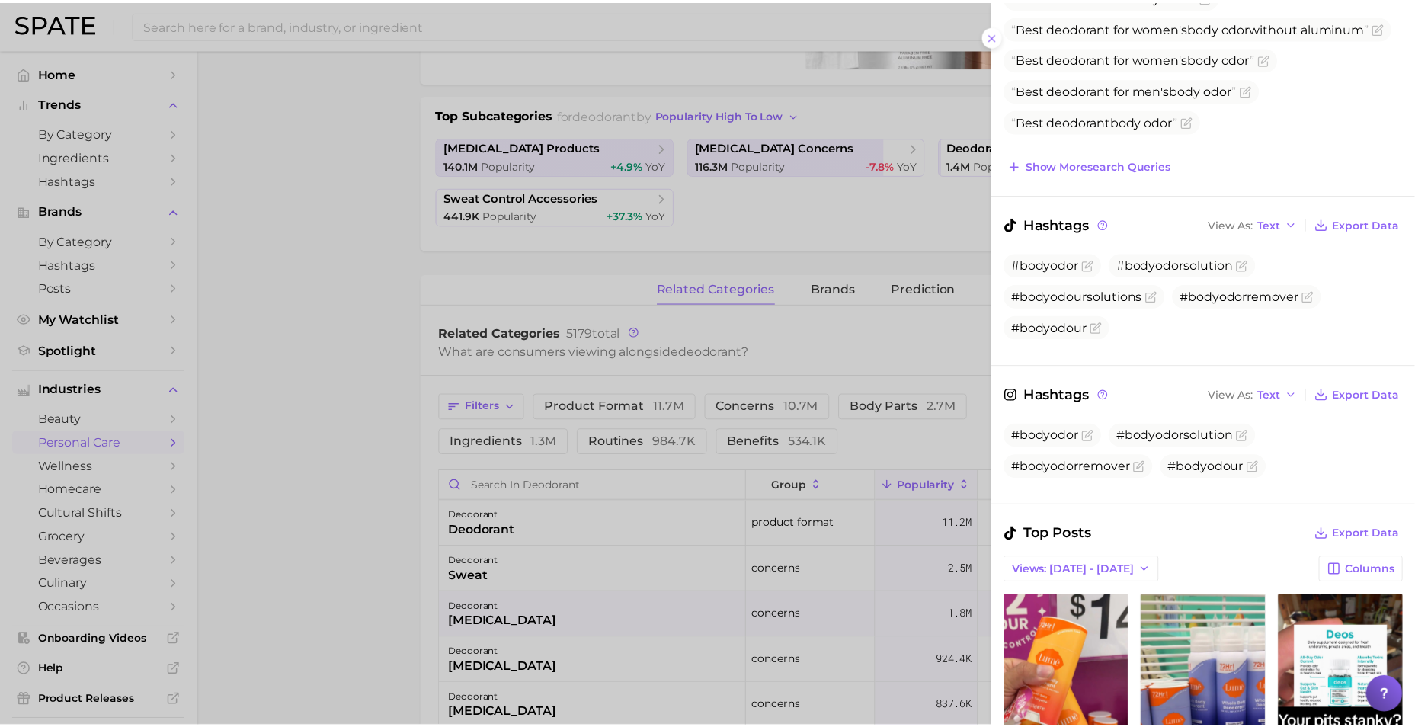
scroll to position [0, 0]
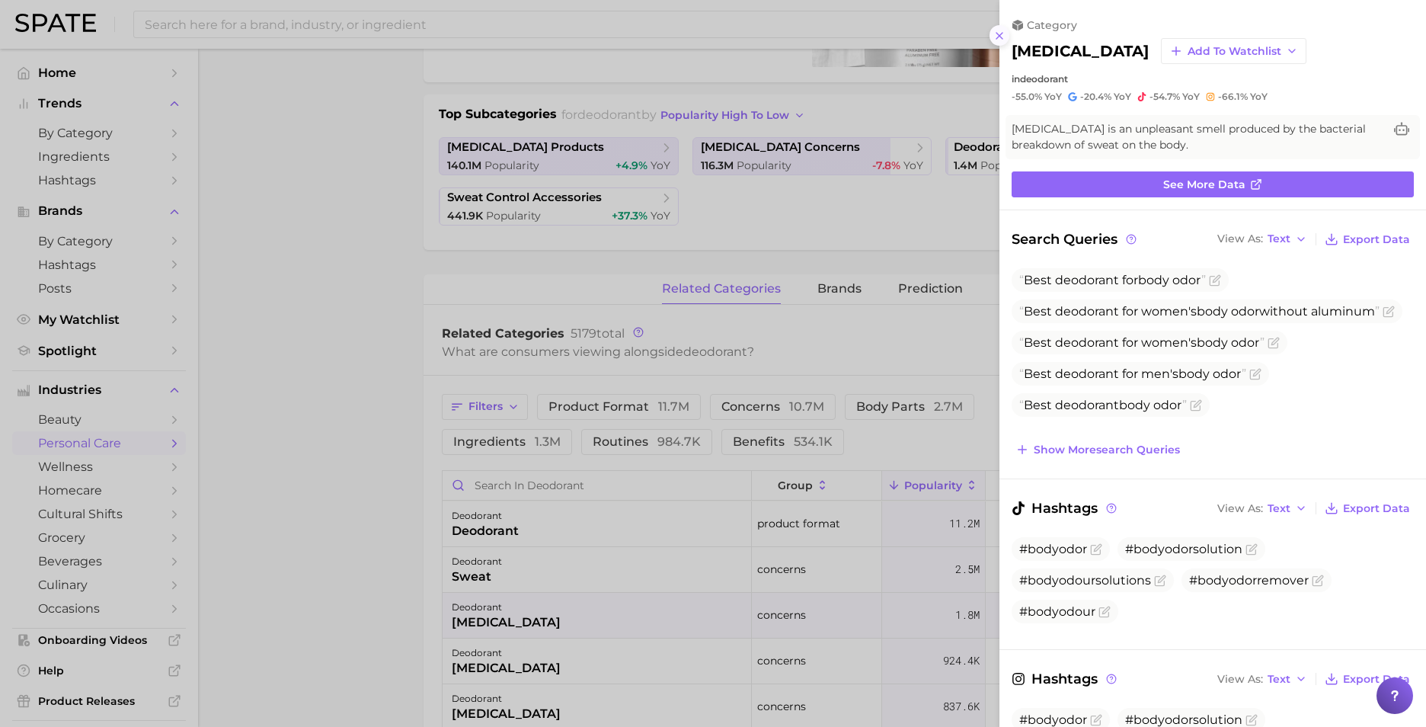
click at [1001, 30] on icon at bounding box center [999, 36] width 12 height 12
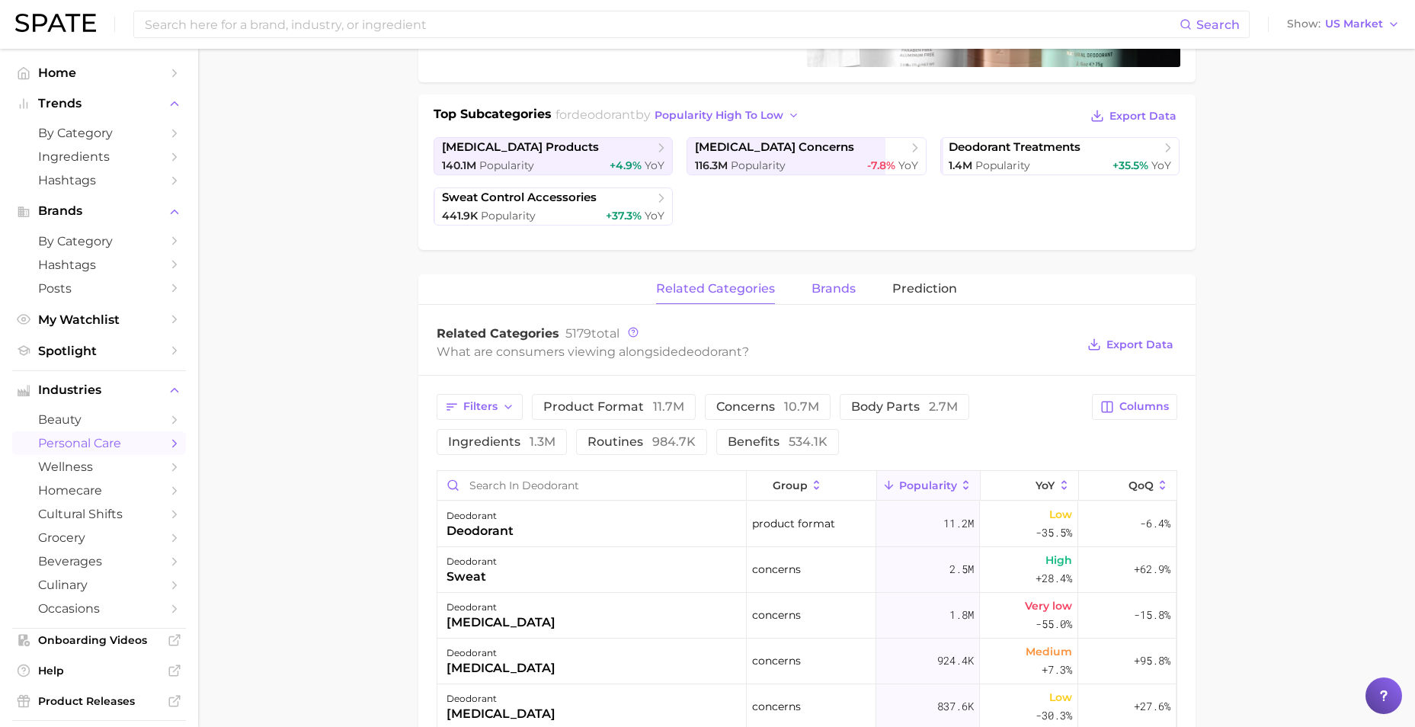
click at [837, 288] on span "brands" at bounding box center [833, 289] width 44 height 14
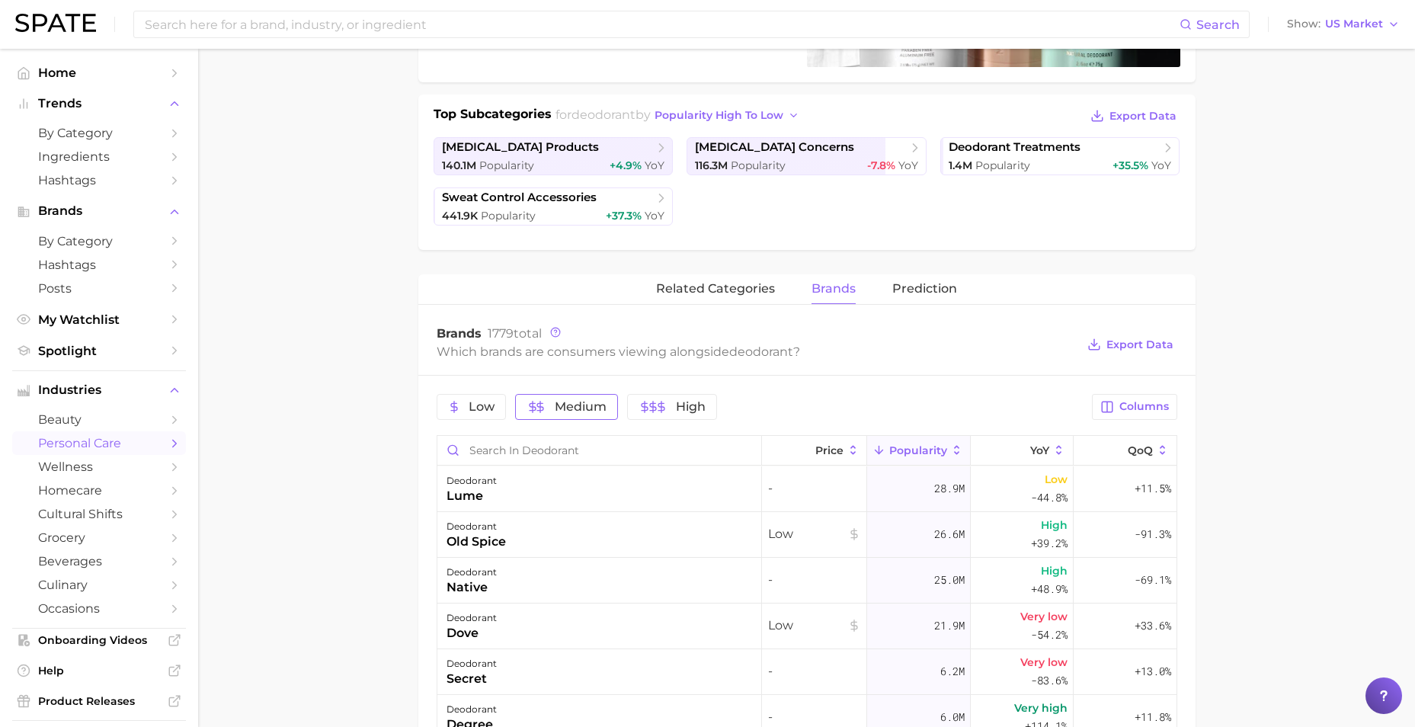
click at [551, 401] on span "Medium" at bounding box center [566, 407] width 81 height 12
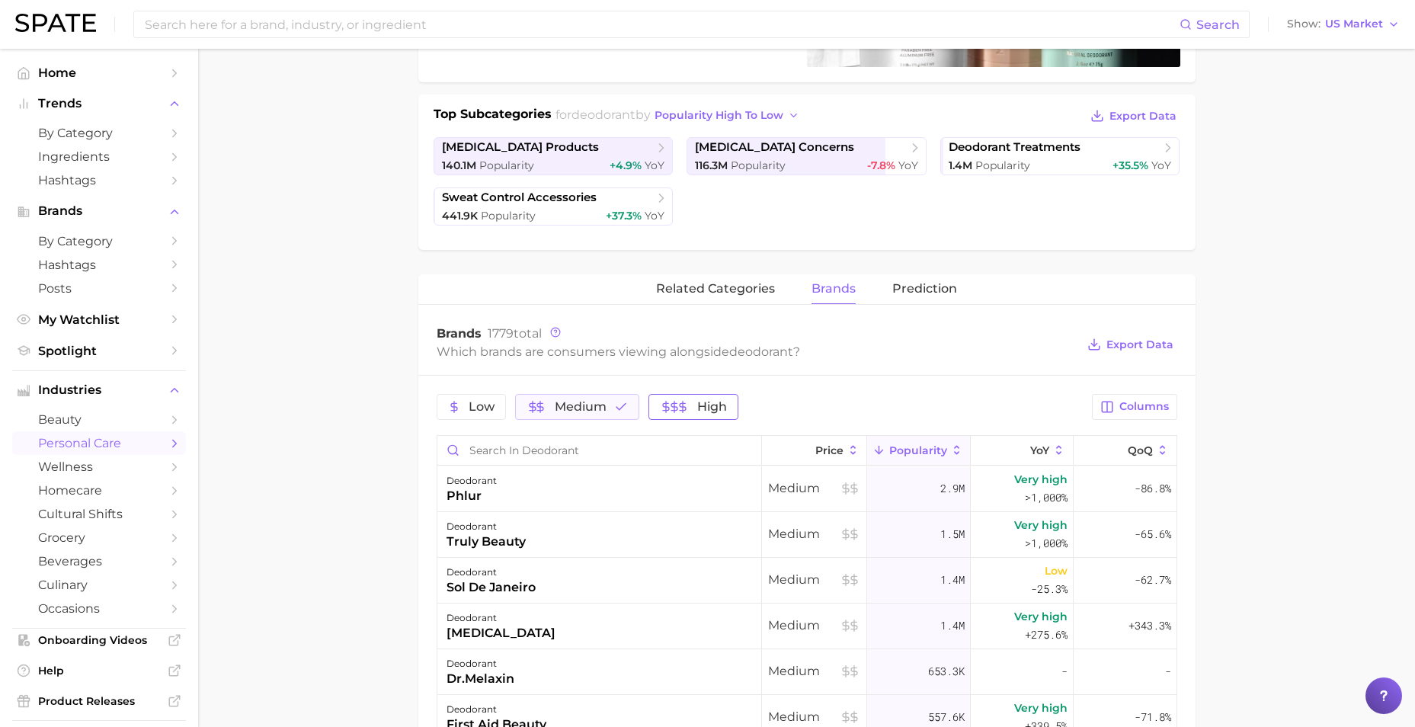
click at [676, 401] on icon "button" at bounding box center [682, 407] width 12 height 12
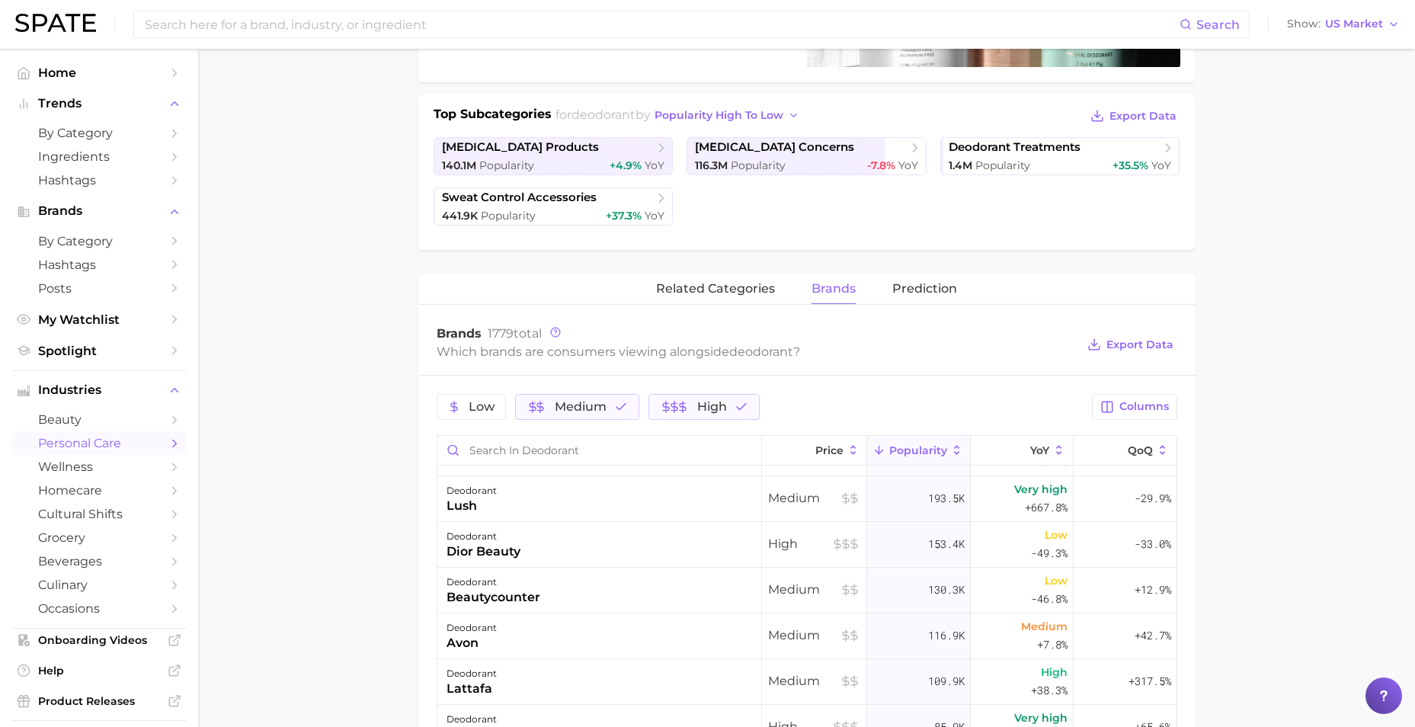
scroll to position [517, 0]
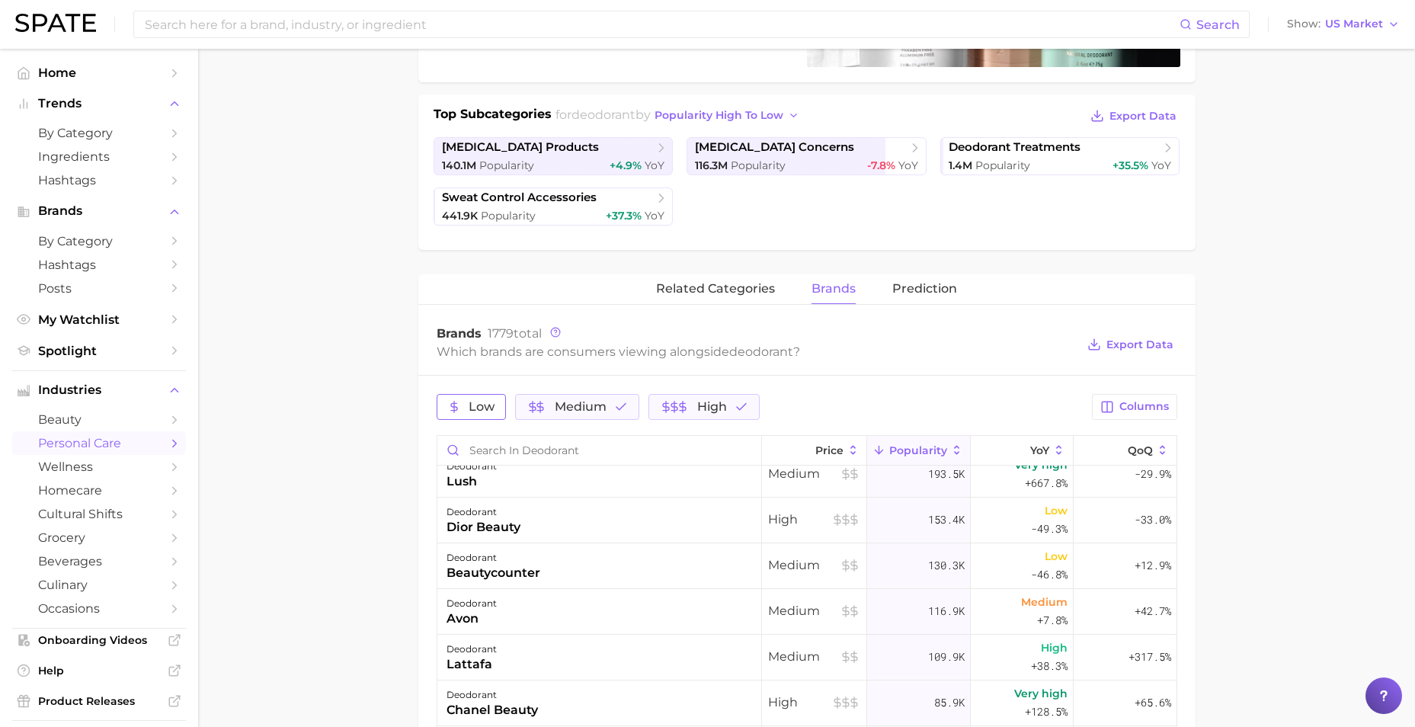
click at [471, 407] on span "Low" at bounding box center [481, 407] width 26 height 12
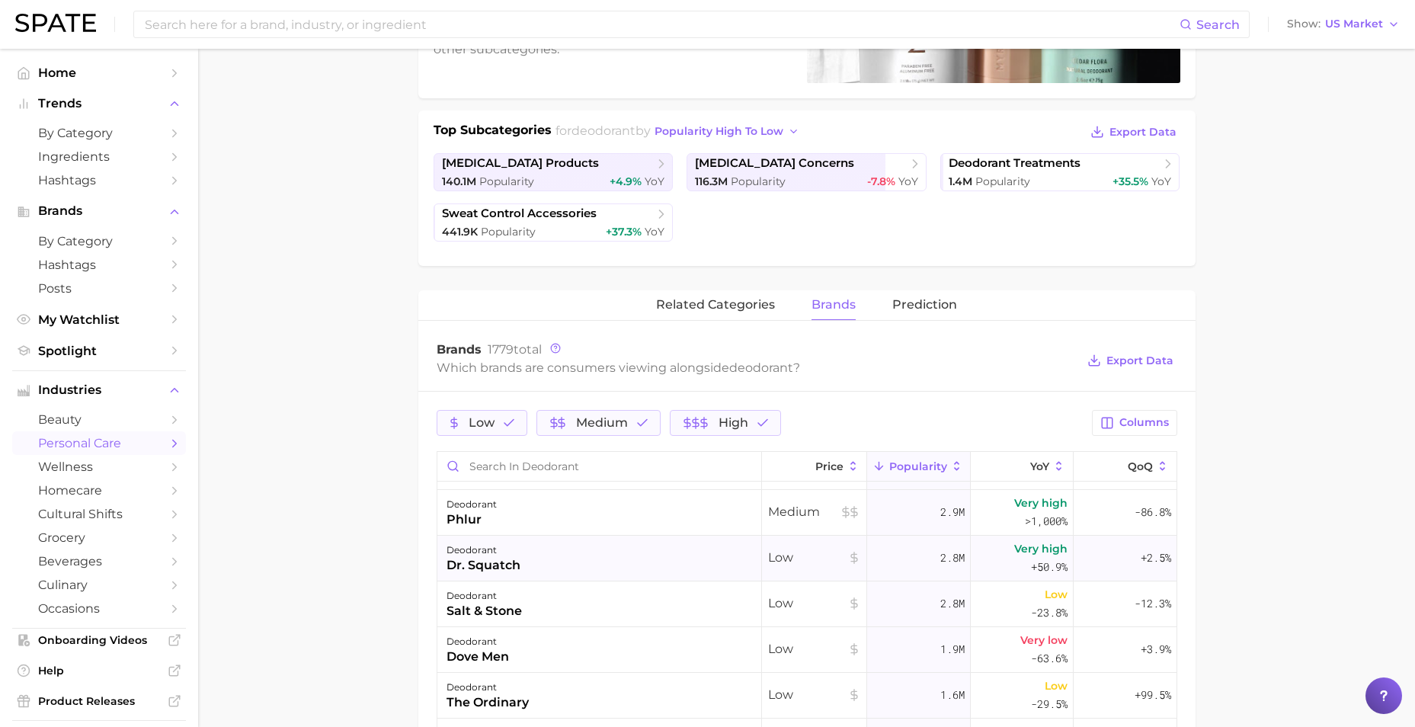
scroll to position [0, 0]
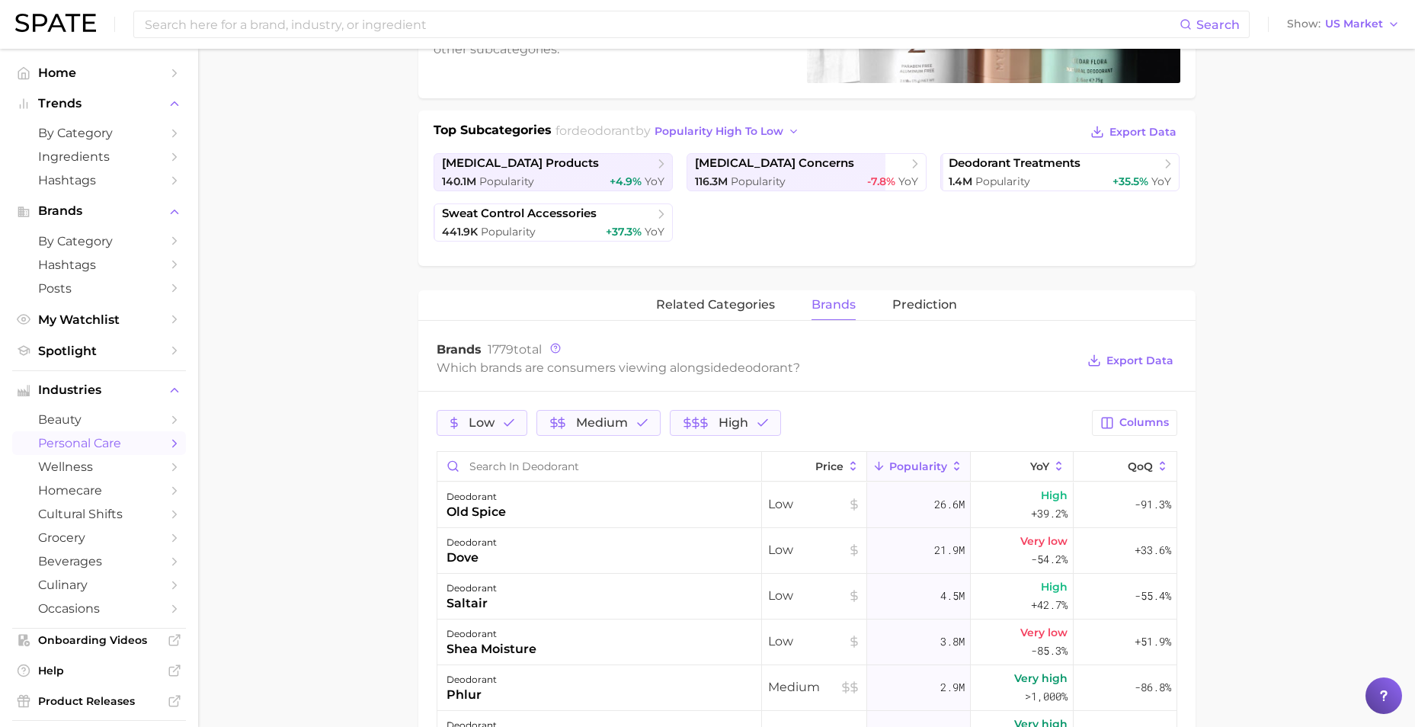
click at [909, 463] on span "Popularity" at bounding box center [918, 466] width 58 height 12
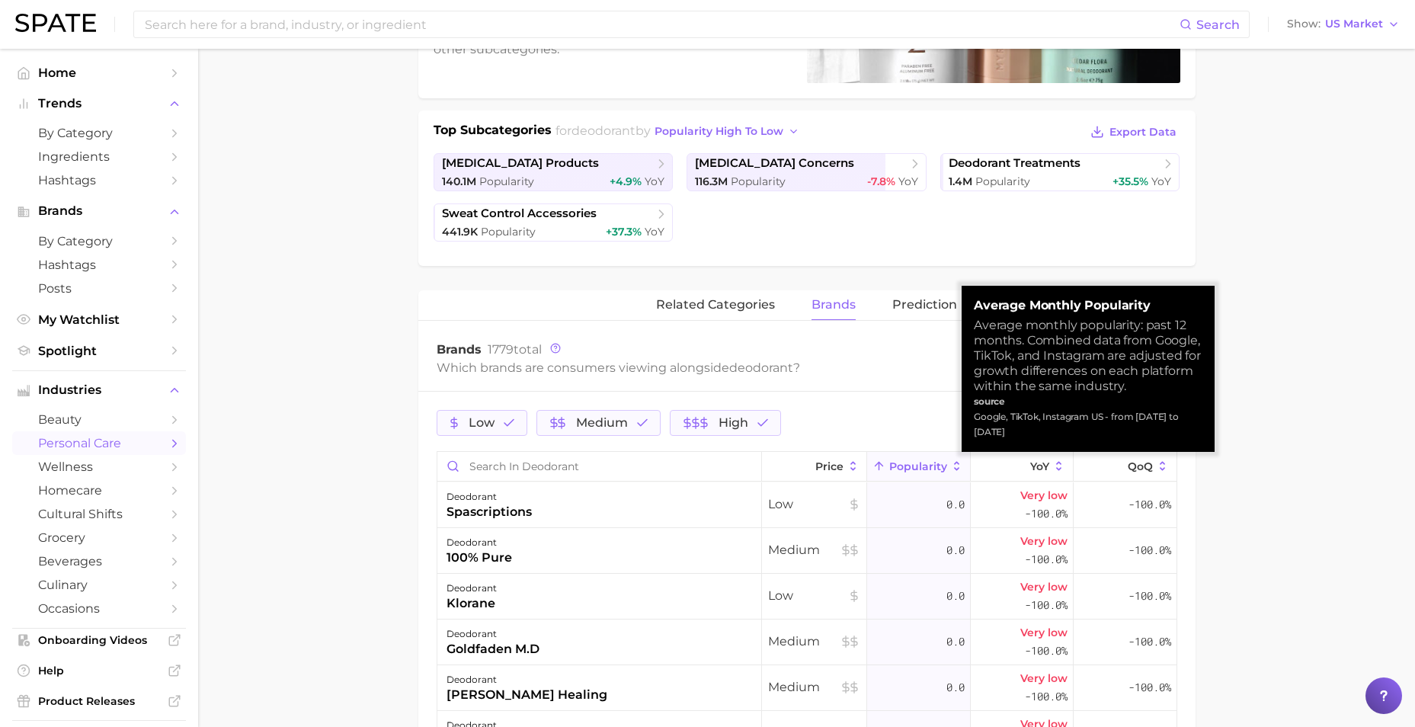
click at [903, 467] on span "Popularity" at bounding box center [918, 466] width 58 height 12
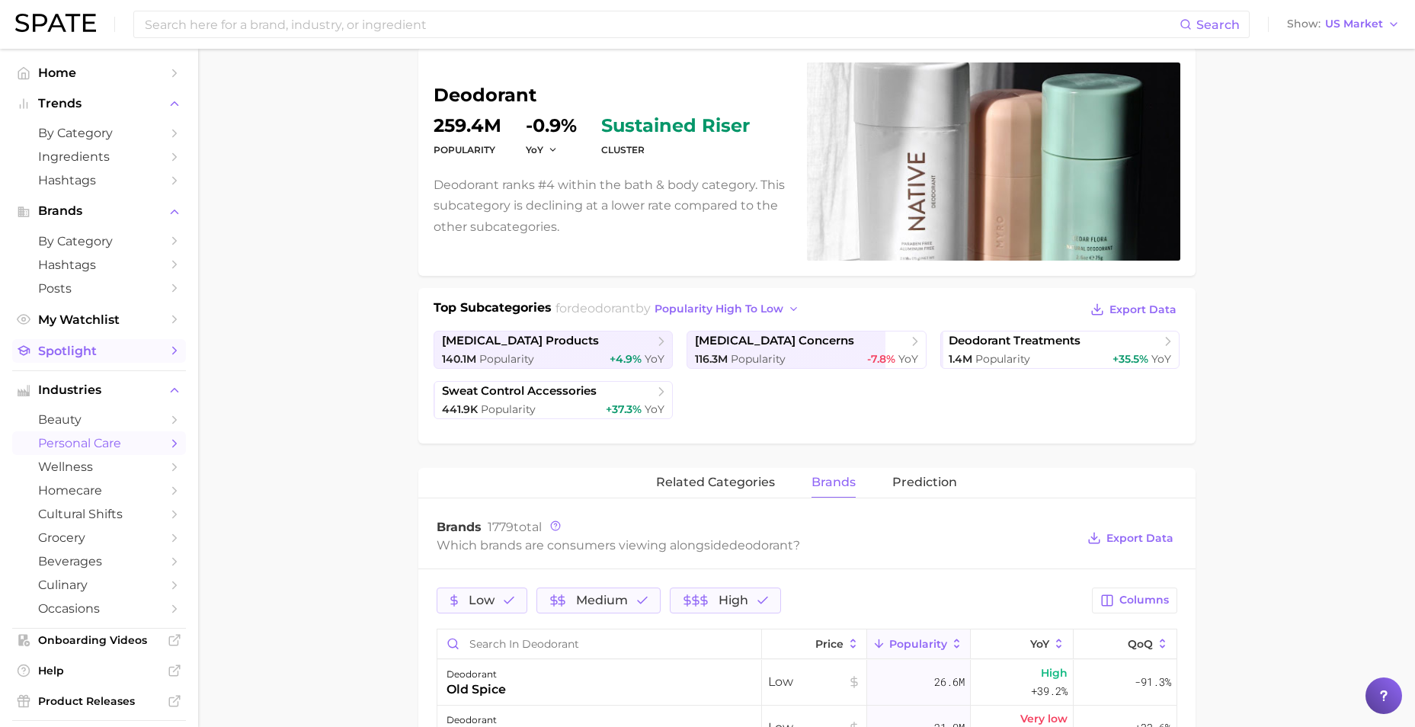
click at [98, 354] on span "Spotlight" at bounding box center [99, 351] width 122 height 14
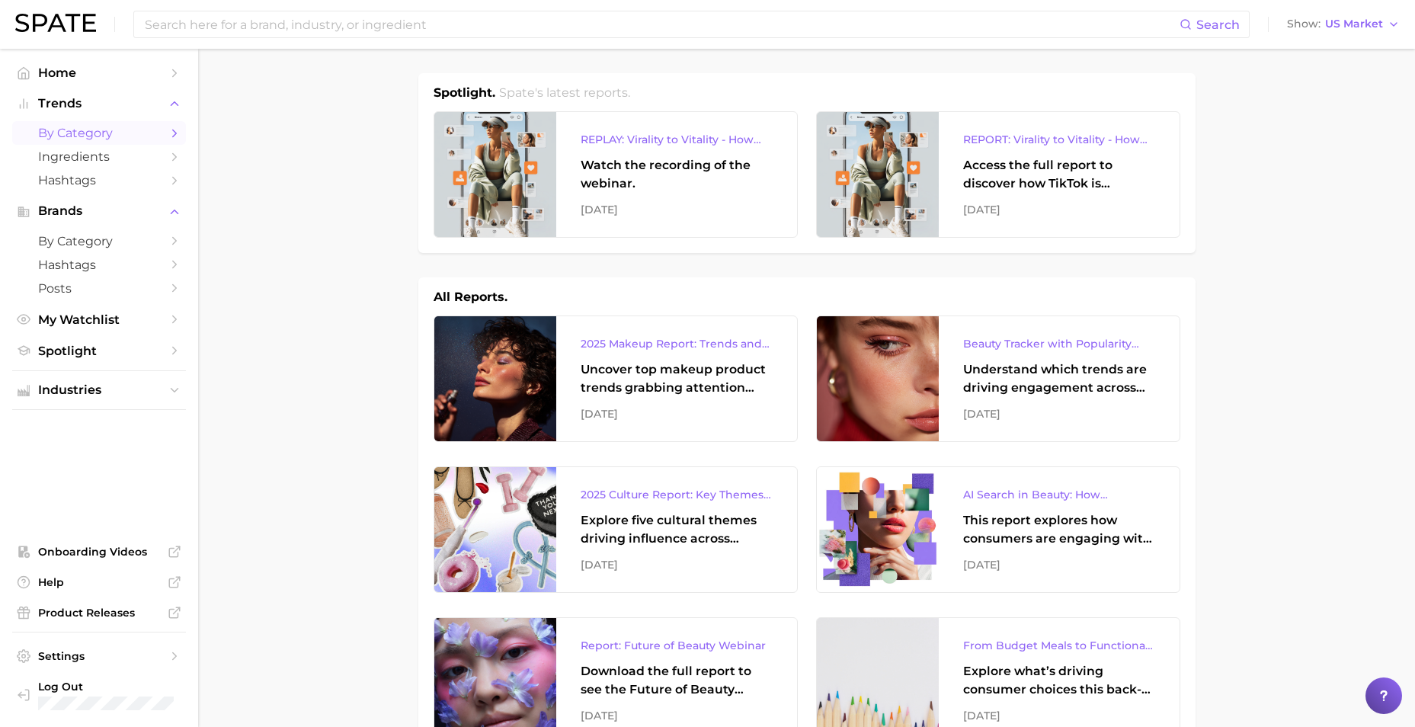
click at [94, 135] on span "by Category" at bounding box center [99, 133] width 122 height 14
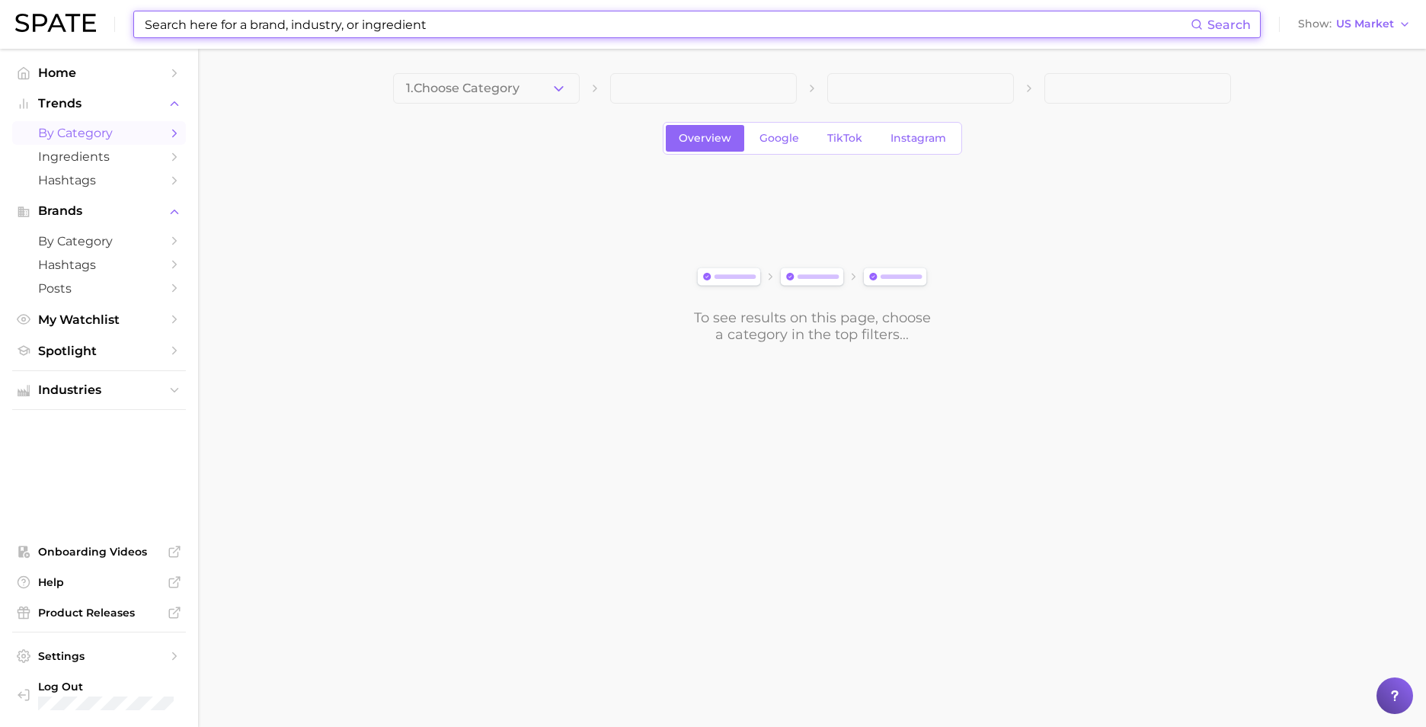
click at [301, 30] on input at bounding box center [666, 24] width 1047 height 26
type input "m"
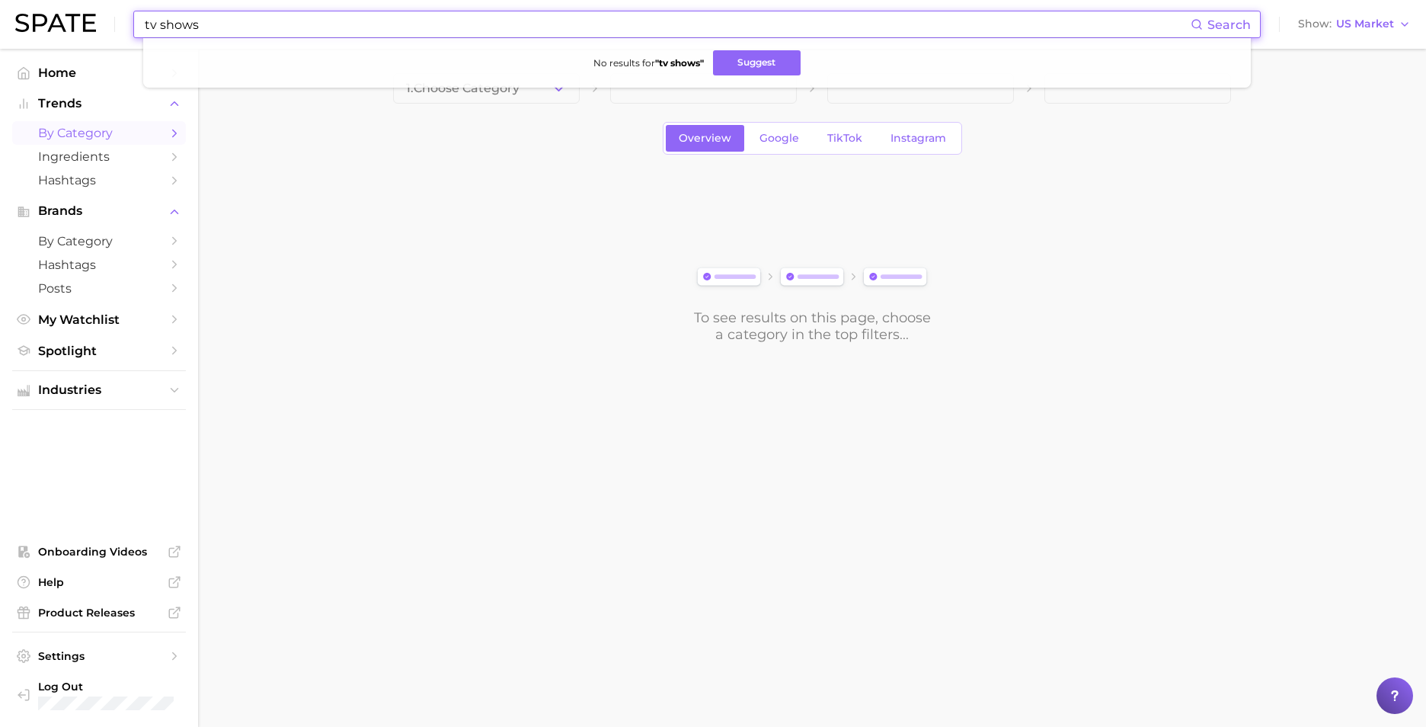
click at [408, 27] on input "tv shows" at bounding box center [666, 24] width 1047 height 26
type input "t"
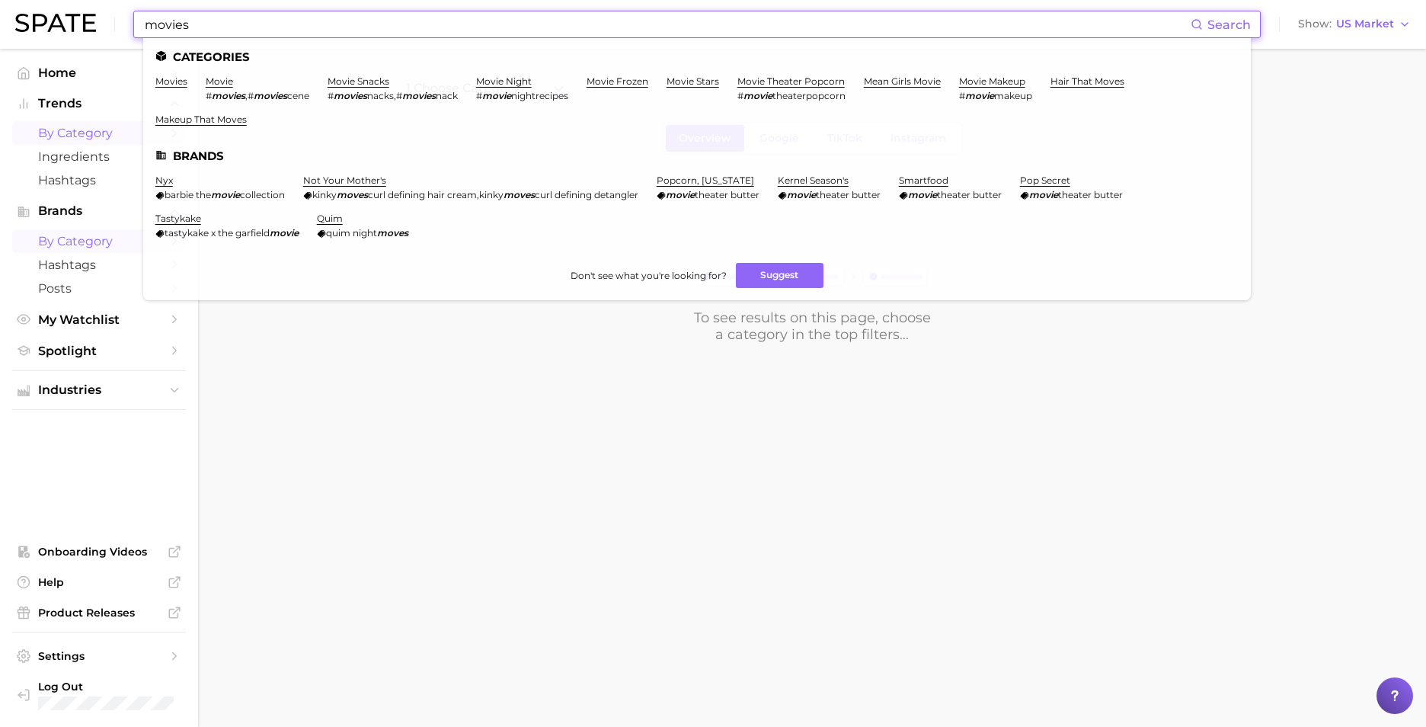
click at [71, 245] on span "by Category" at bounding box center [99, 241] width 122 height 14
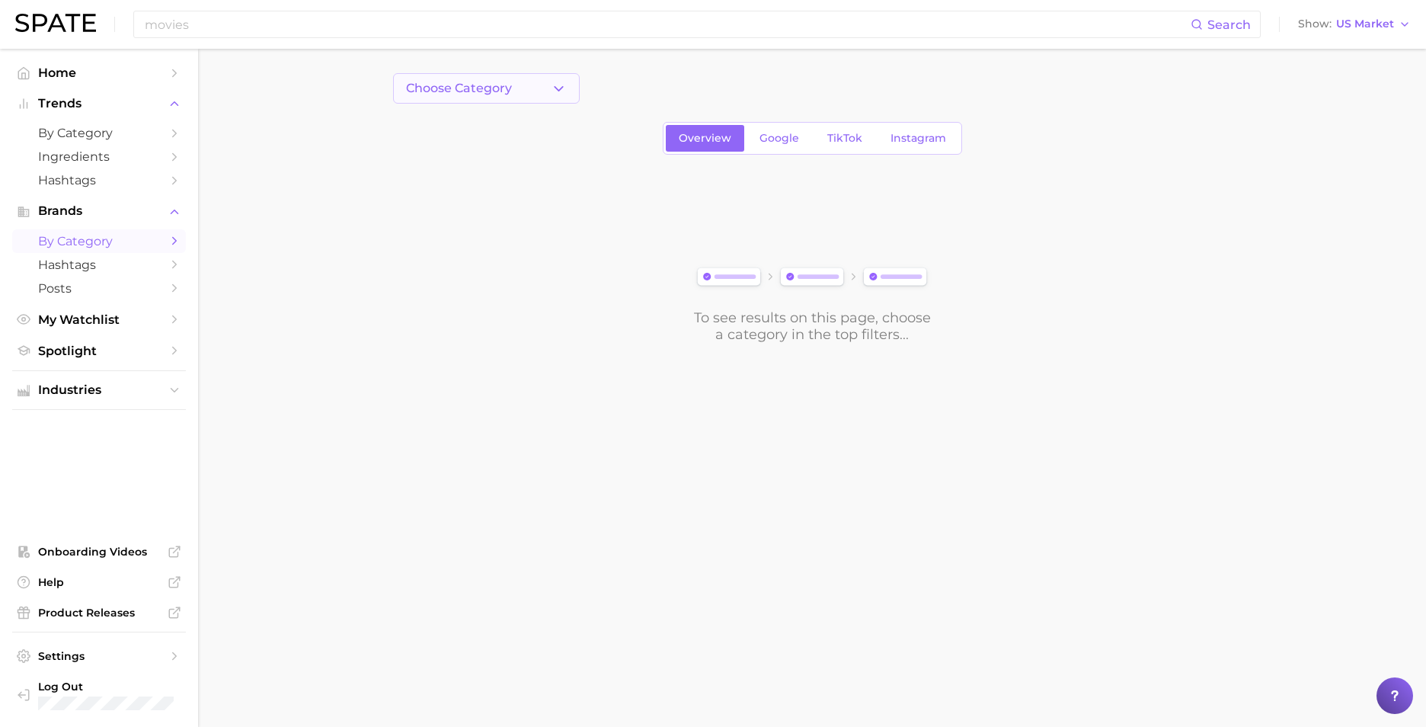
click at [520, 88] on button "Choose Category" at bounding box center [486, 88] width 187 height 30
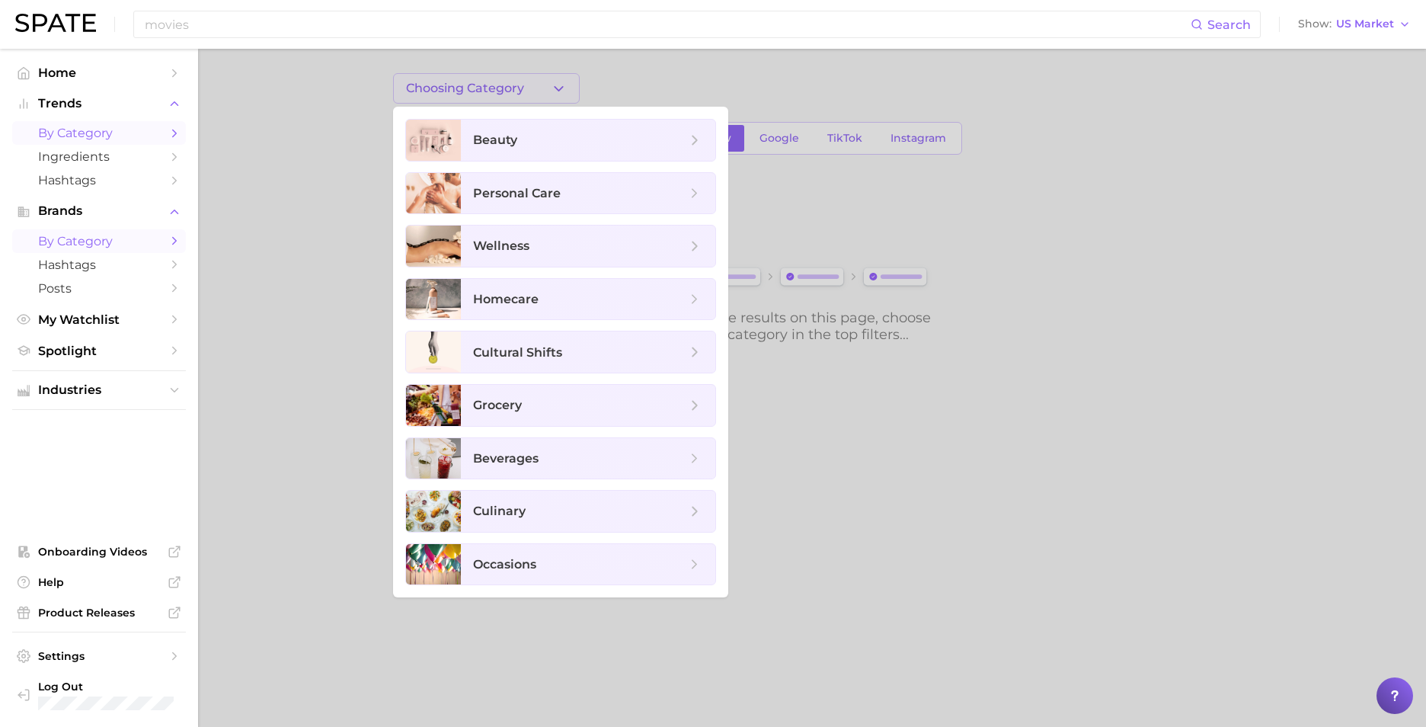
click at [98, 129] on span "by Category" at bounding box center [99, 133] width 122 height 14
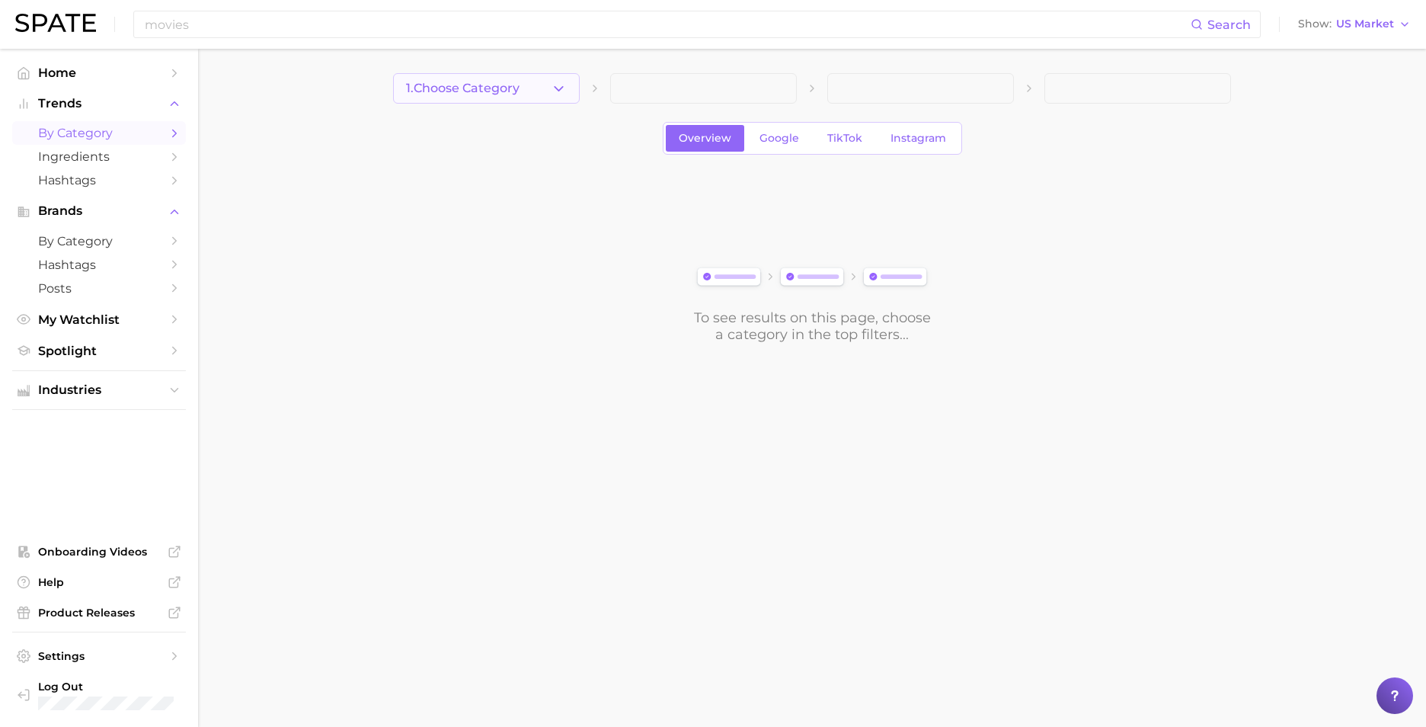
click at [488, 91] on span "1. Choose Category" at bounding box center [463, 89] width 114 height 14
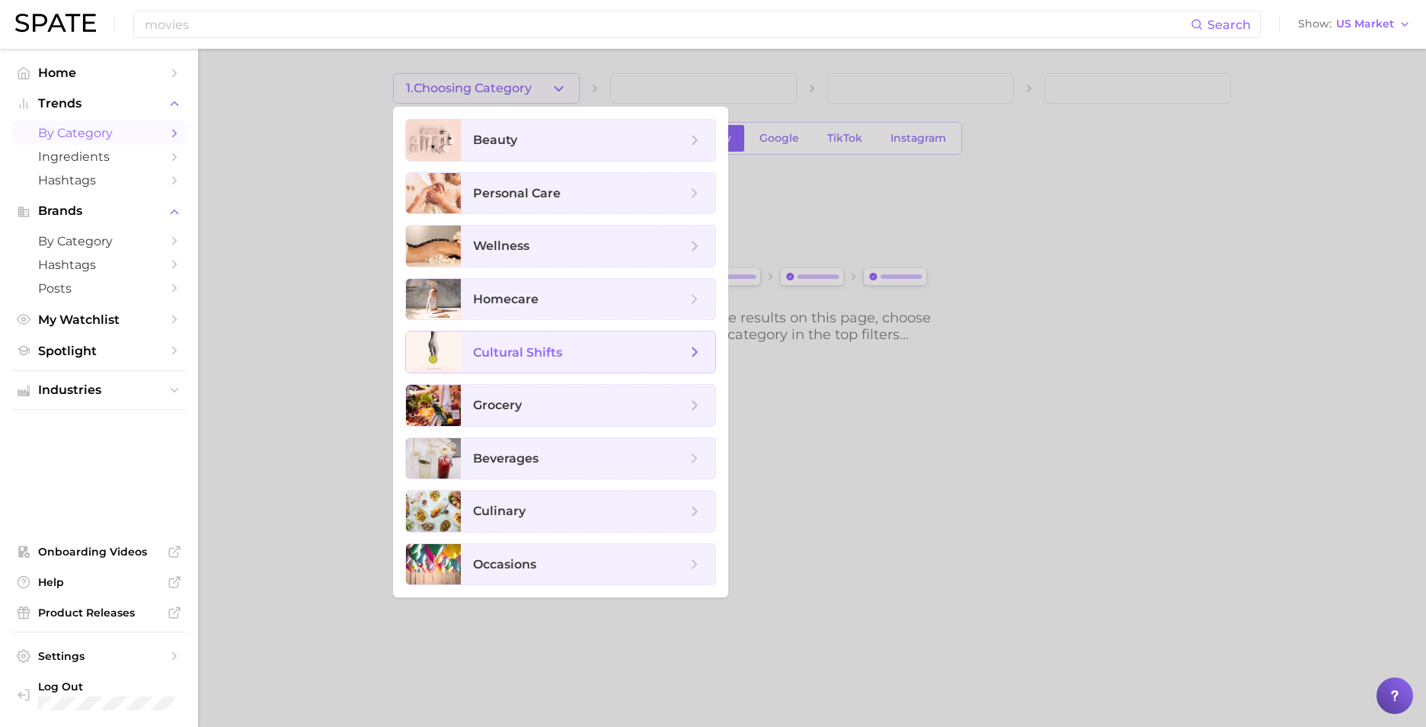
click at [542, 347] on span "cultural shifts" at bounding box center [517, 352] width 89 height 14
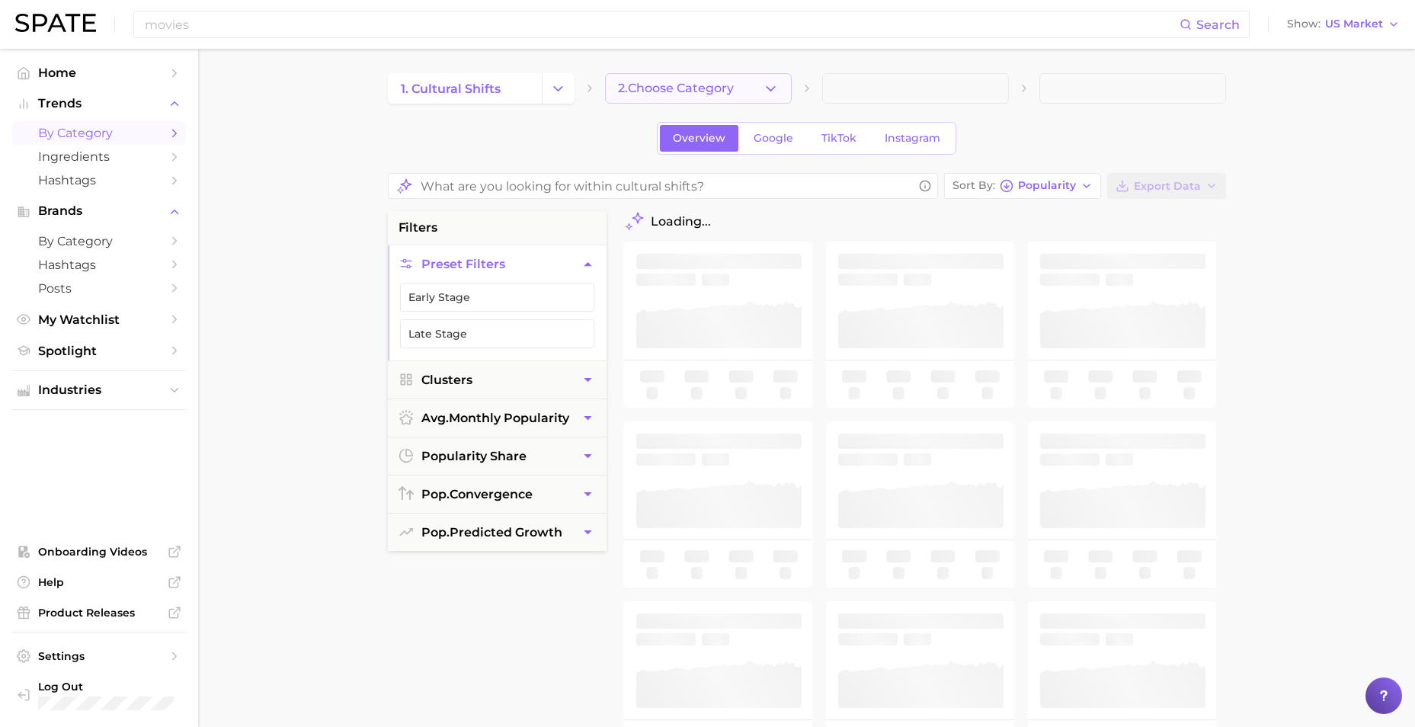
click at [648, 89] on span "2. Choose Category" at bounding box center [676, 89] width 116 height 14
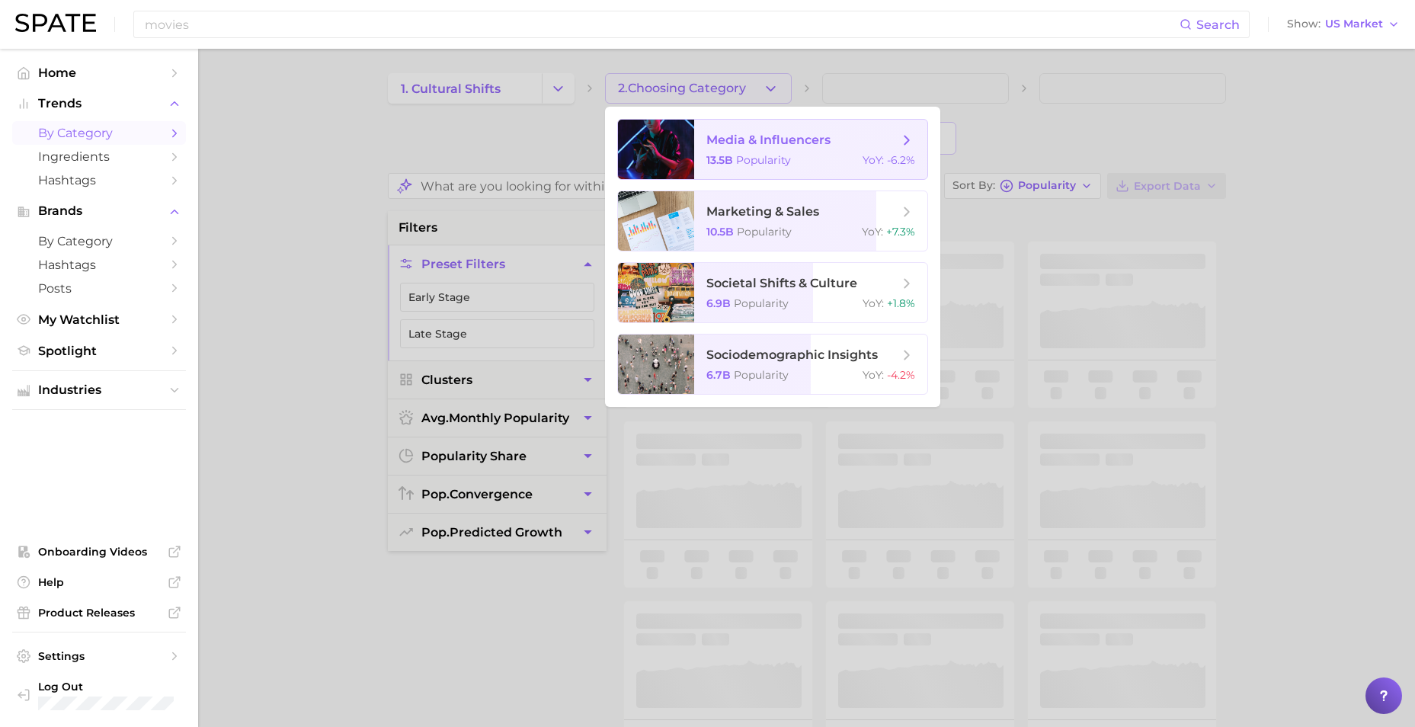
click at [830, 144] on span "media & influencers" at bounding box center [768, 140] width 124 height 14
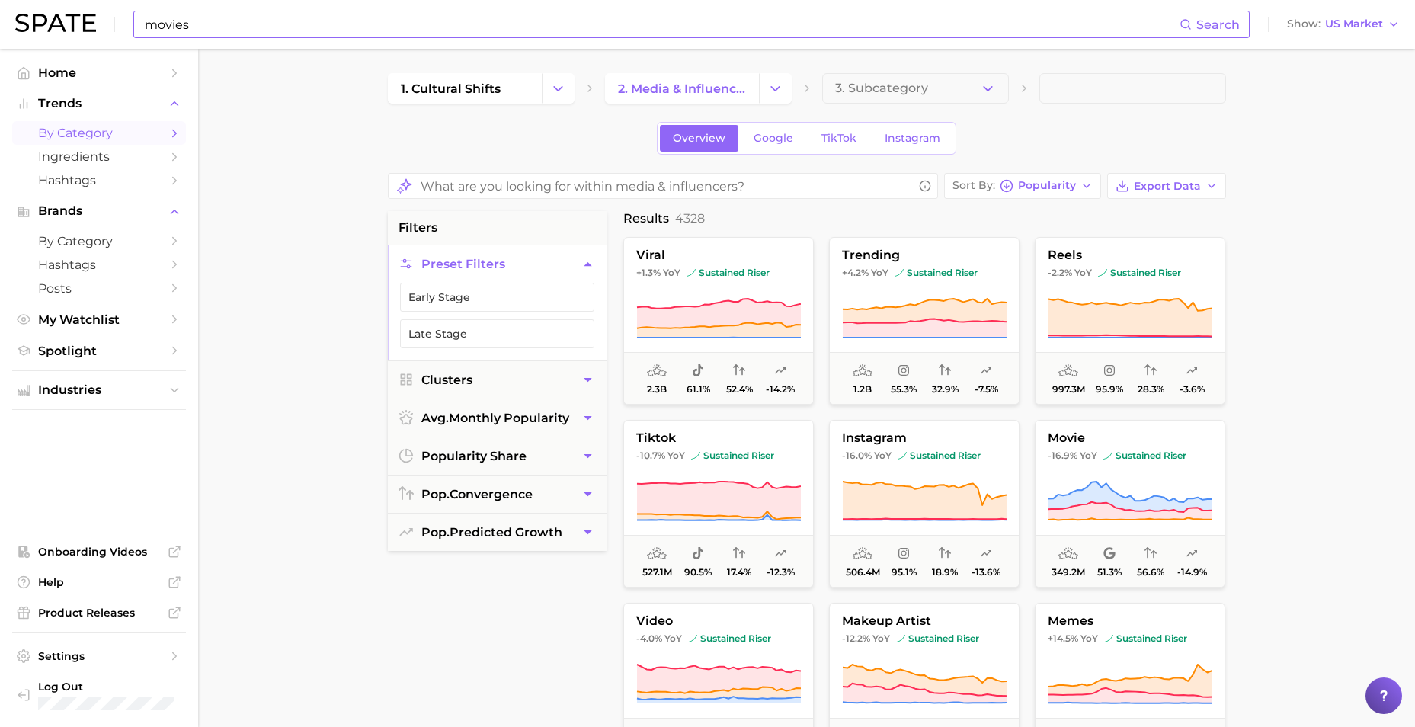
click at [264, 21] on input "movies" at bounding box center [661, 24] width 1036 height 26
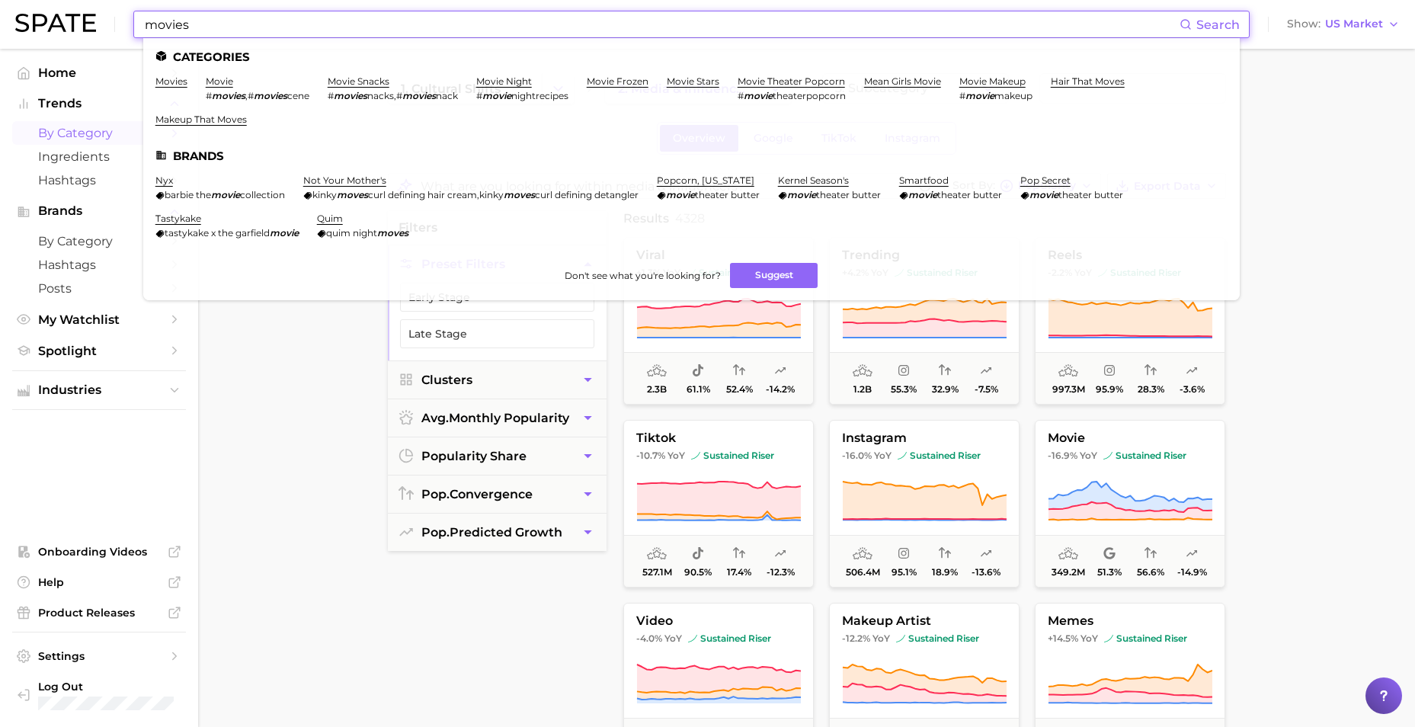
click at [264, 21] on input "movies" at bounding box center [661, 24] width 1036 height 26
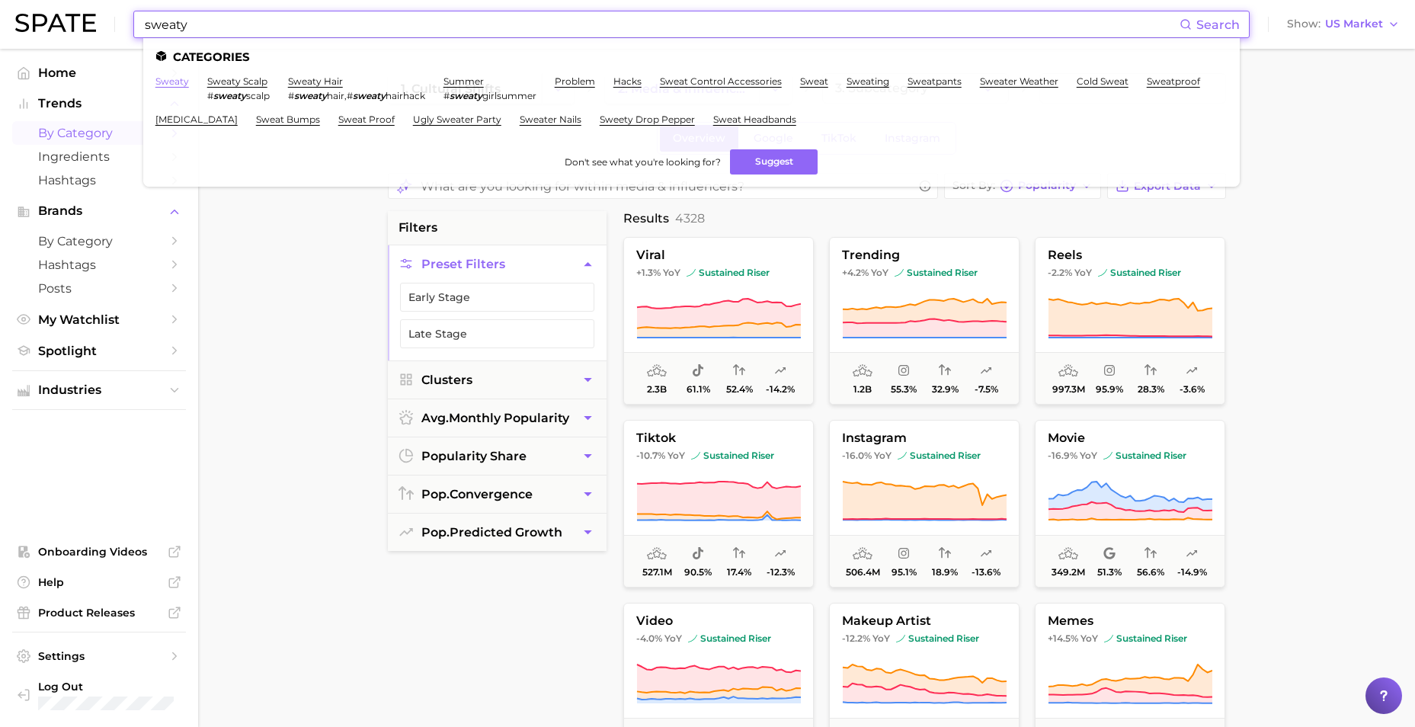
type input "sweaty"
click at [177, 83] on link "sweaty" at bounding box center [172, 80] width 34 height 11
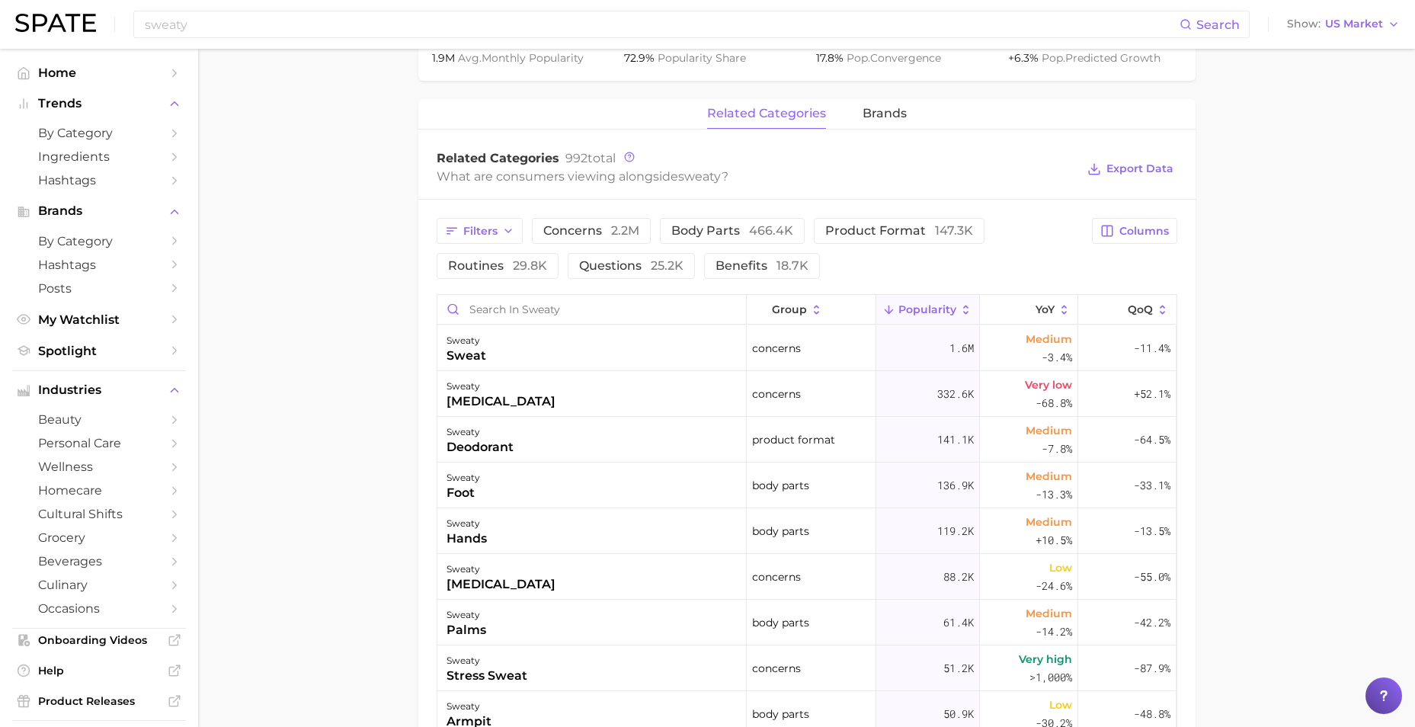
scroll to position [691, 0]
click at [521, 257] on span "29.8k" at bounding box center [530, 264] width 34 height 14
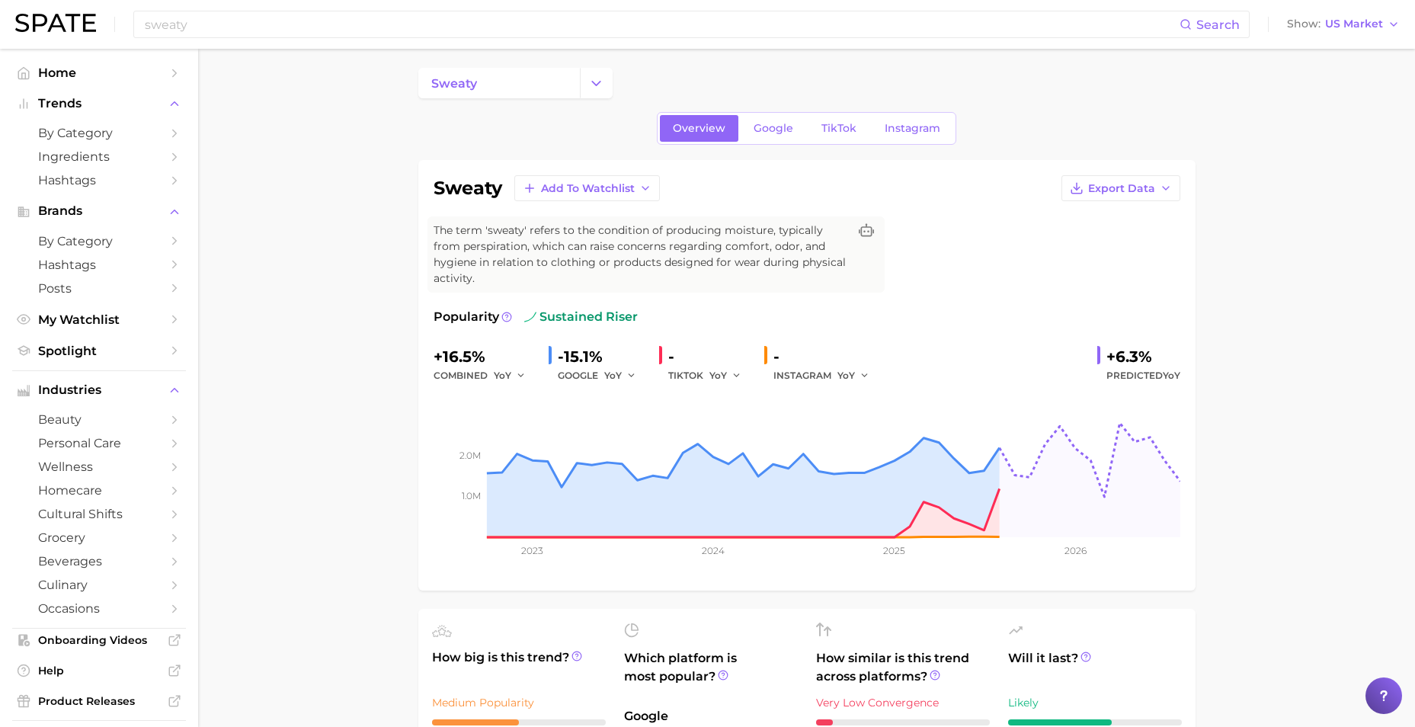
scroll to position [0, 0]
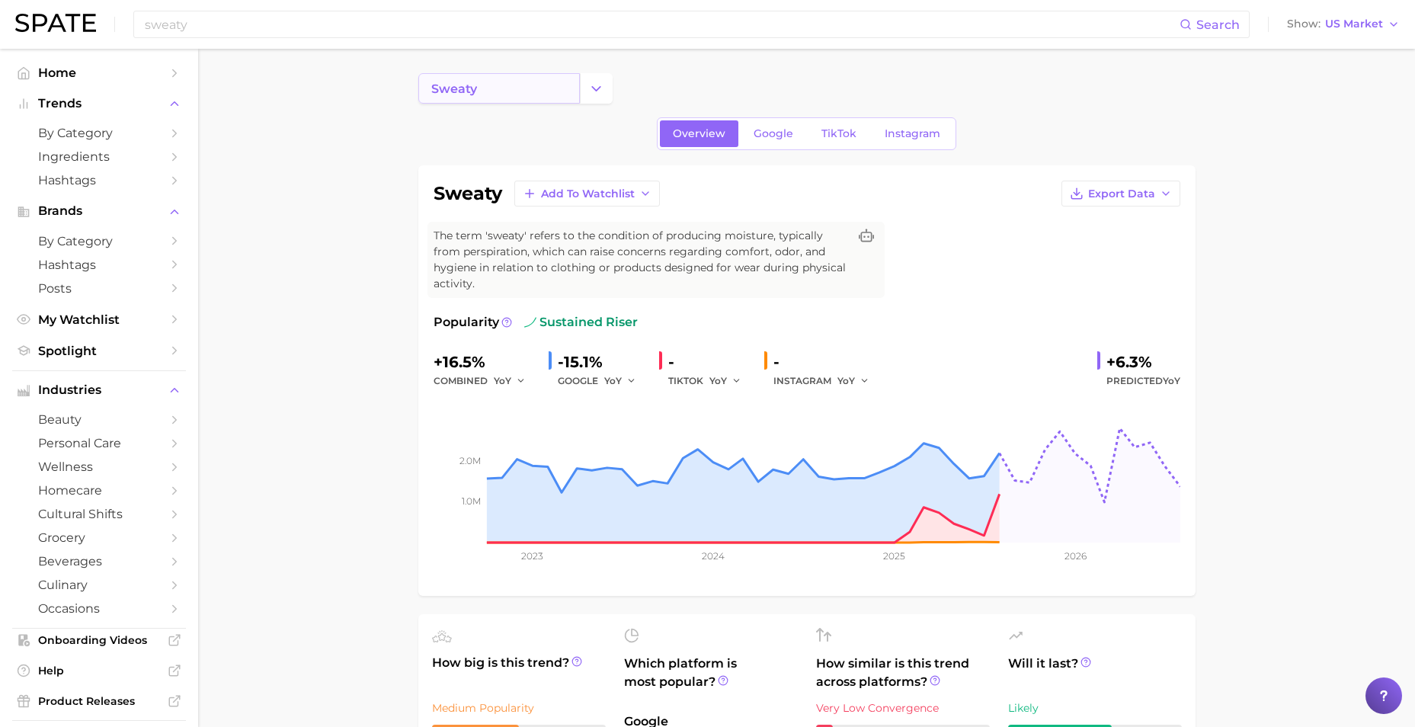
click at [482, 95] on link "sweaty" at bounding box center [498, 88] width 161 height 30
click at [587, 88] on button "Change Category" at bounding box center [596, 88] width 33 height 30
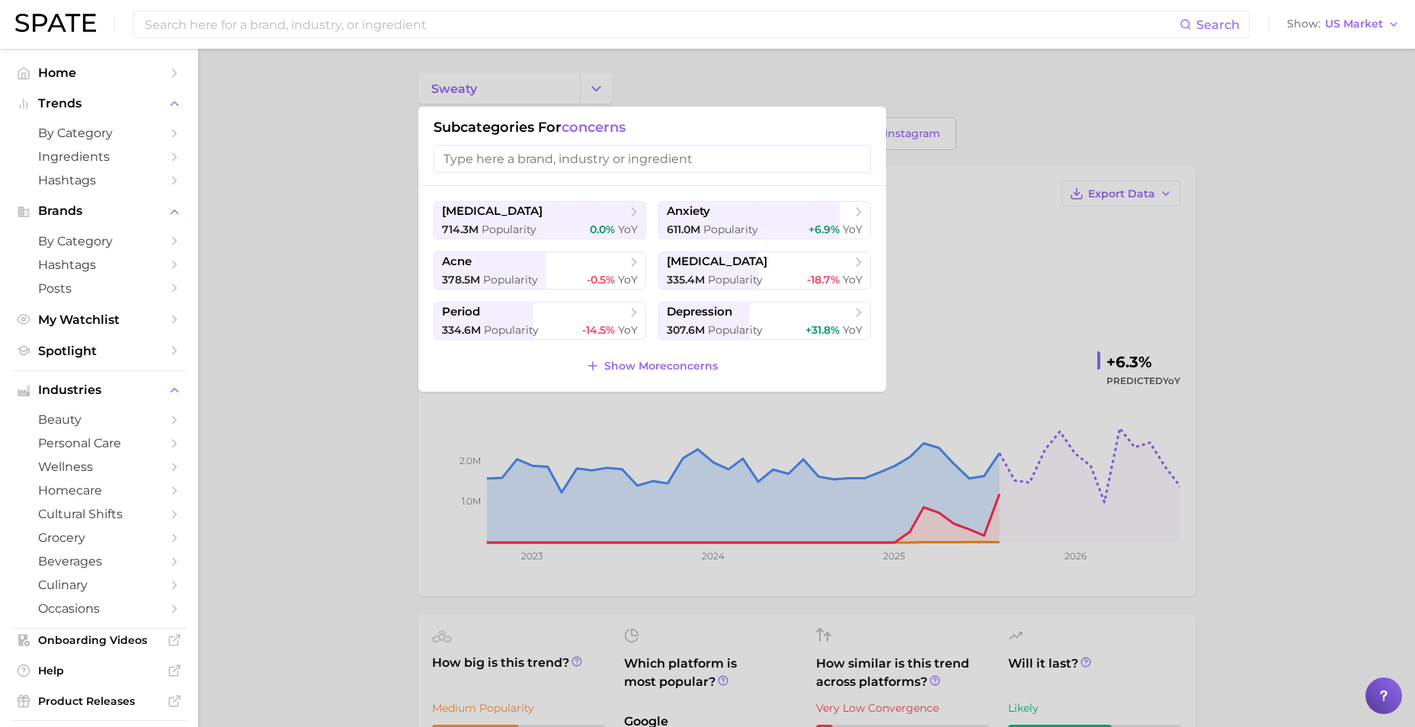
click at [357, 408] on div at bounding box center [707, 363] width 1415 height 727
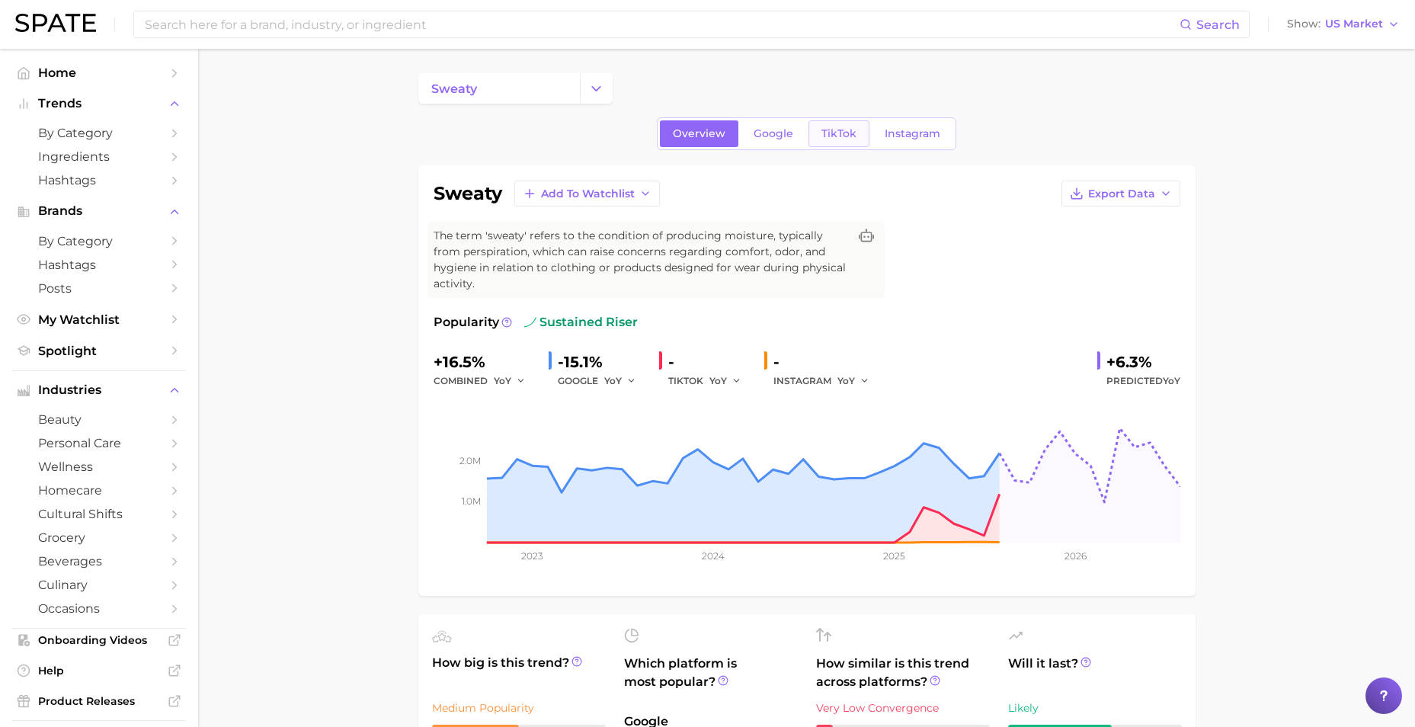
click at [843, 131] on span "TikTok" at bounding box center [838, 133] width 35 height 13
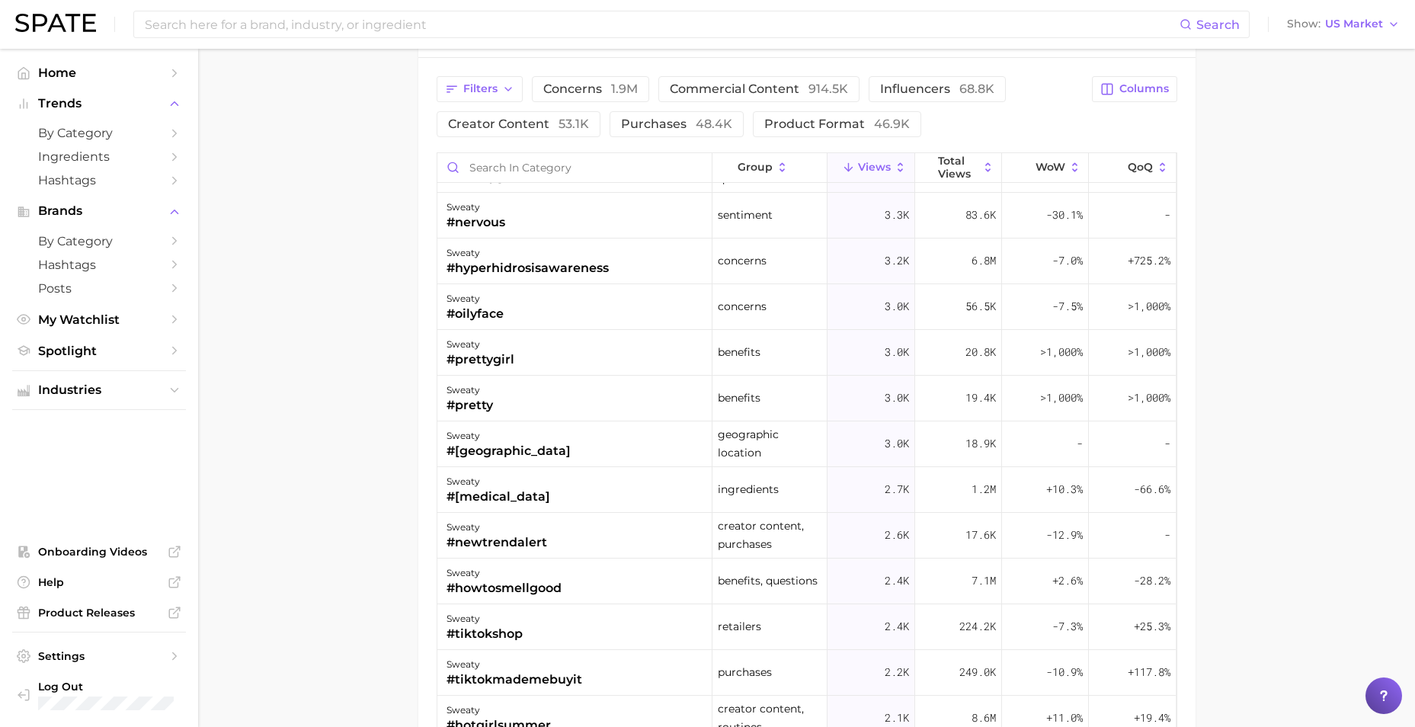
scroll to position [1941, 0]
